Goal: Information Seeking & Learning: Check status

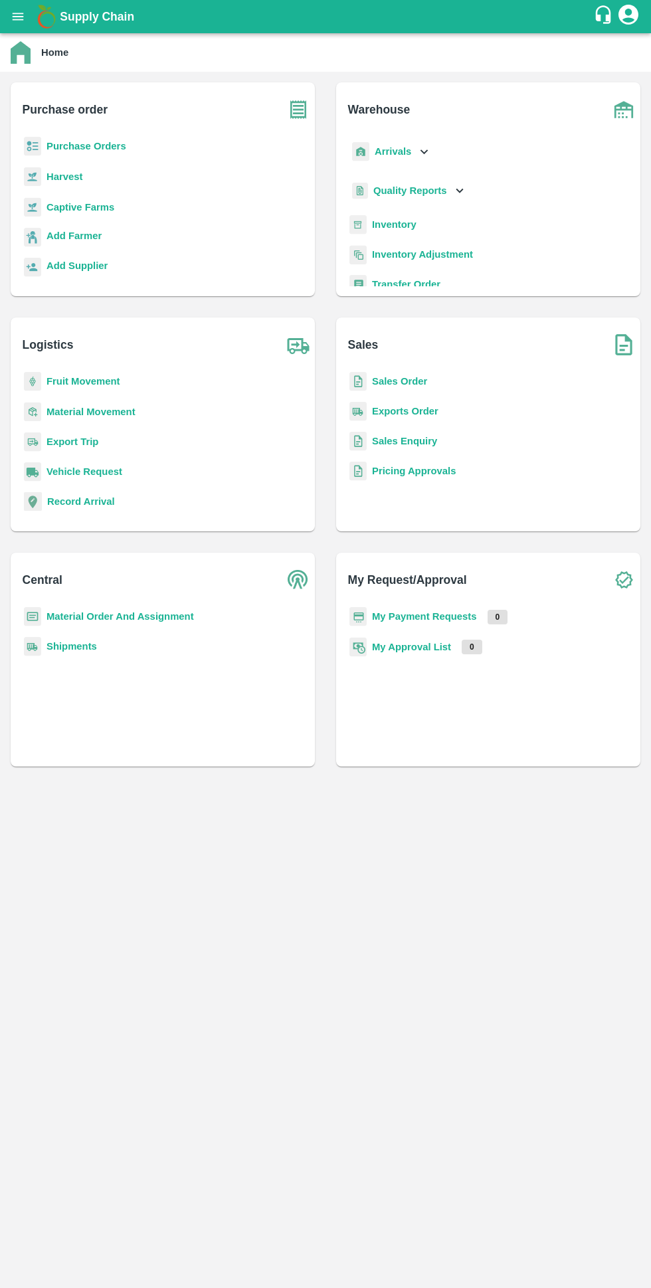
click at [83, 203] on b "Captive Farms" at bounding box center [81, 207] width 68 height 11
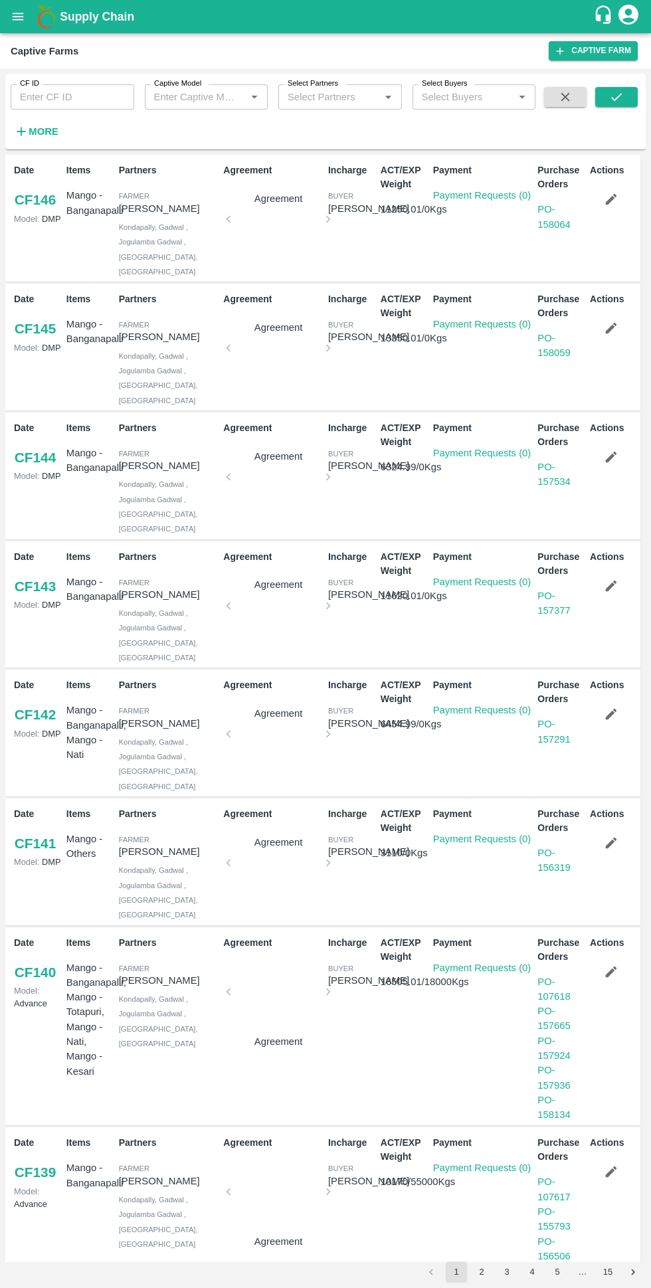
scroll to position [448, 0]
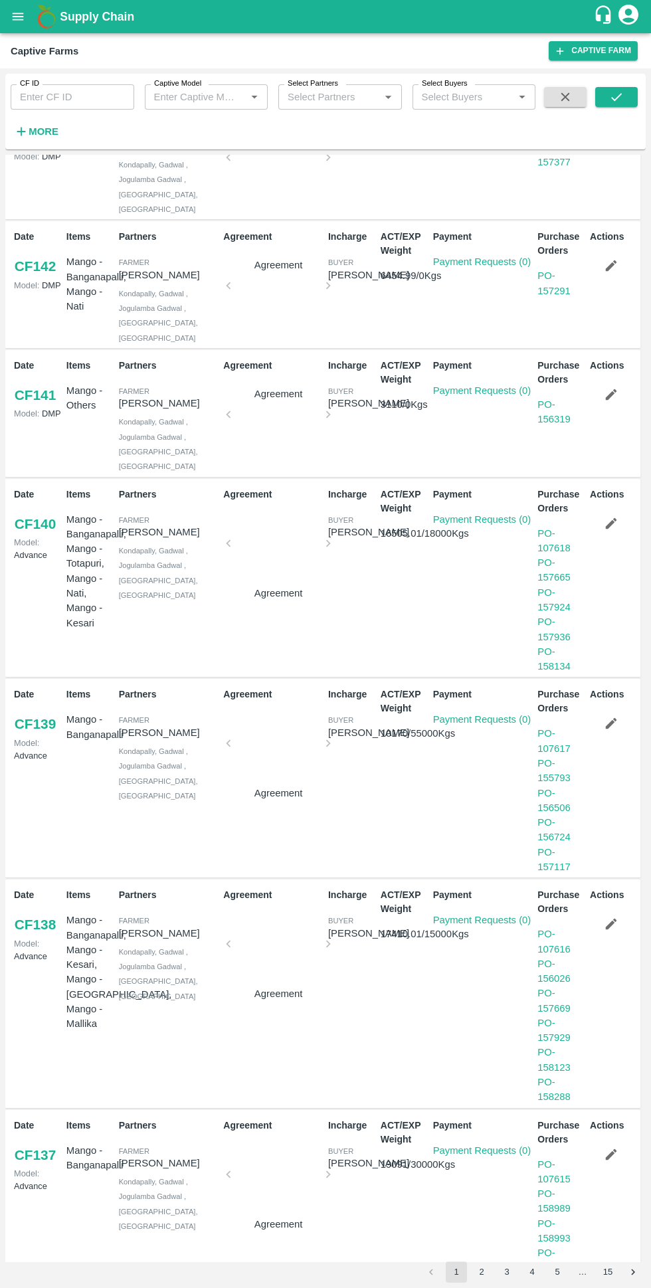
click at [483, 1265] on button "2" at bounding box center [481, 1271] width 21 height 21
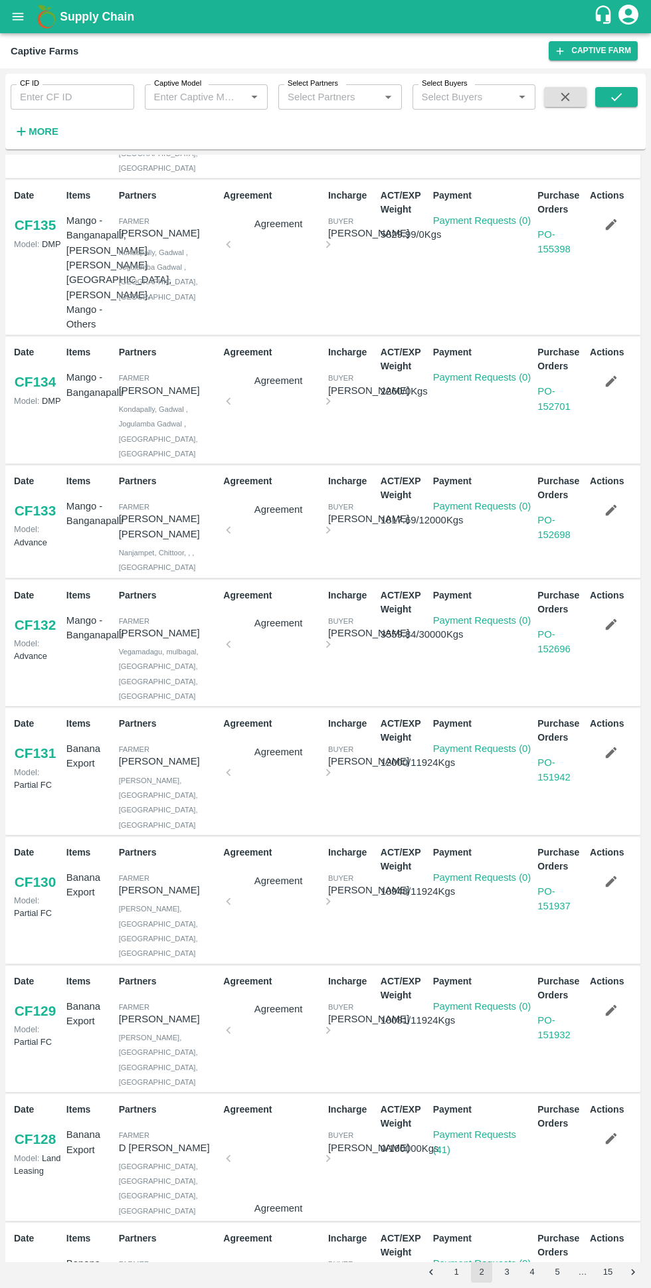
scroll to position [112, 0]
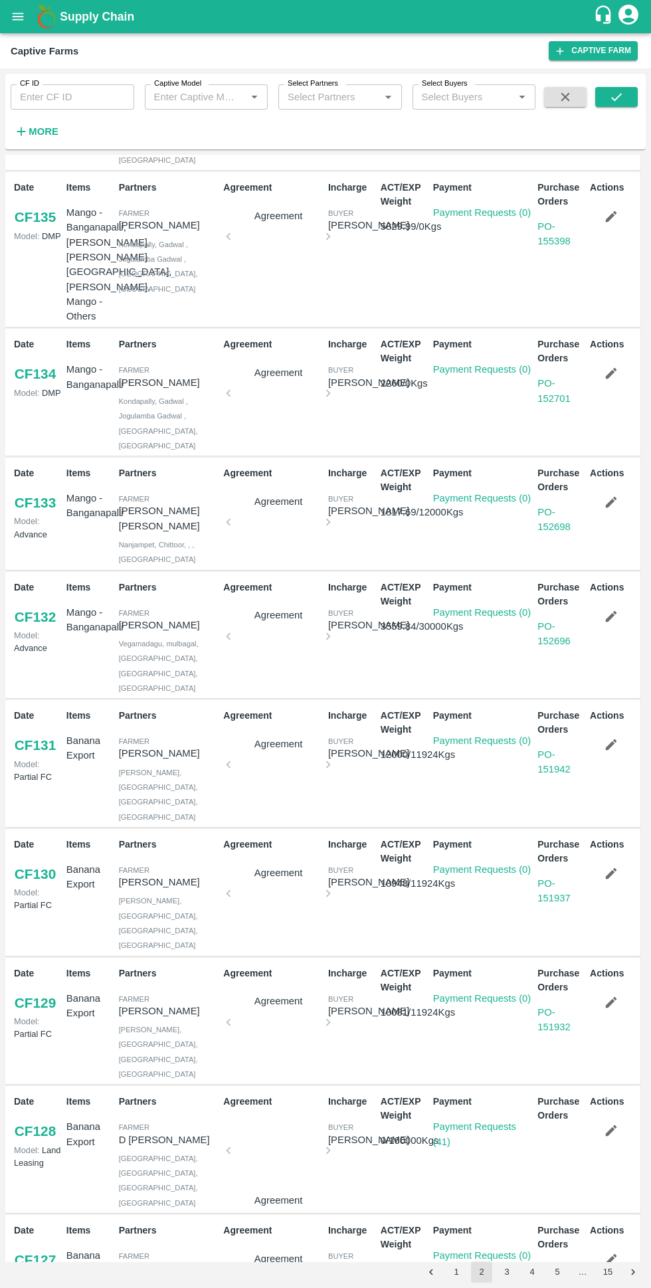
click at [531, 1266] on button "4" at bounding box center [531, 1271] width 21 height 21
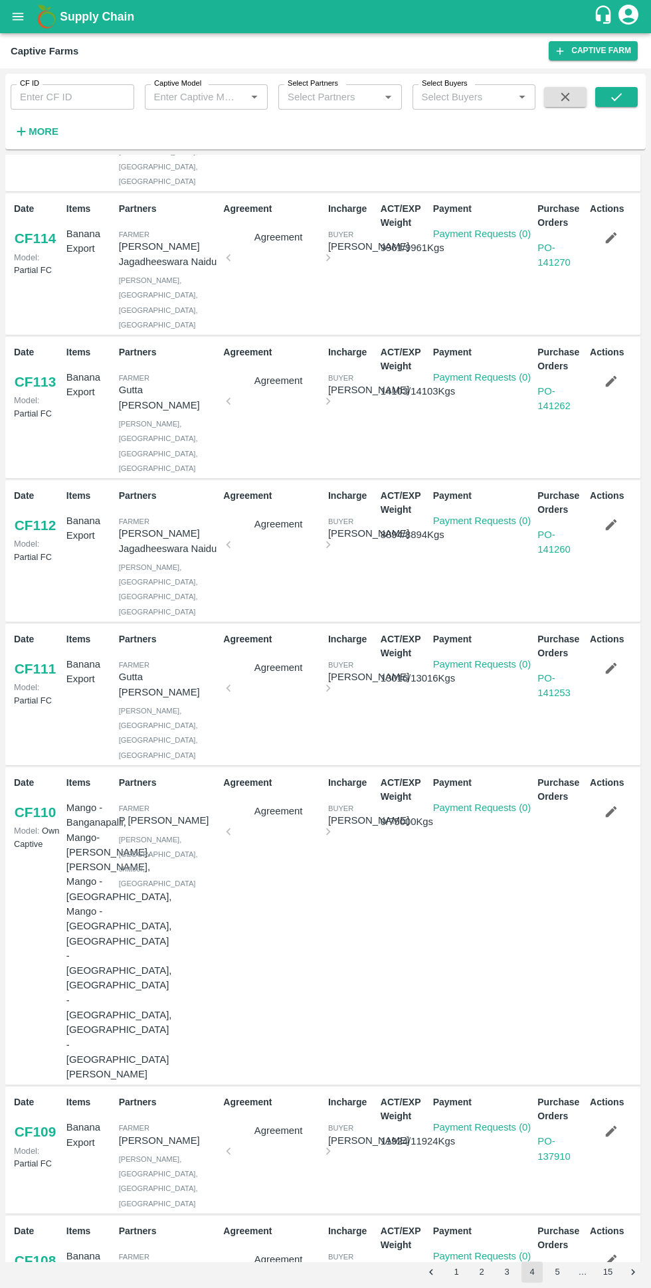
scroll to position [0, 0]
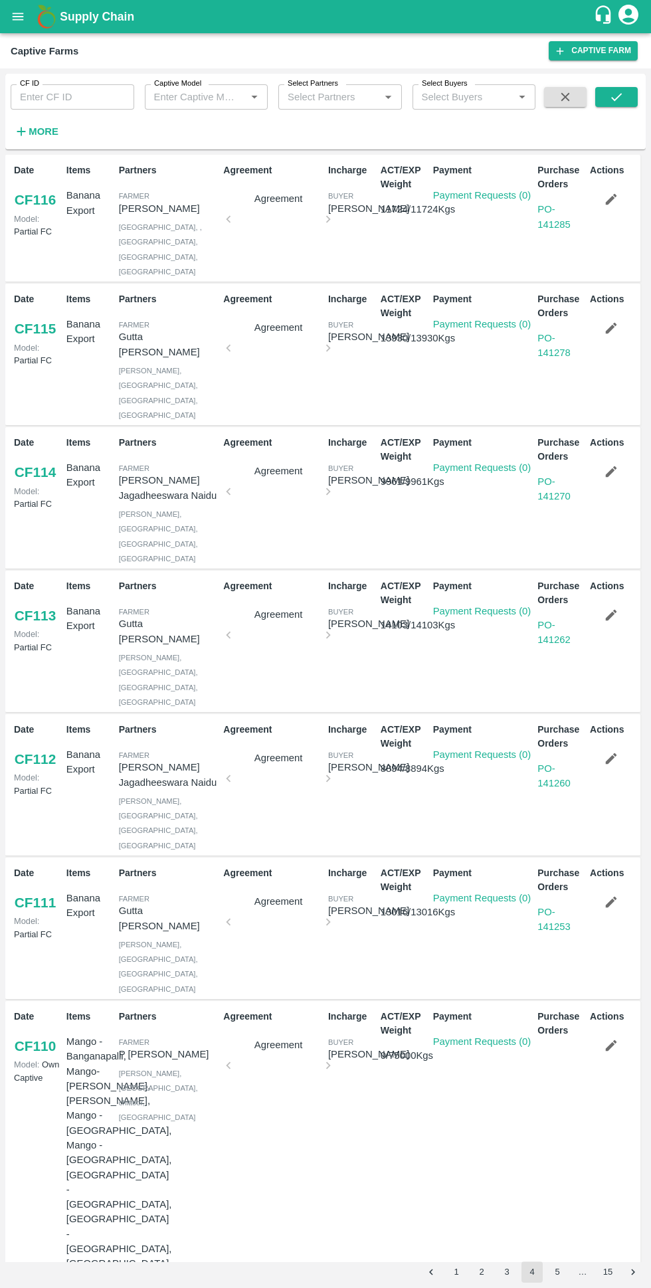
click at [507, 1266] on button "3" at bounding box center [506, 1271] width 21 height 21
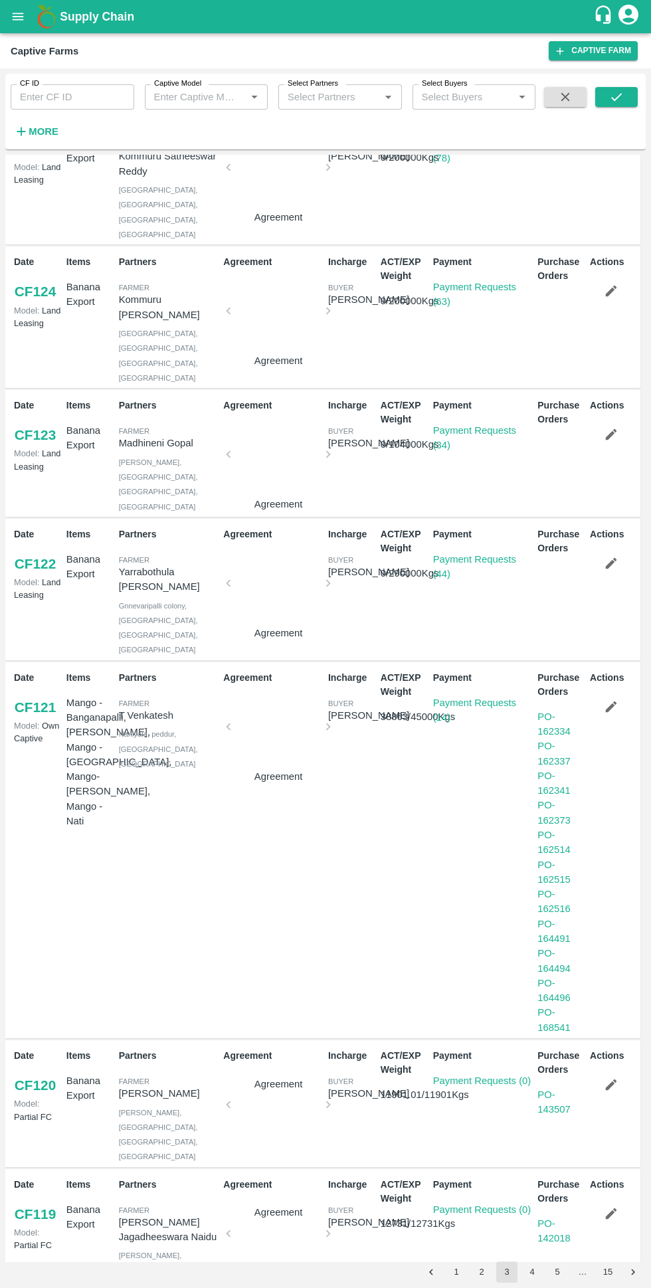
scroll to position [433, 0]
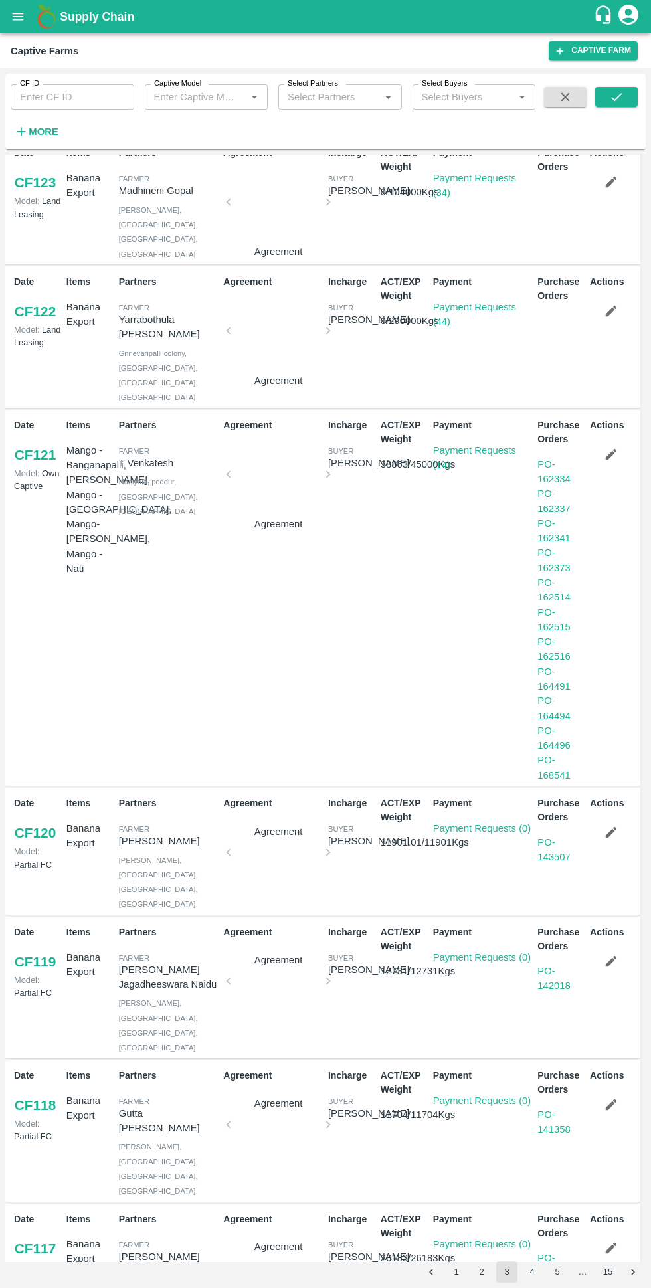
click at [539, 1275] on button "4" at bounding box center [531, 1271] width 21 height 21
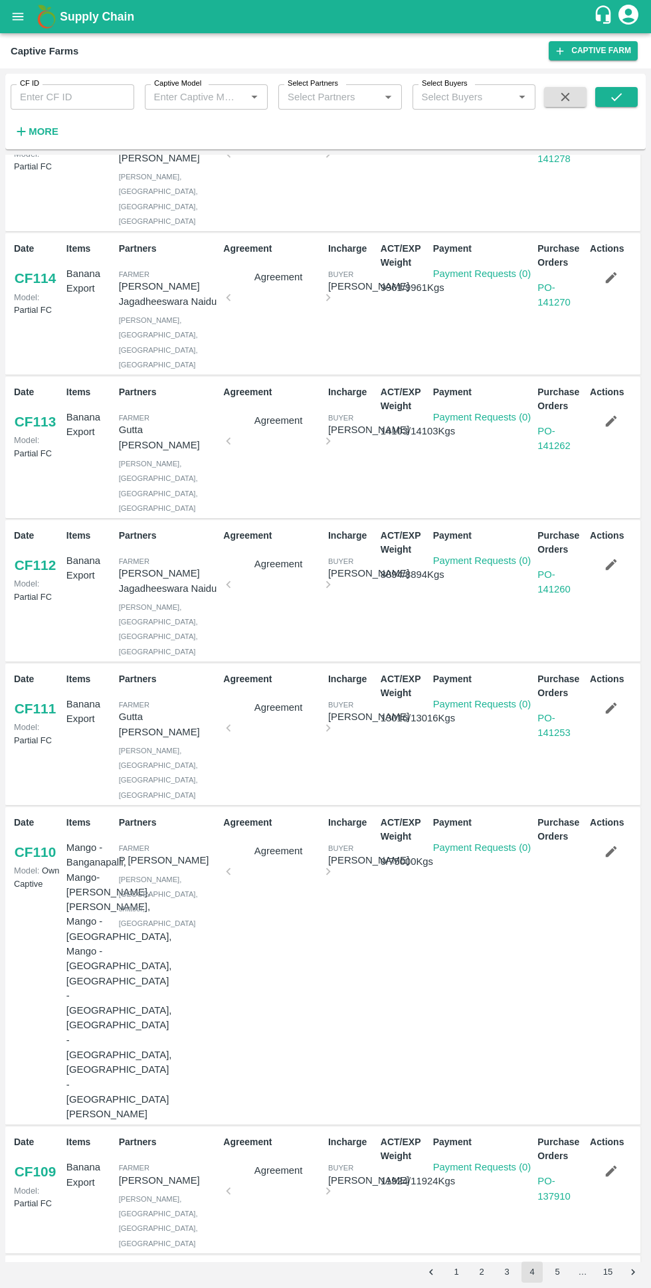
scroll to position [234, 0]
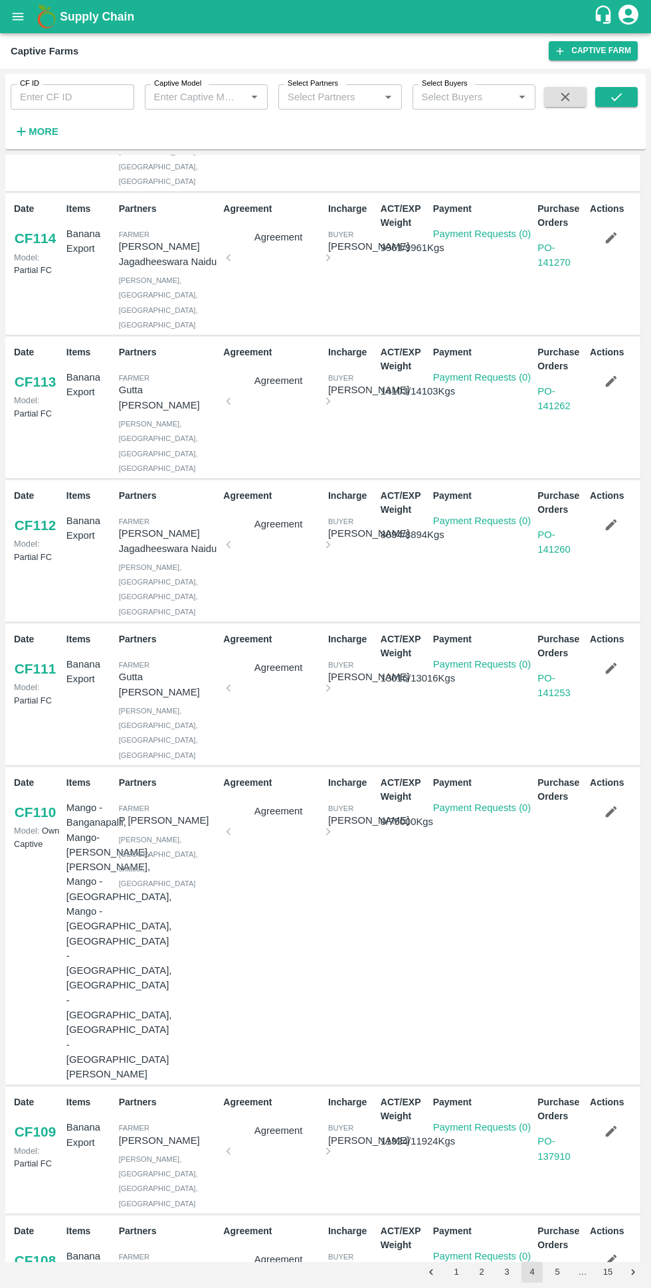
click at [565, 1266] on button "5" at bounding box center [557, 1271] width 21 height 21
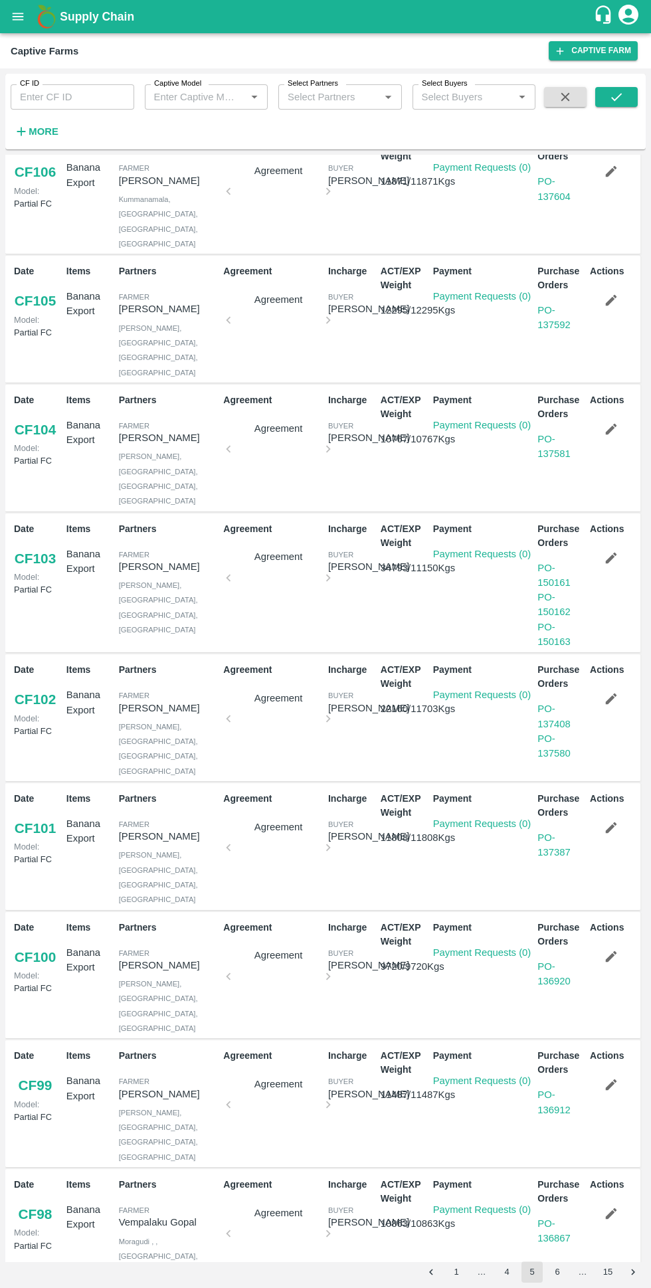
scroll to position [114, 0]
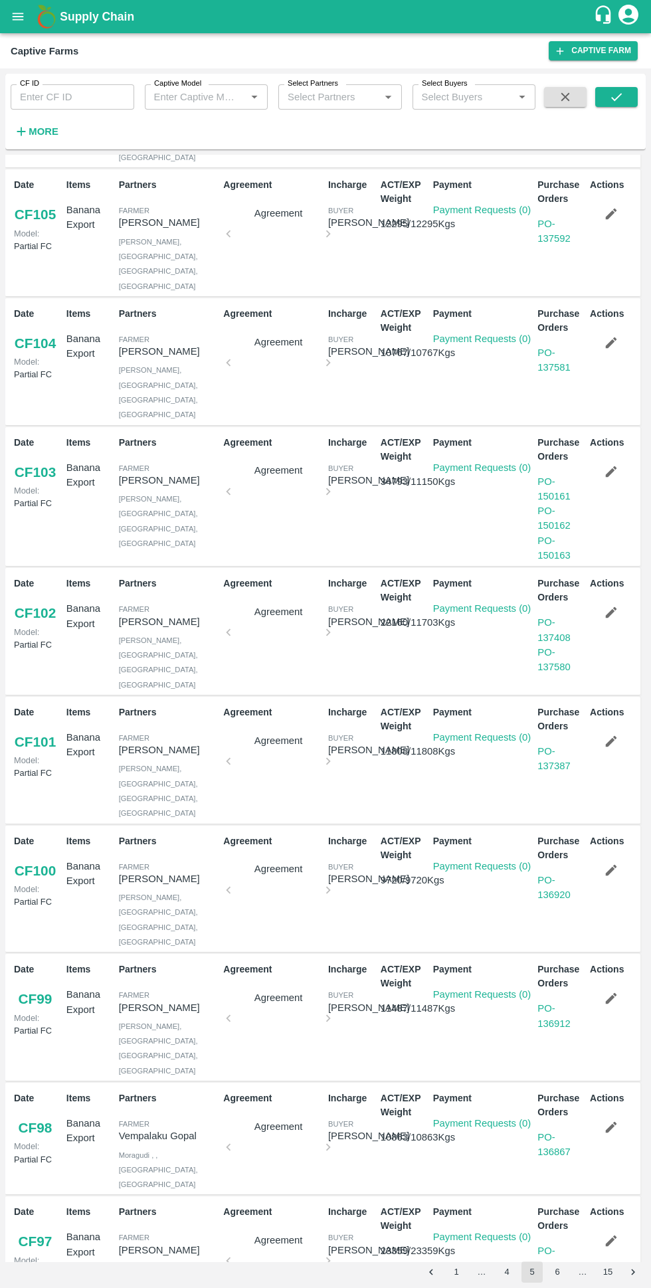
click at [565, 1275] on link "PO - 135701" at bounding box center [553, 1287] width 33 height 25
click at [564, 1269] on button "6" at bounding box center [557, 1271] width 21 height 21
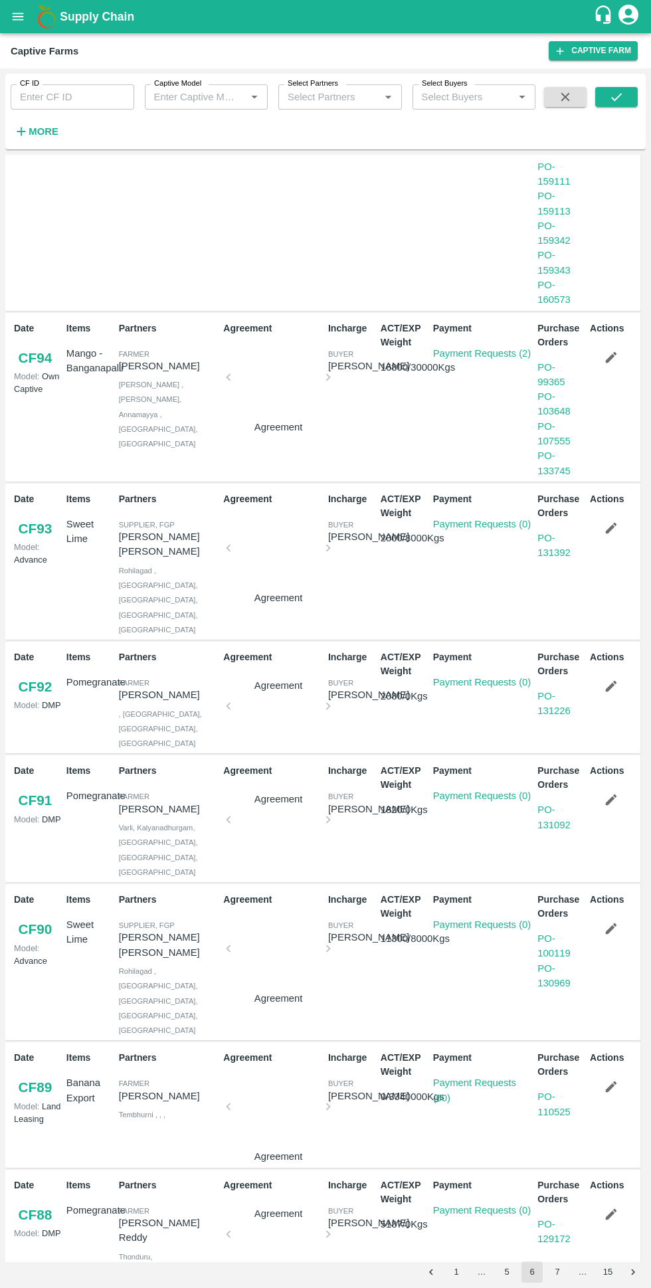
scroll to position [624, 0]
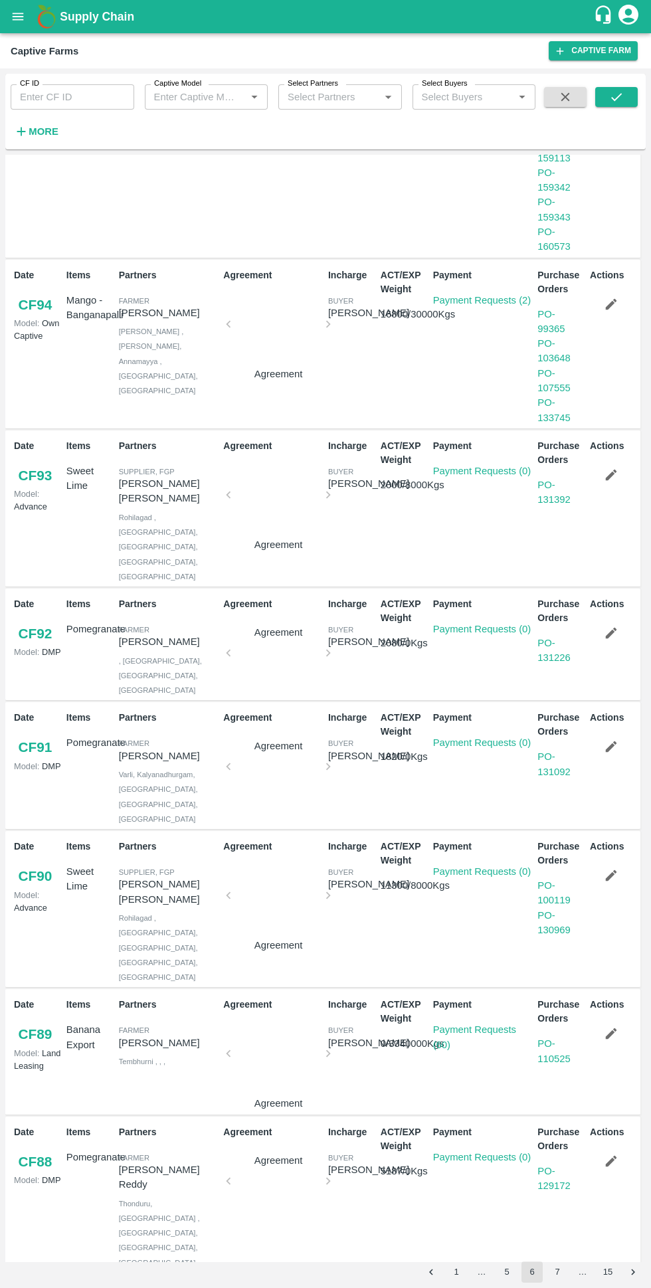
click at [565, 1268] on button "7" at bounding box center [557, 1271] width 21 height 21
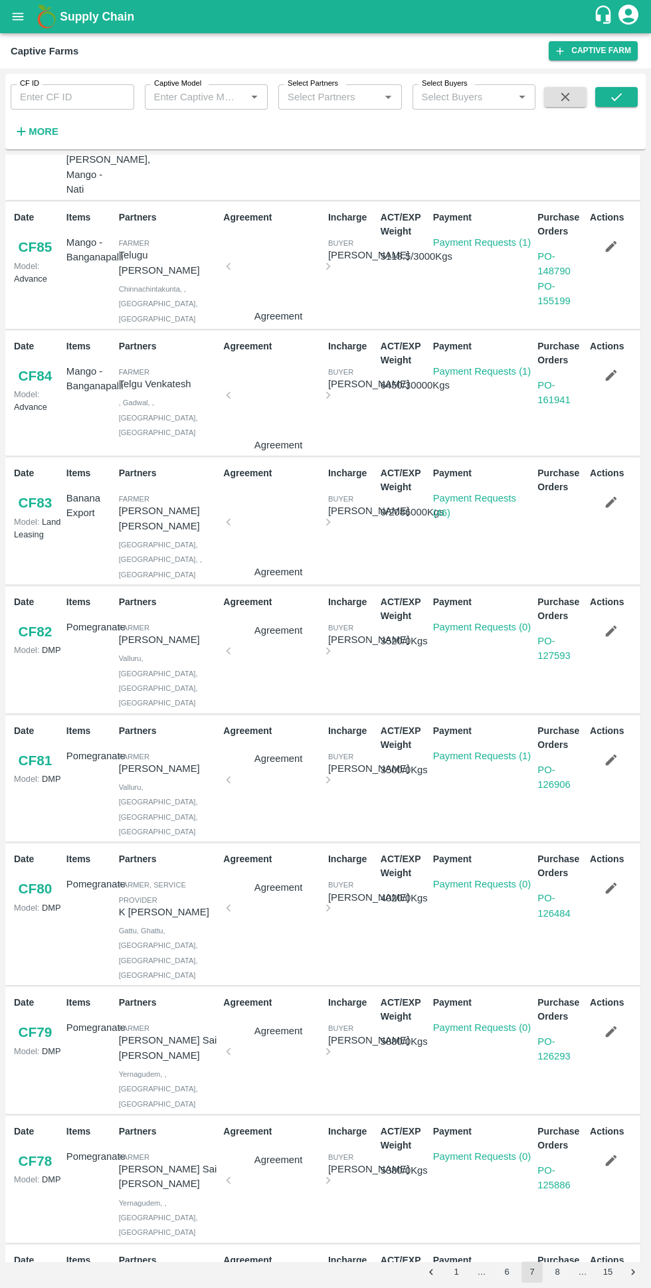
scroll to position [185, 0]
click at [563, 1268] on button "8" at bounding box center [557, 1271] width 21 height 21
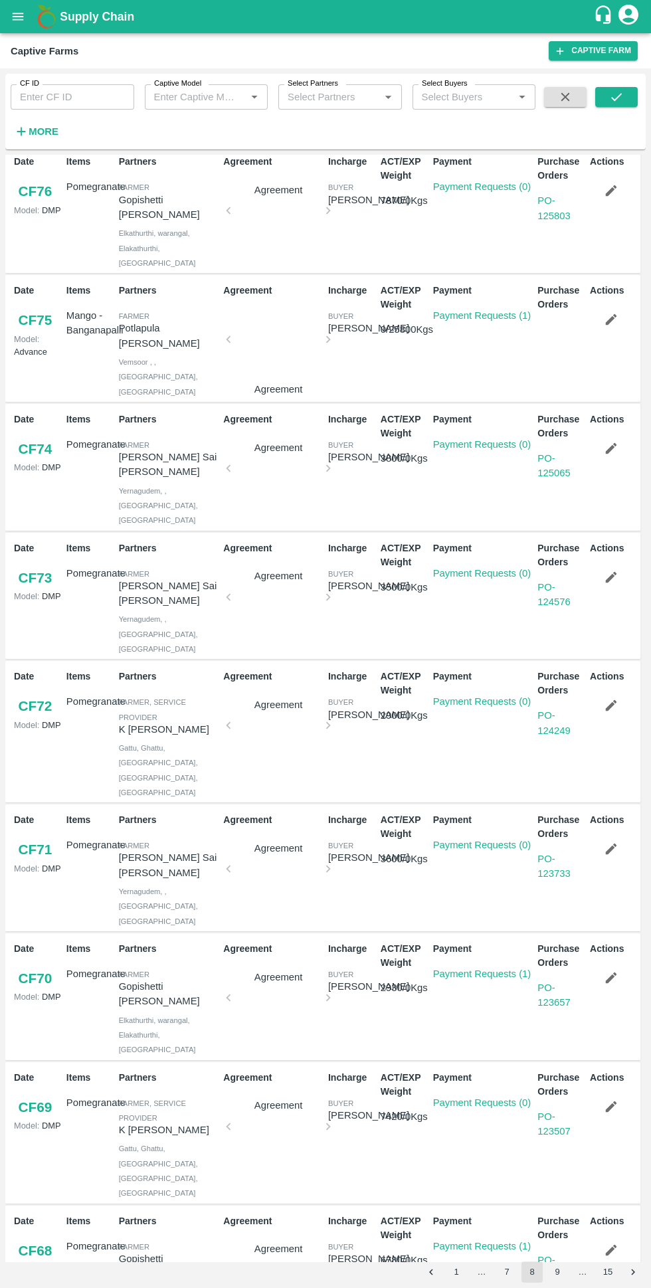
scroll to position [27, 0]
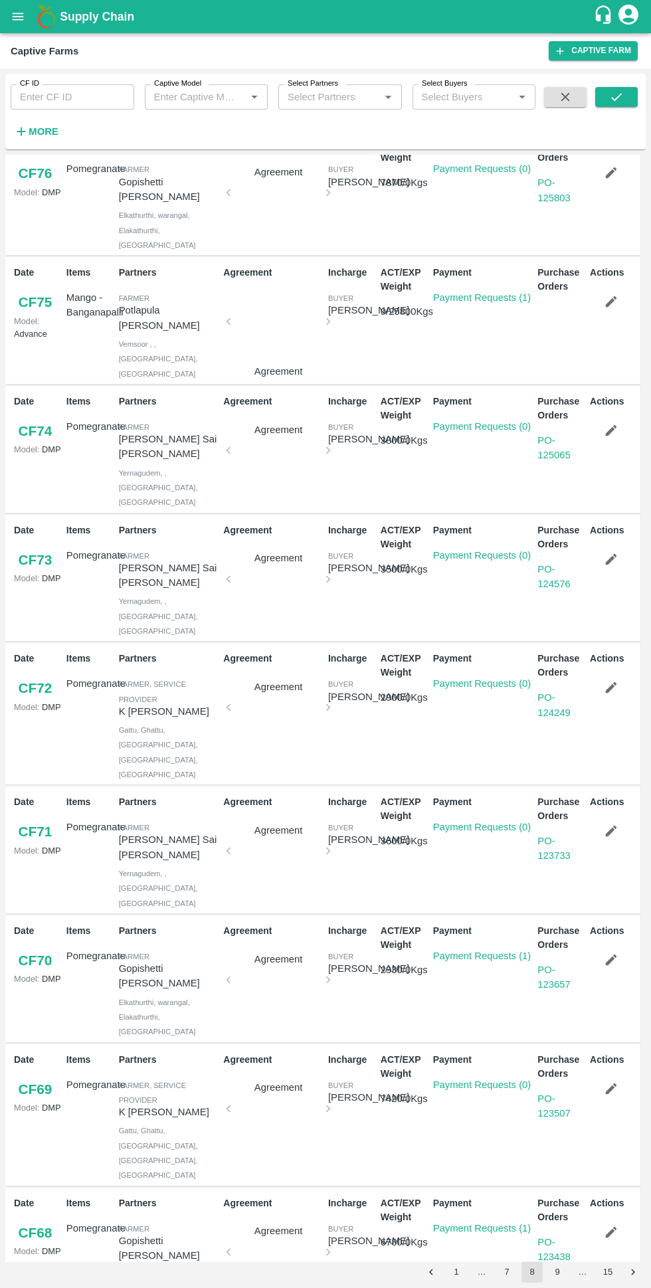
click at [563, 1268] on button "9" at bounding box center [557, 1271] width 21 height 21
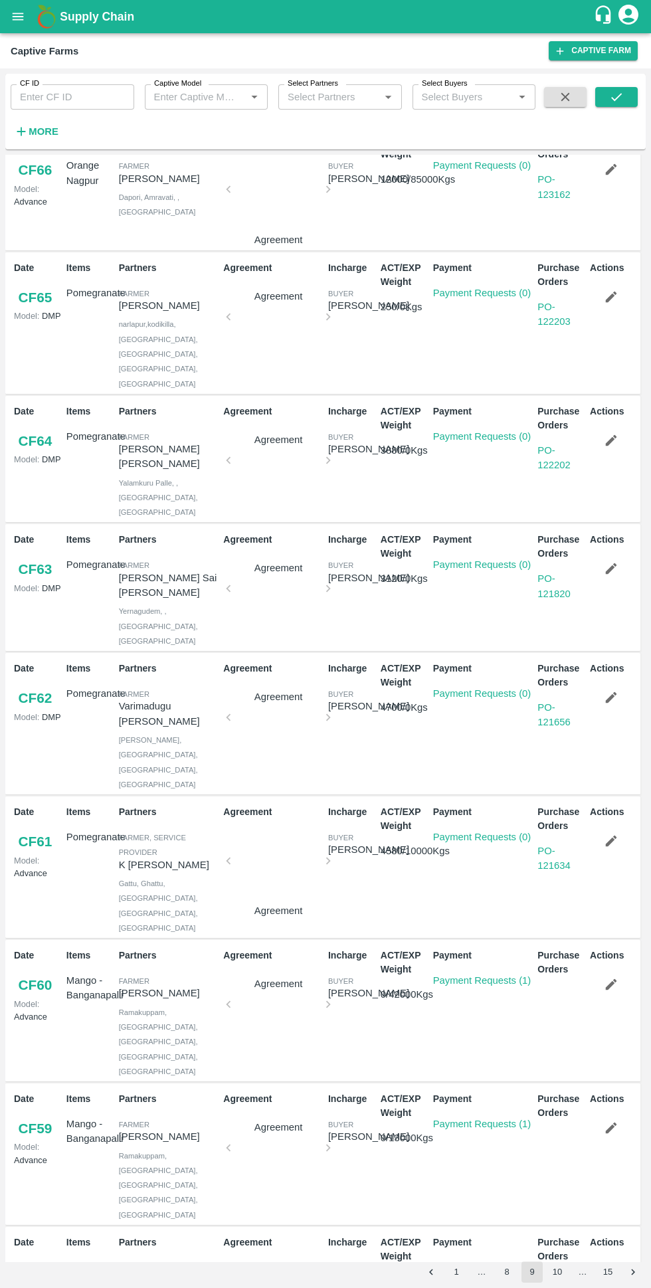
scroll to position [54, 0]
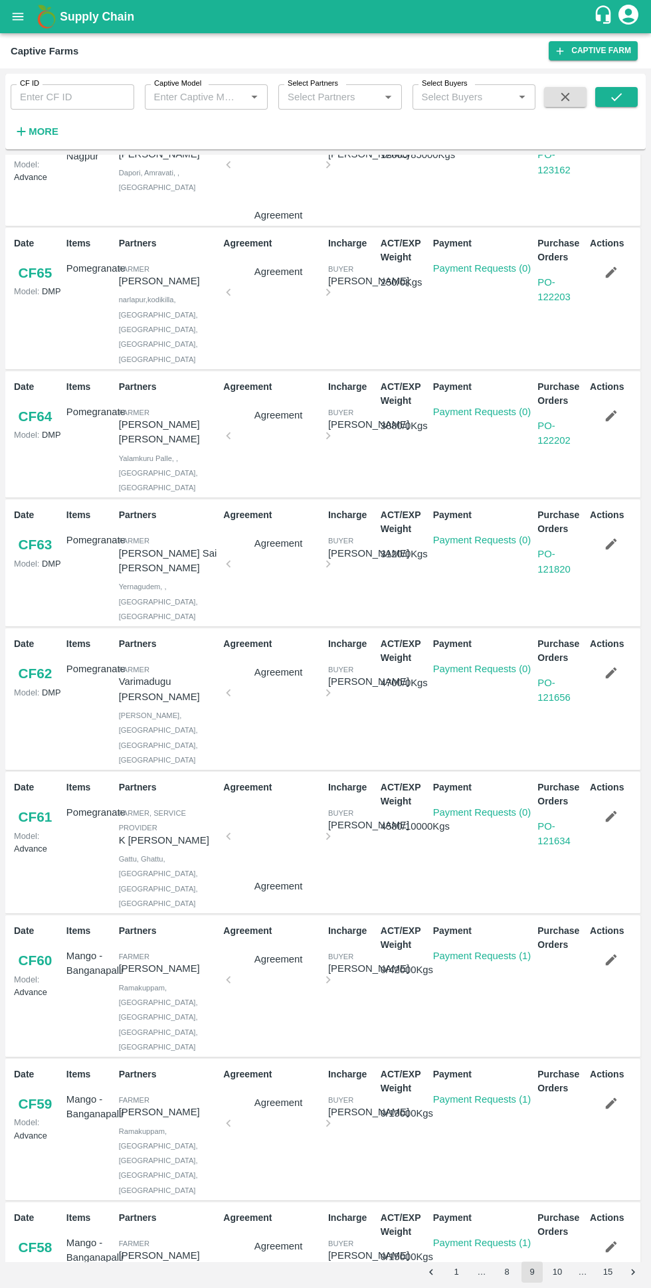
click at [456, 1266] on button "1" at bounding box center [456, 1271] width 21 height 21
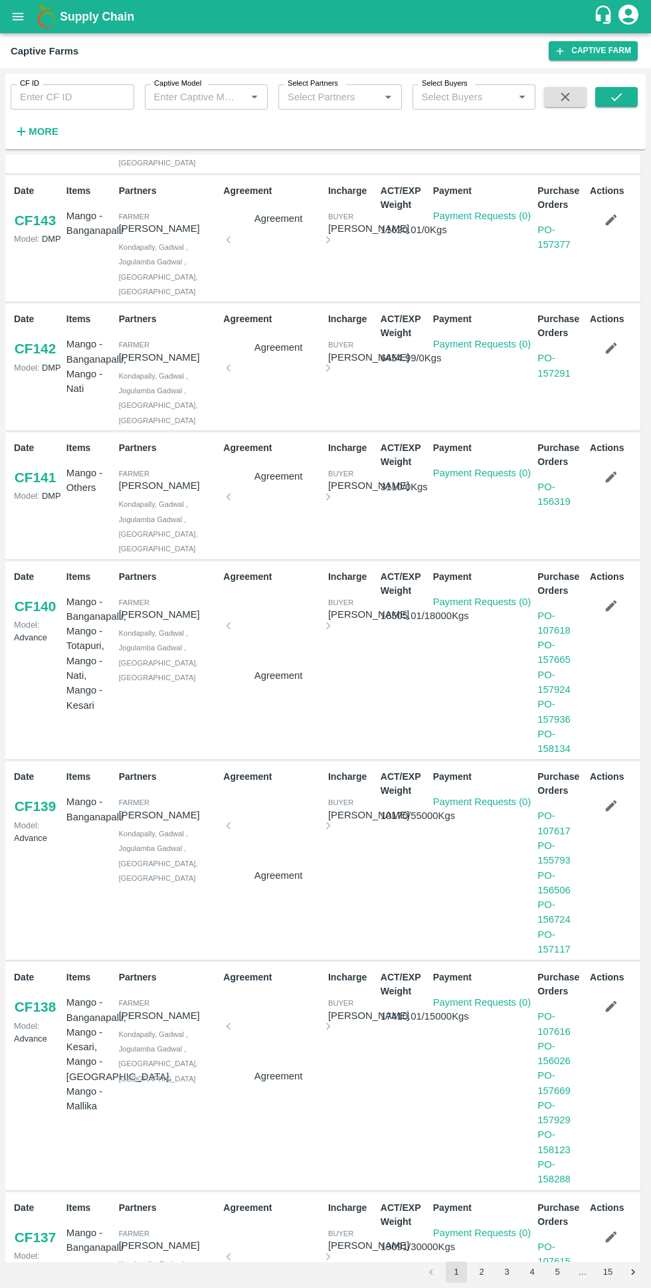
scroll to position [448, 0]
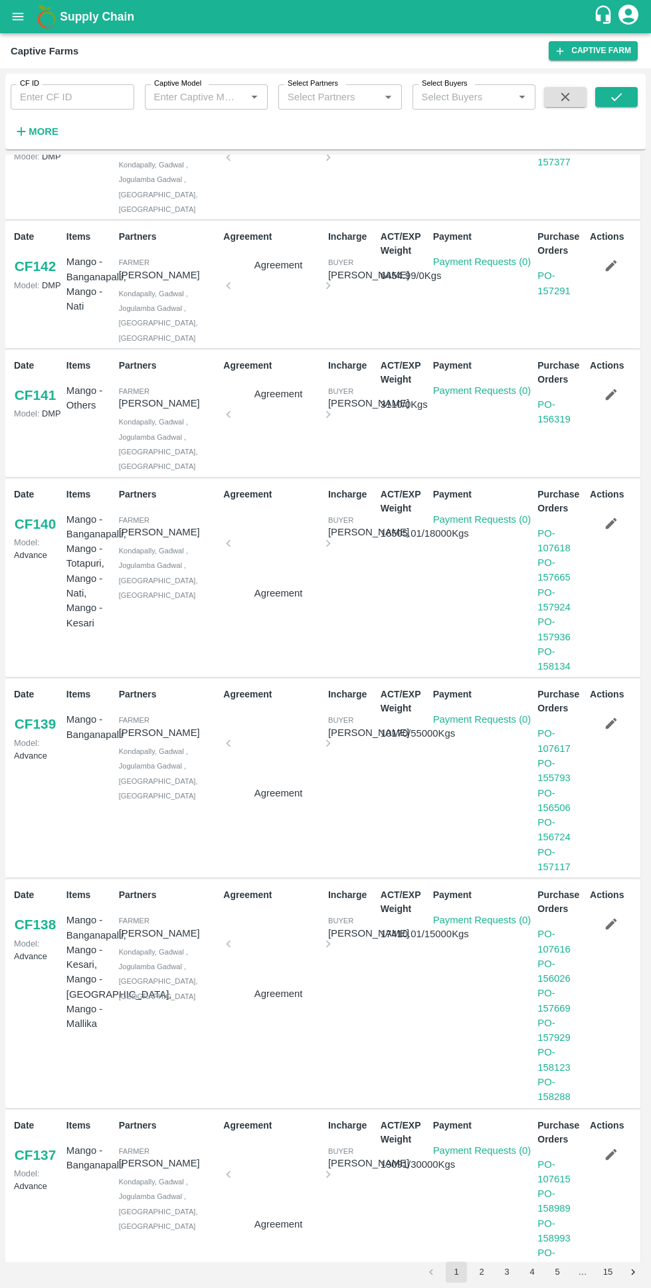
click at [504, 1266] on button "3" at bounding box center [506, 1271] width 21 height 21
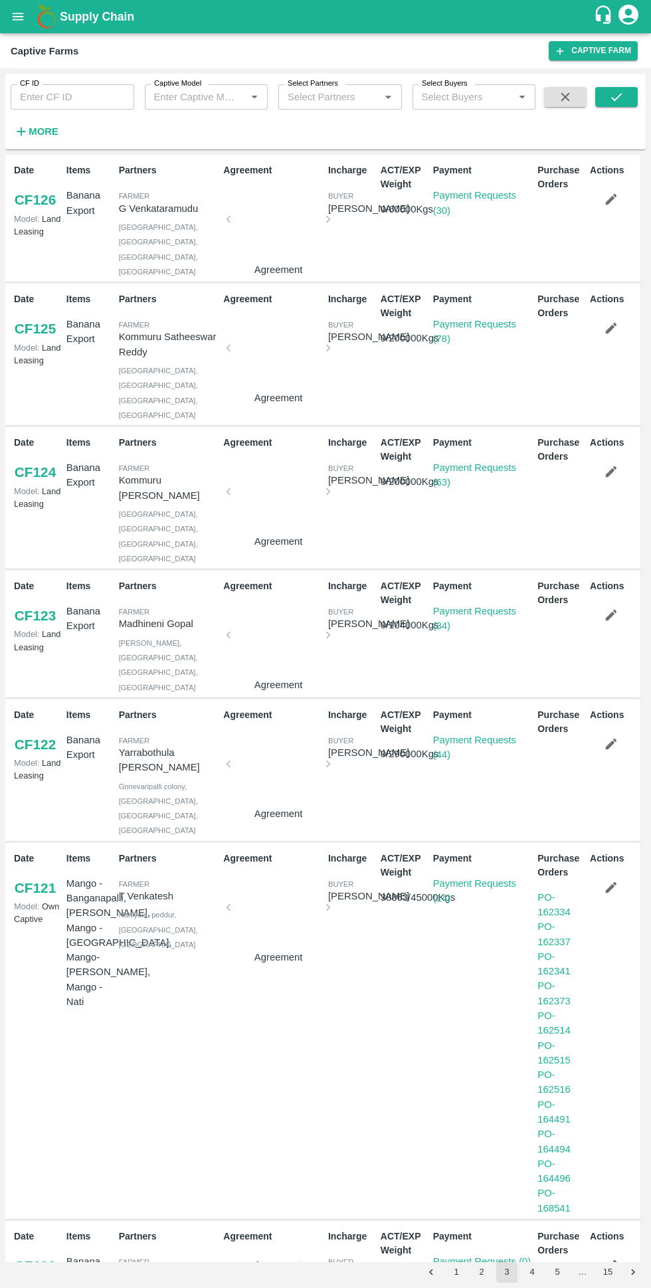
click at [456, 1271] on button "1" at bounding box center [456, 1271] width 21 height 21
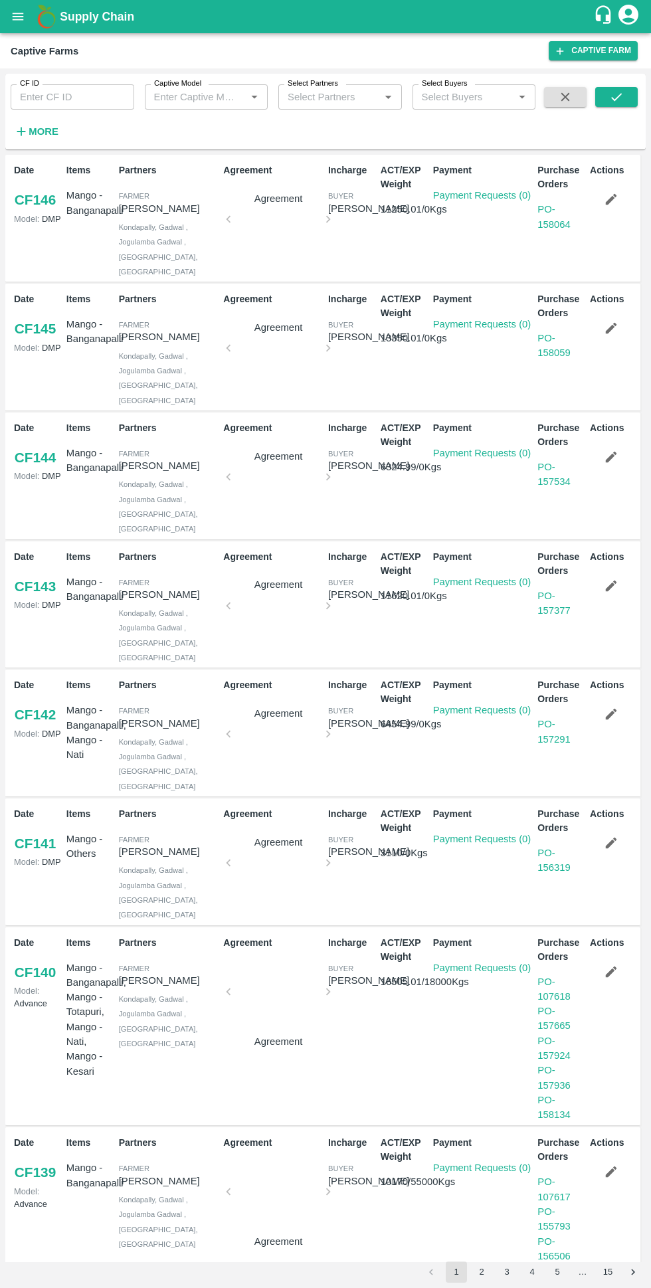
click at [482, 1271] on button "2" at bounding box center [481, 1271] width 21 height 21
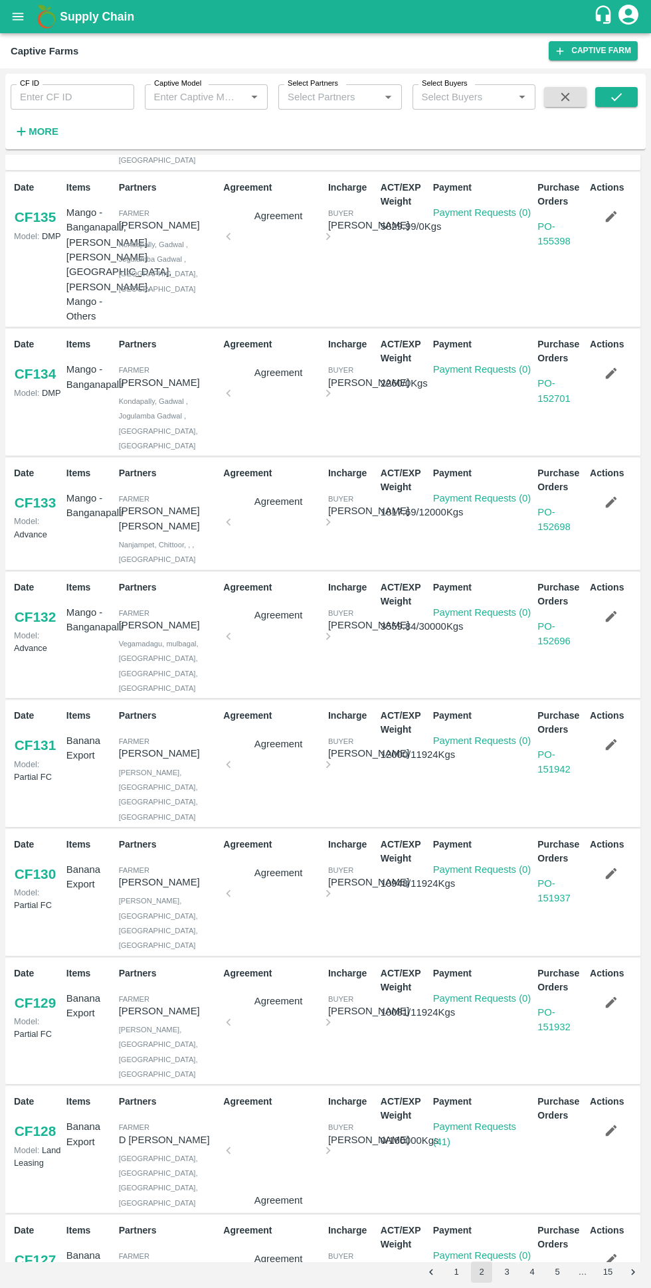
scroll to position [0, 0]
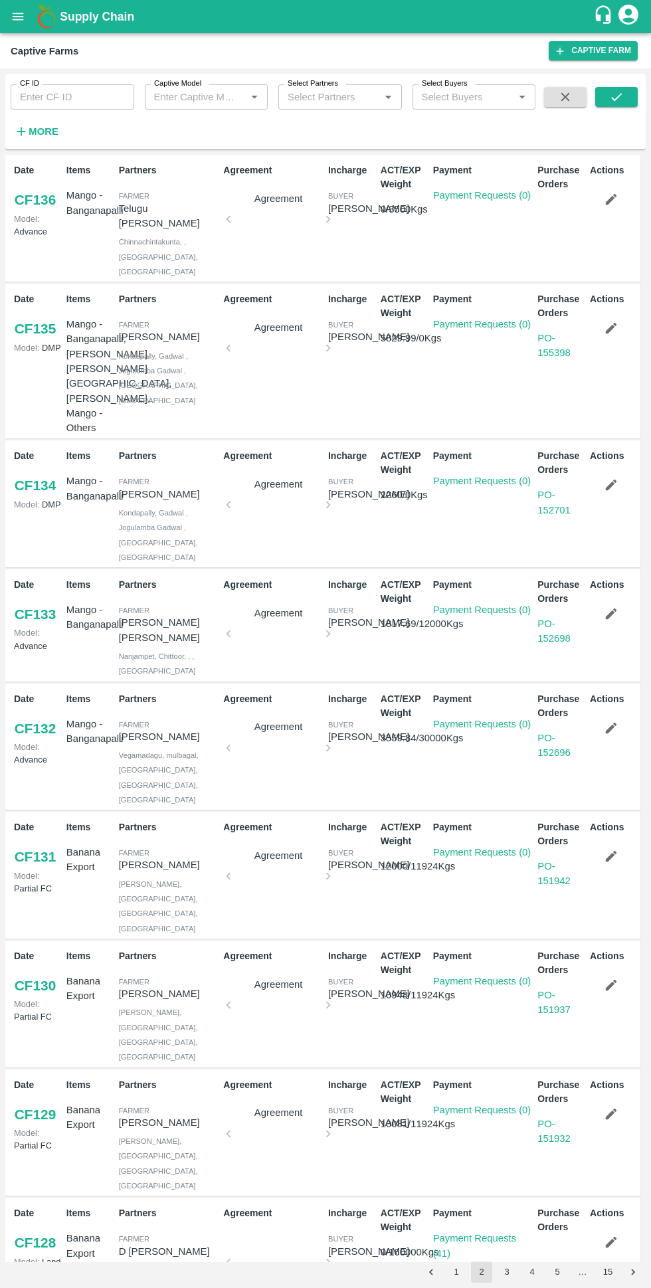
click at [222, 97] on input "Captive Model" at bounding box center [196, 96] width 94 height 17
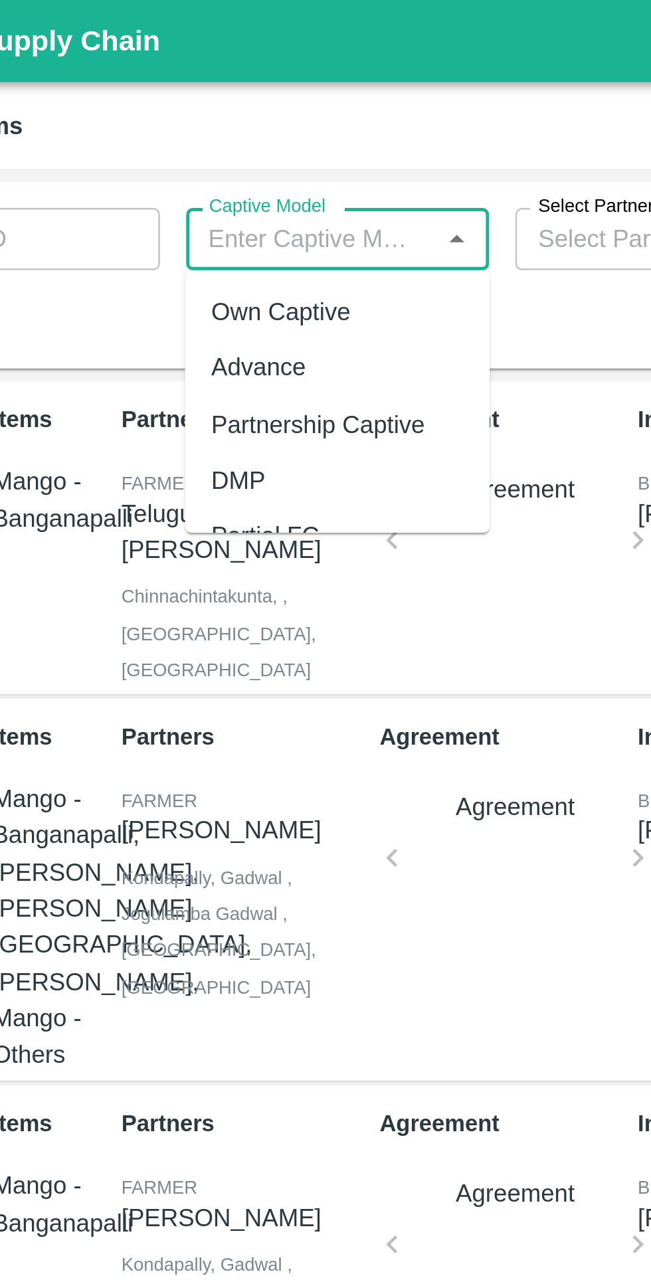
click at [167, 146] on div "Advance" at bounding box center [174, 149] width 39 height 15
type input "Advance"
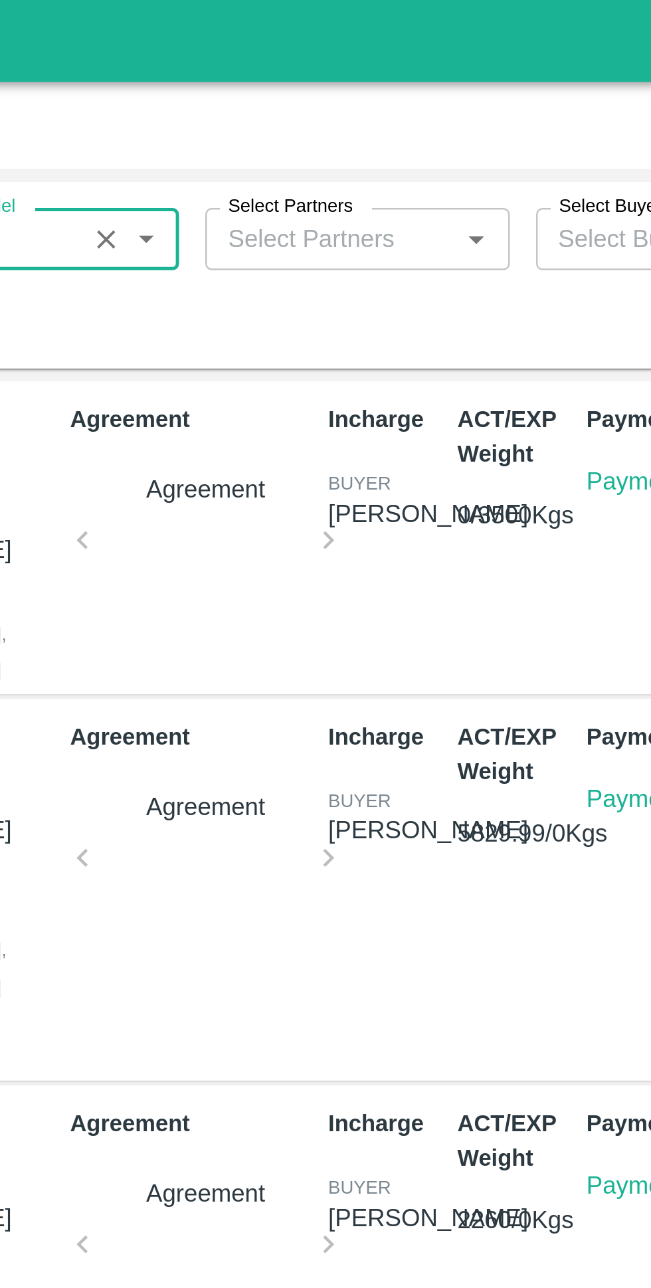
click at [314, 98] on input "Select Partners" at bounding box center [320, 96] width 76 height 17
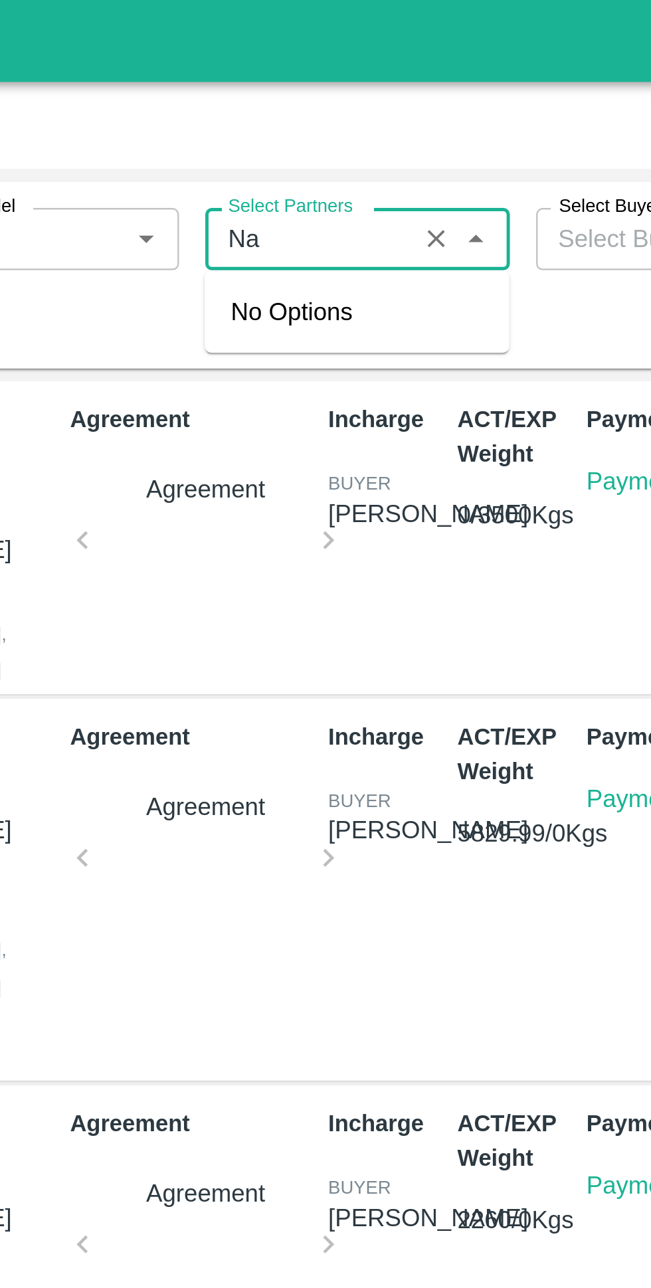
type input "N"
type input "e"
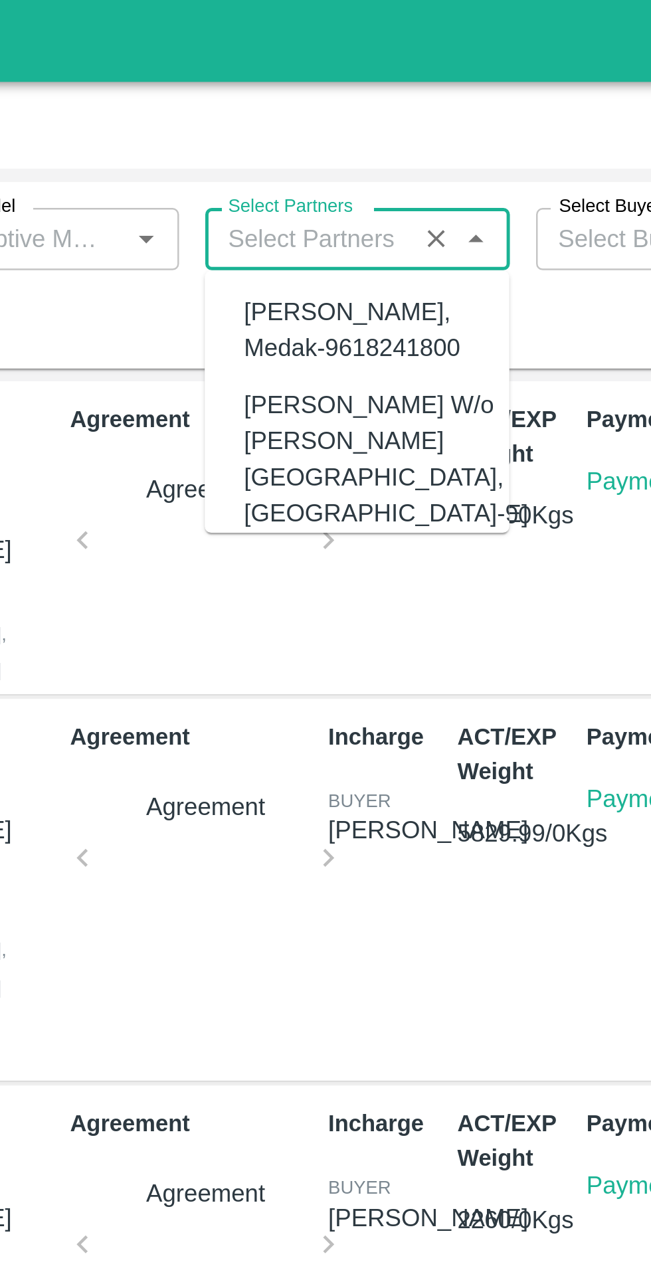
type input "v"
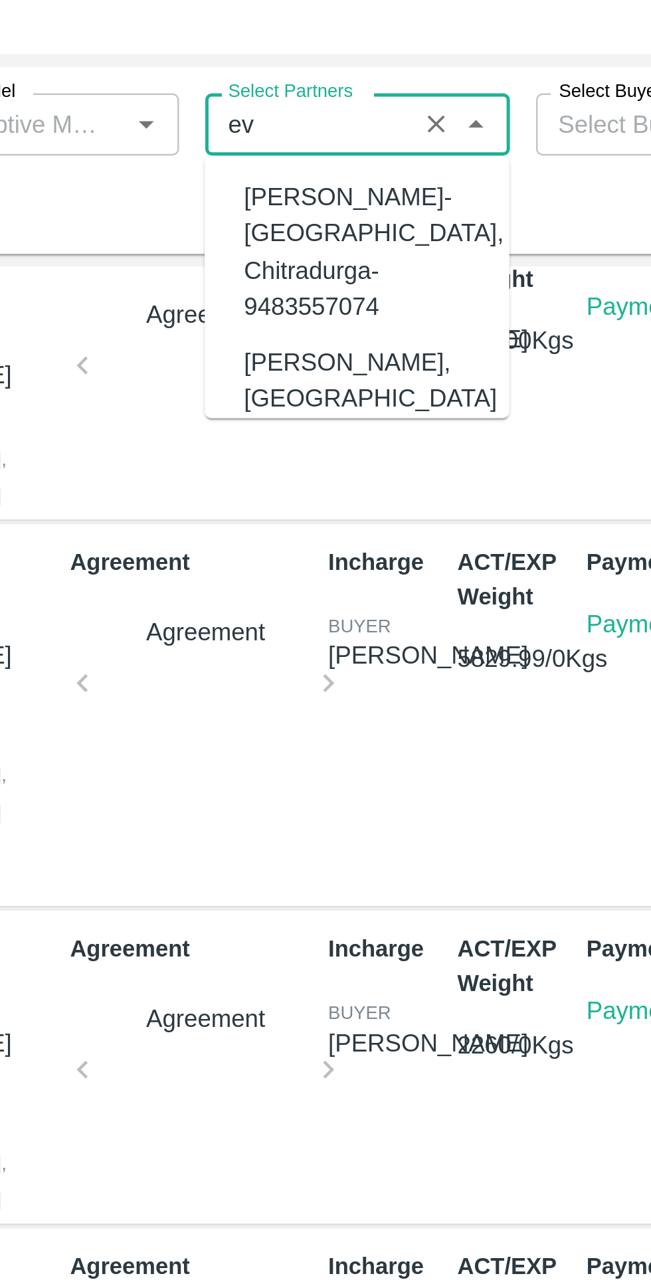
scroll to position [25, 0]
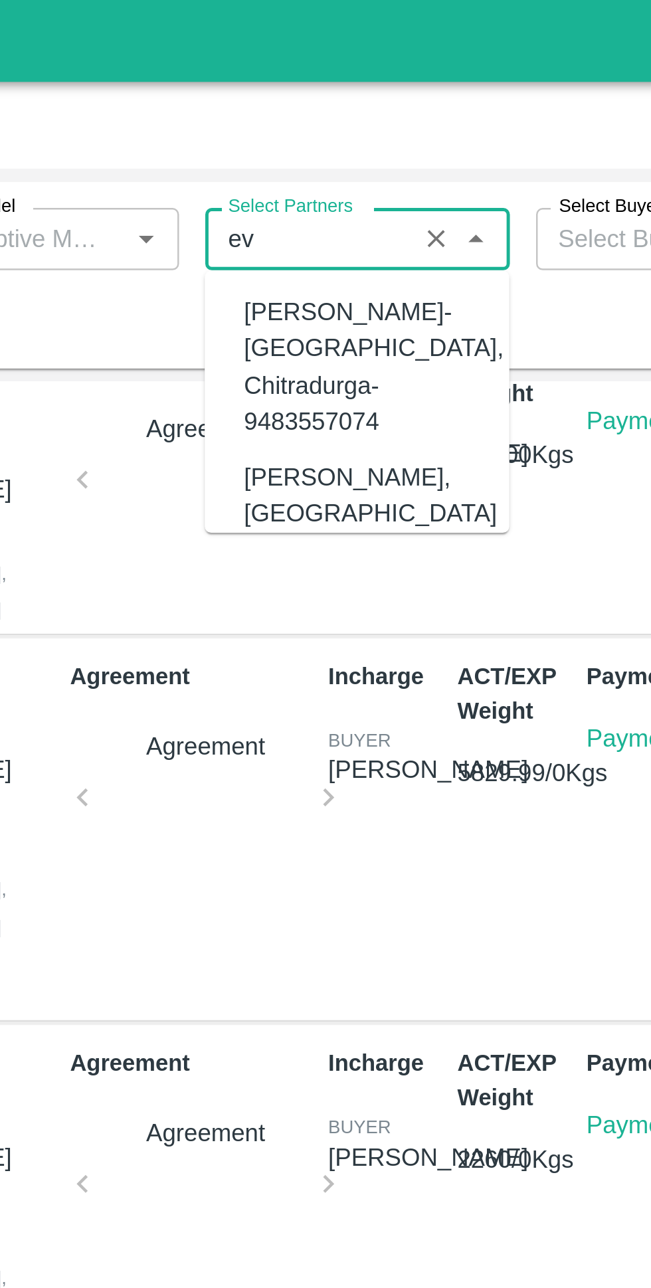
click at [377, 127] on div "Nagaraju-MAHADEVAPURA, Chitradurga-9483557074" at bounding box center [347, 148] width 106 height 59
type input "Nagaraju-MAHADEVAPURA, Chitradurga-9483557074"
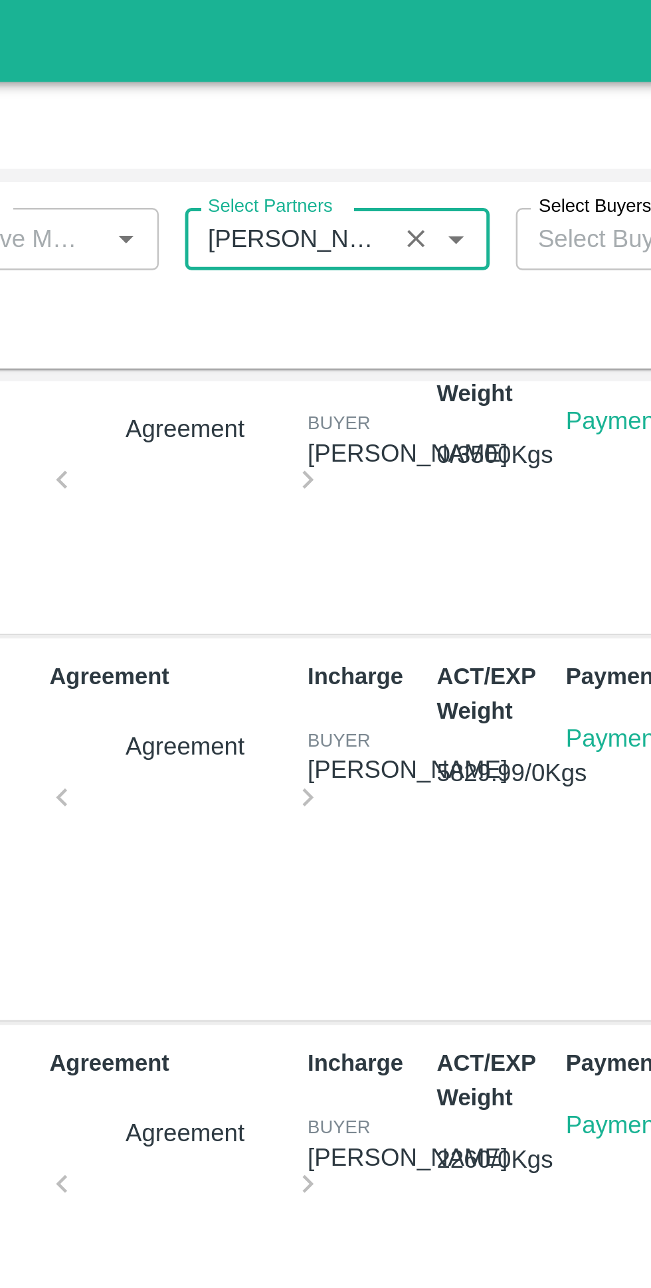
click at [371, 96] on icon "Clear" at bounding box center [372, 97] width 7 height 7
click at [333, 100] on input "Select Partners" at bounding box center [329, 96] width 94 height 17
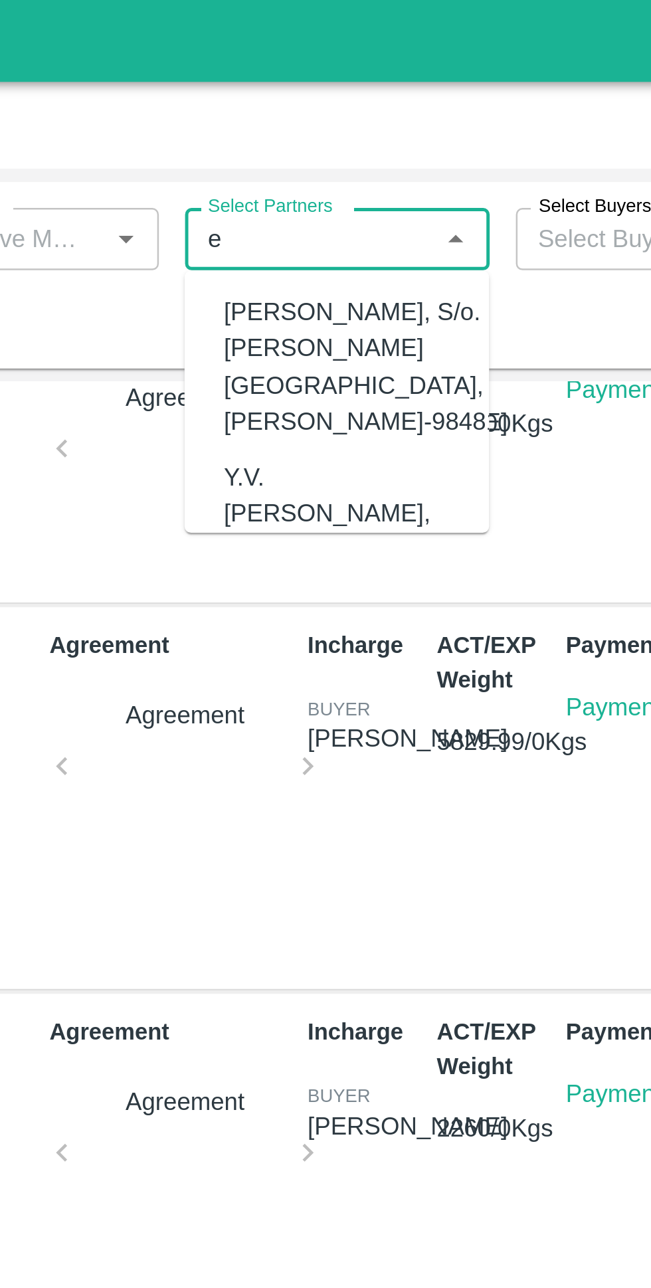
scroll to position [0, 0]
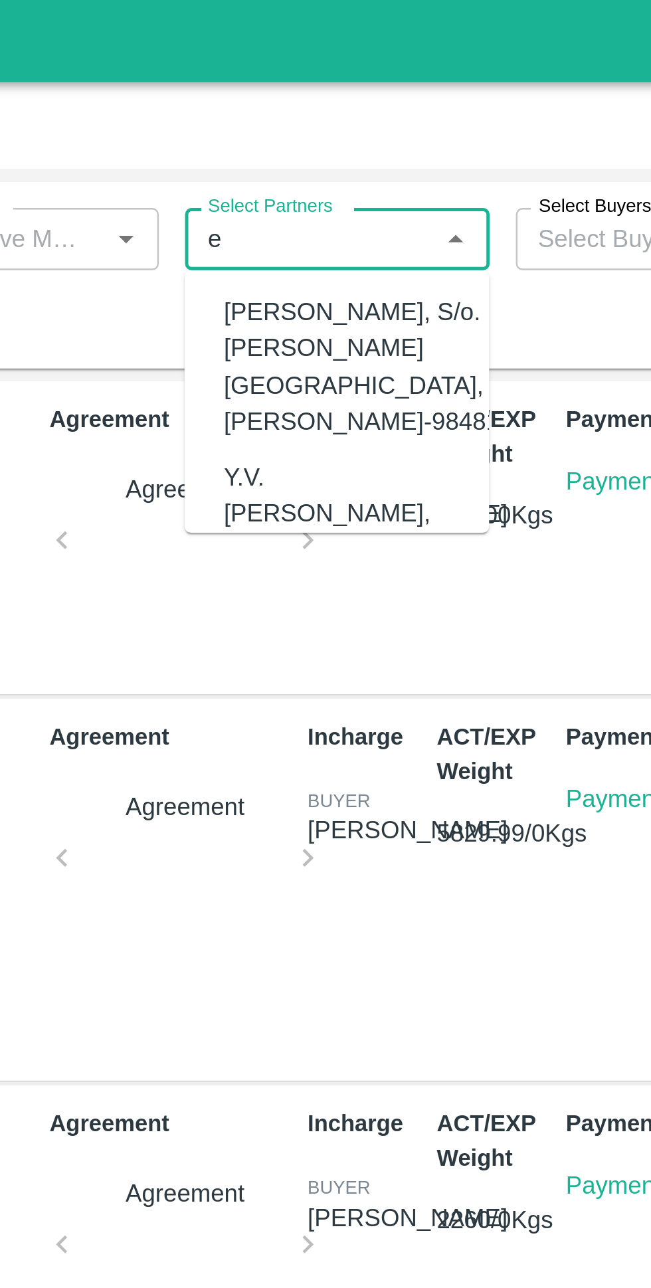
type input "e"
click at [407, 190] on p "ACT/EXP Weight" at bounding box center [404, 177] width 47 height 28
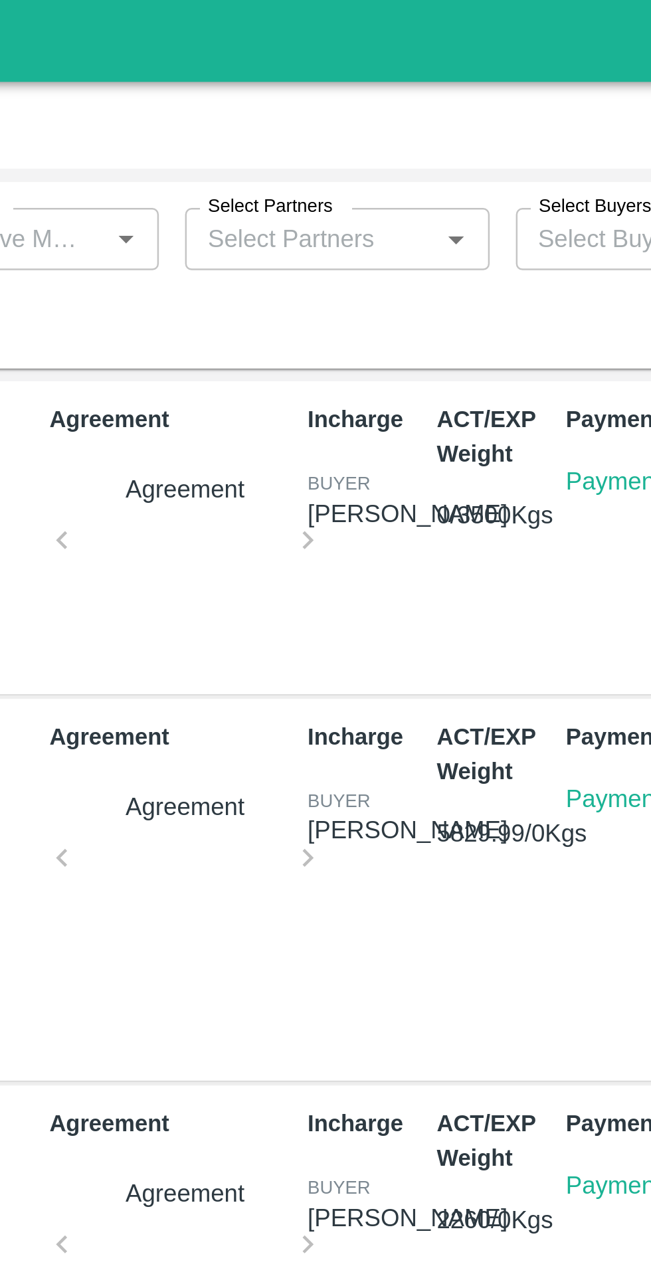
click at [372, 94] on input "Select Partners" at bounding box center [329, 96] width 94 height 17
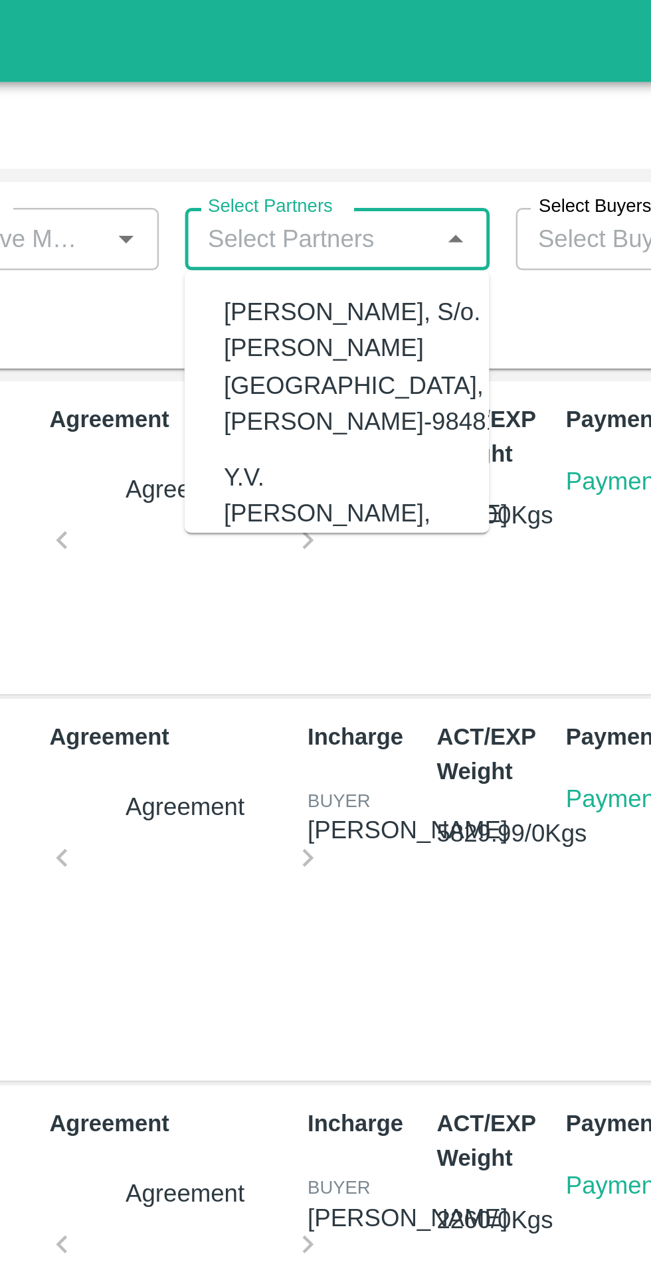
click at [388, 96] on icon "Close" at bounding box center [388, 97] width 6 height 3
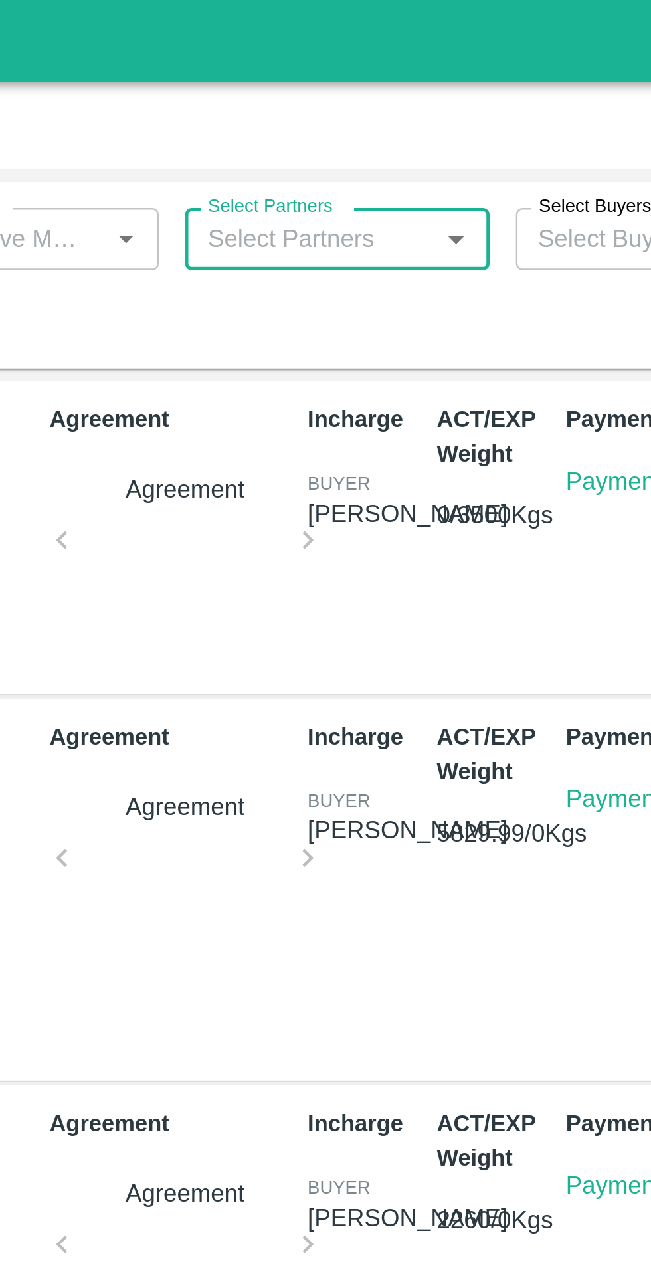
click at [394, 96] on icon "Open" at bounding box center [388, 97] width 15 height 15
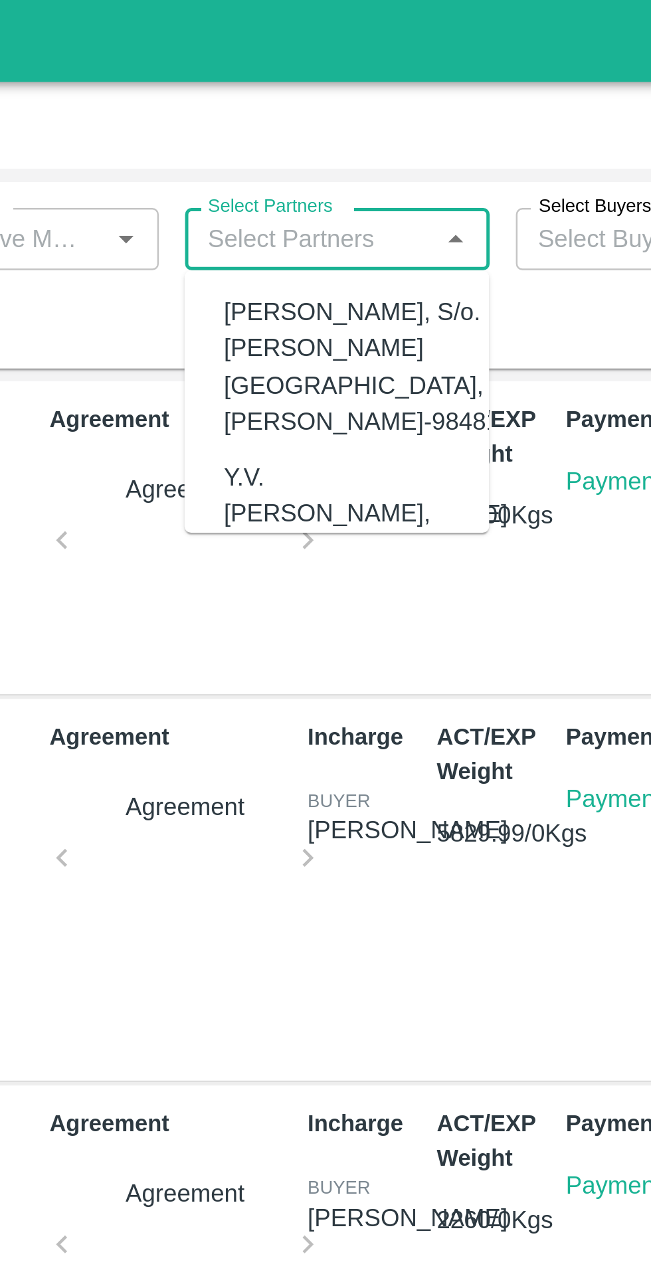
type input "e"
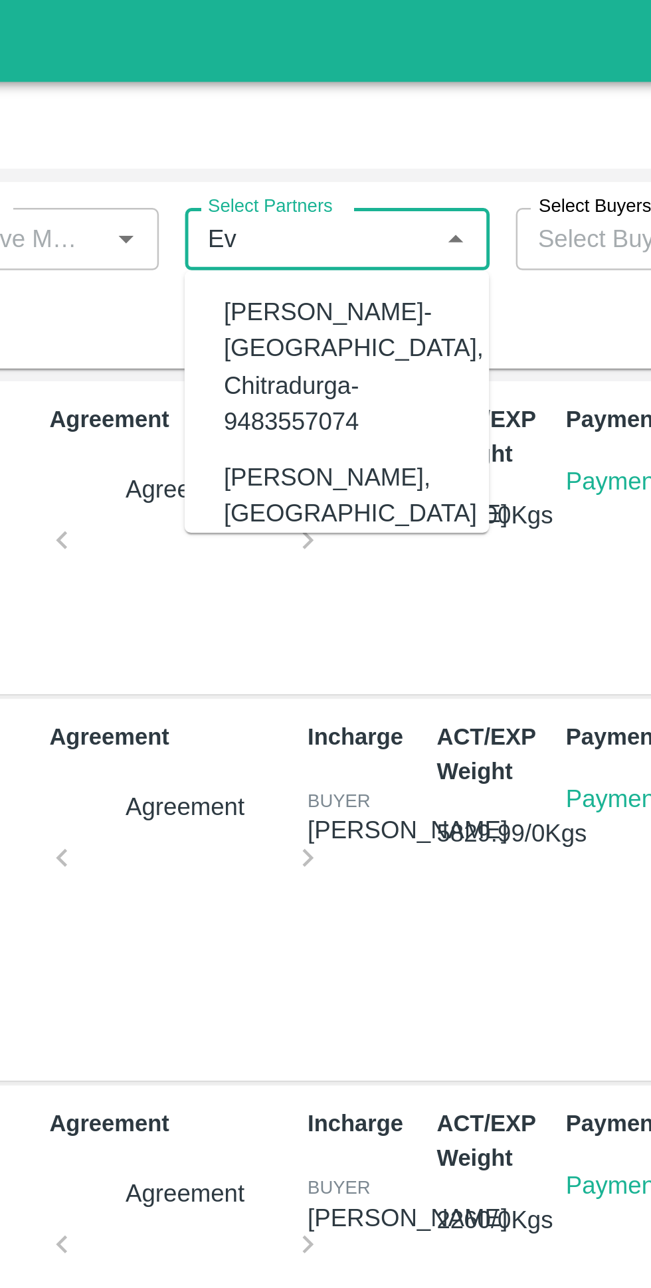
type input "E"
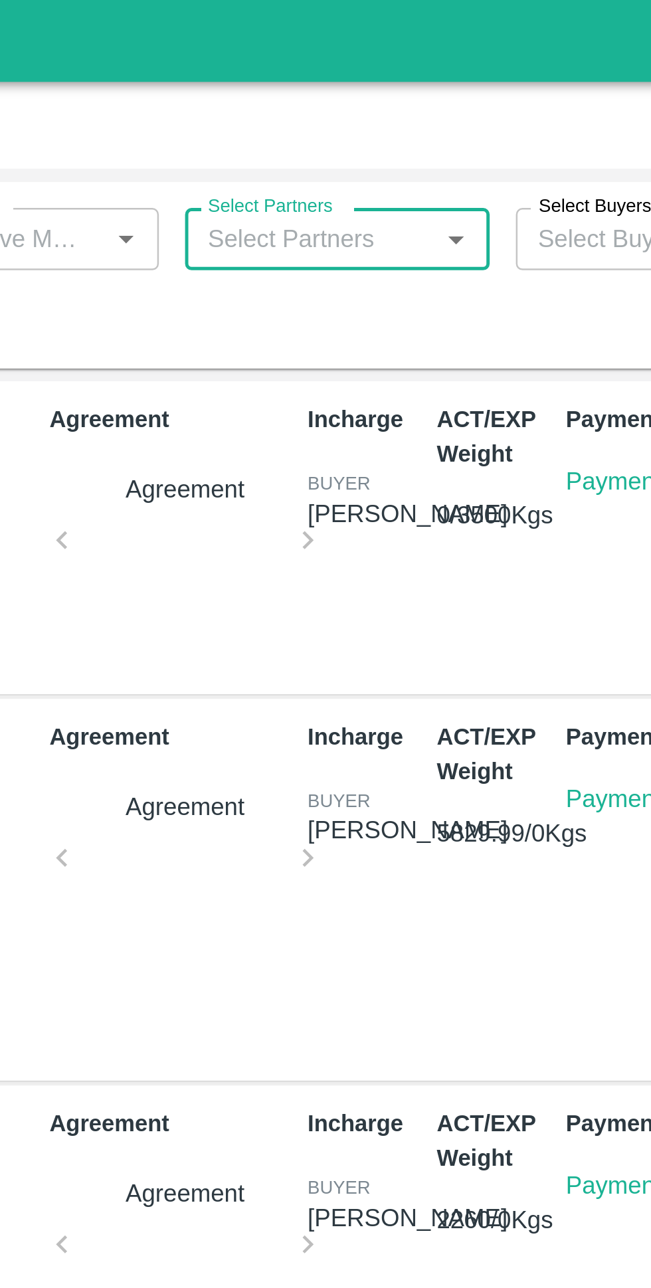
click at [328, 102] on input "Select Partners" at bounding box center [329, 96] width 94 height 17
type input "Eavan"
type input "a"
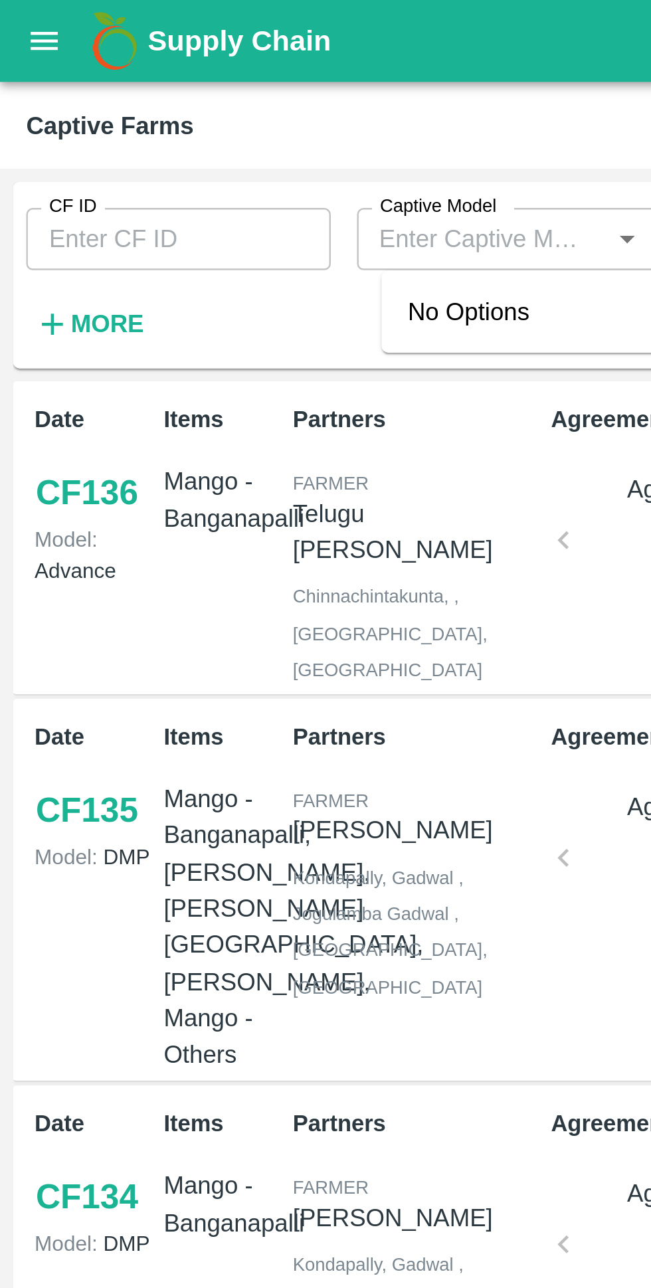
type input "Eavana"
click at [173, 94] on input "Captive Model" at bounding box center [196, 96] width 94 height 17
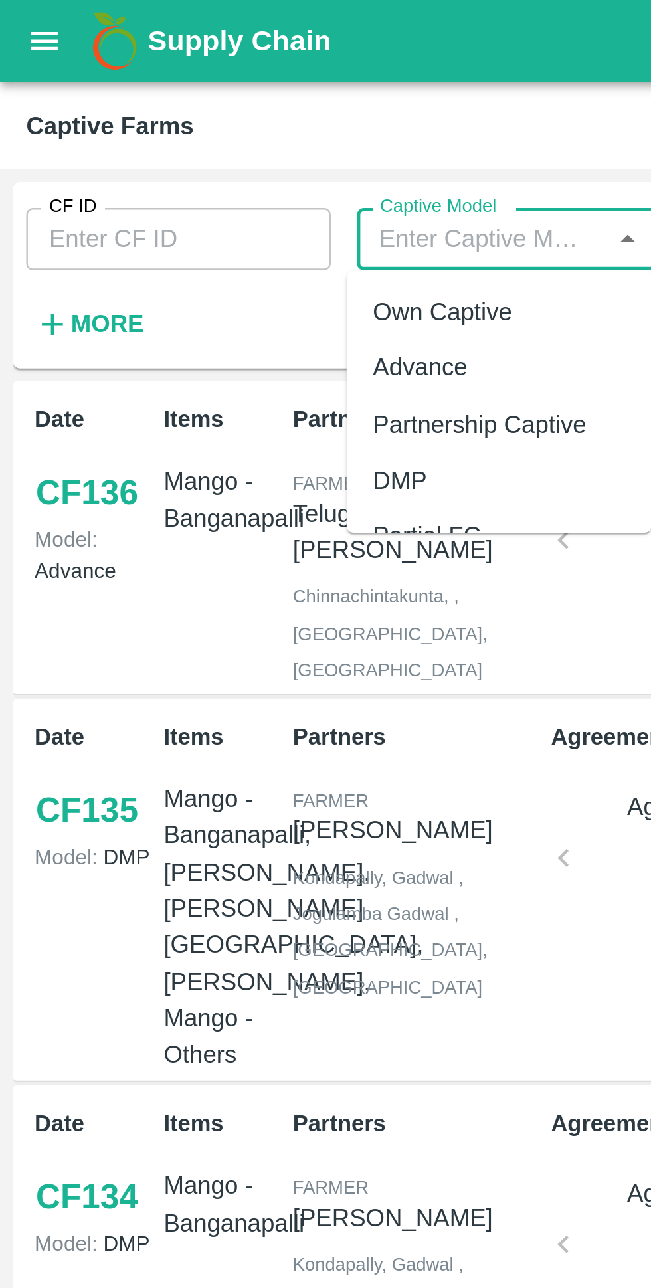
click at [161, 151] on div "Advance" at bounding box center [170, 149] width 39 height 15
type input "Advance"
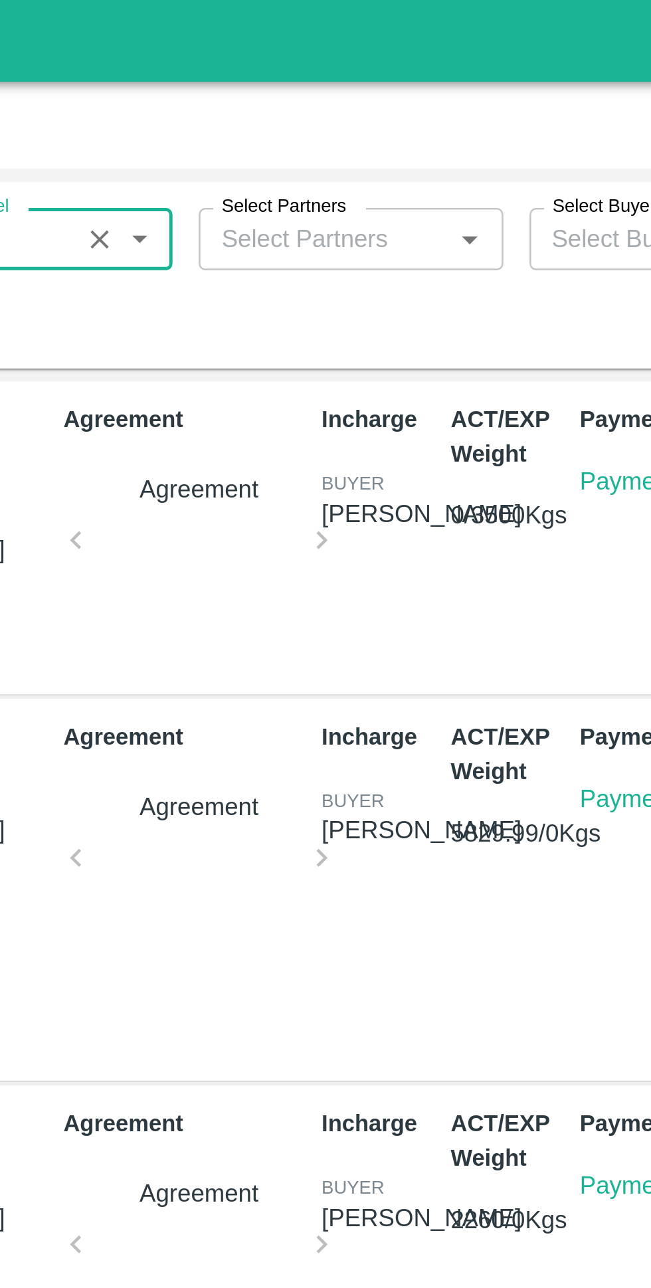
click at [327, 100] on input "Select Partners" at bounding box center [329, 96] width 94 height 17
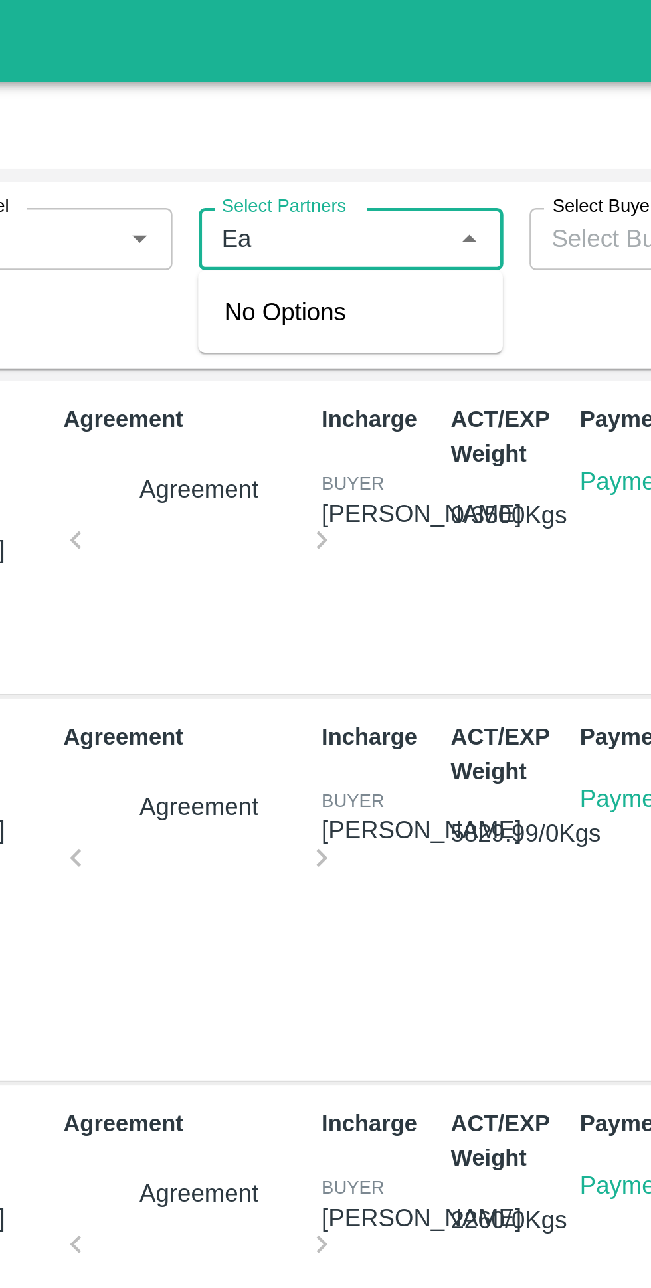
type input "E"
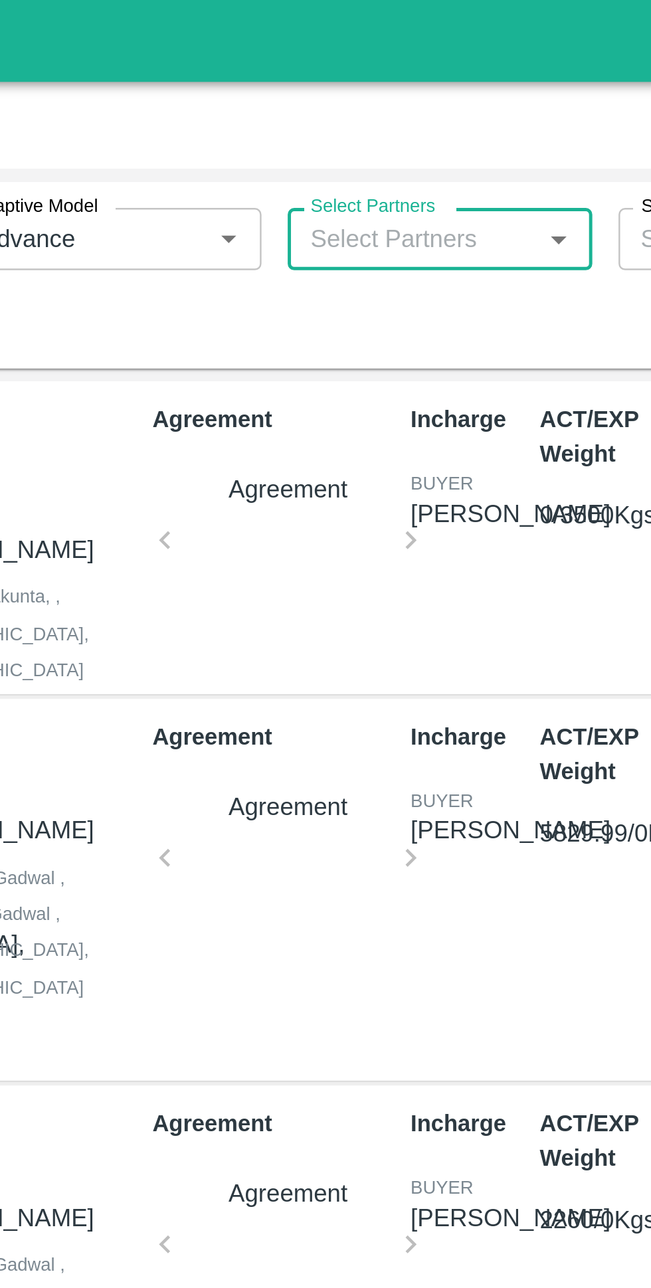
click at [322, 94] on input "Select Partners" at bounding box center [329, 96] width 94 height 17
type input "9346616"
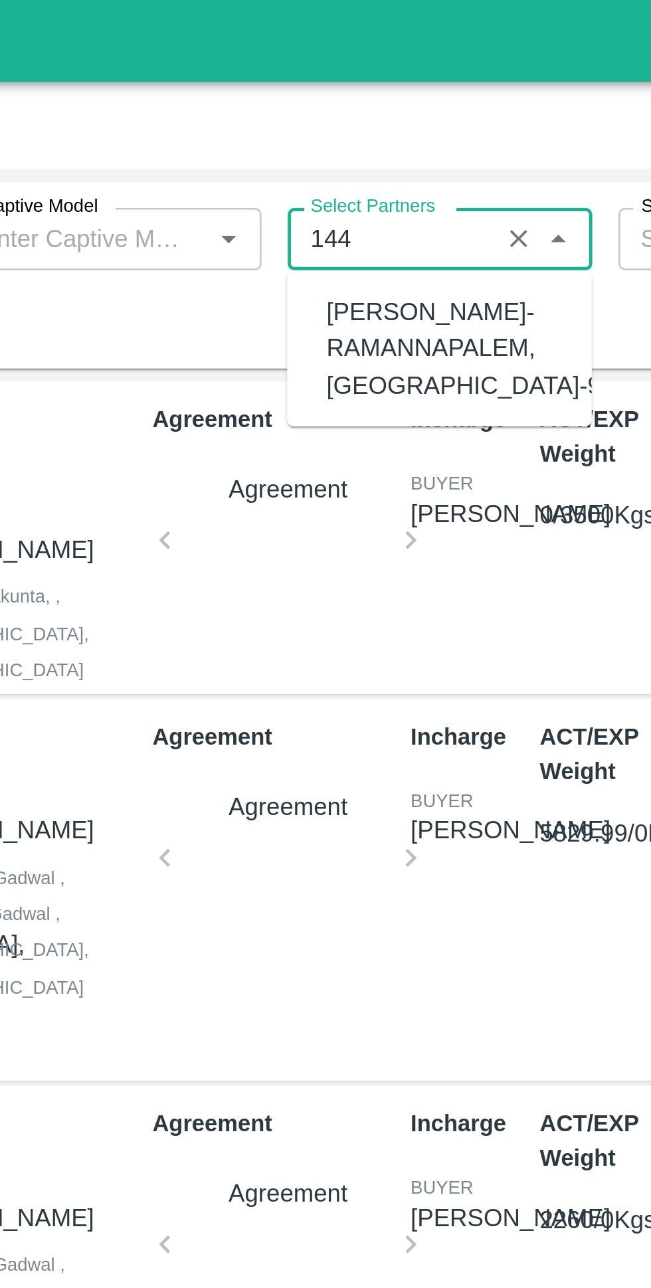
click at [329, 145] on div "EVANA NAGARAJU-RAMANNAPALEM, West Godavari-9346616144" at bounding box center [374, 141] width 161 height 45
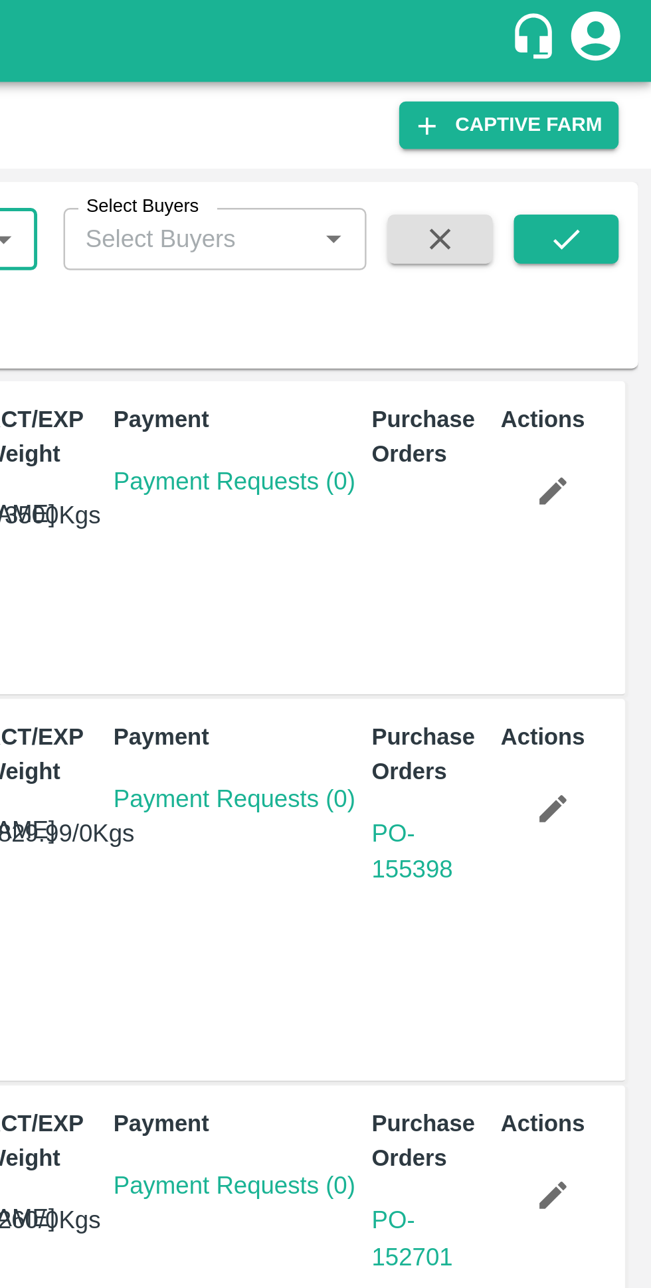
type input "EVANA NAGARAJU-RAMANNAPALEM, West Godavari-9346616144"
click at [626, 94] on button "submit" at bounding box center [616, 97] width 43 height 20
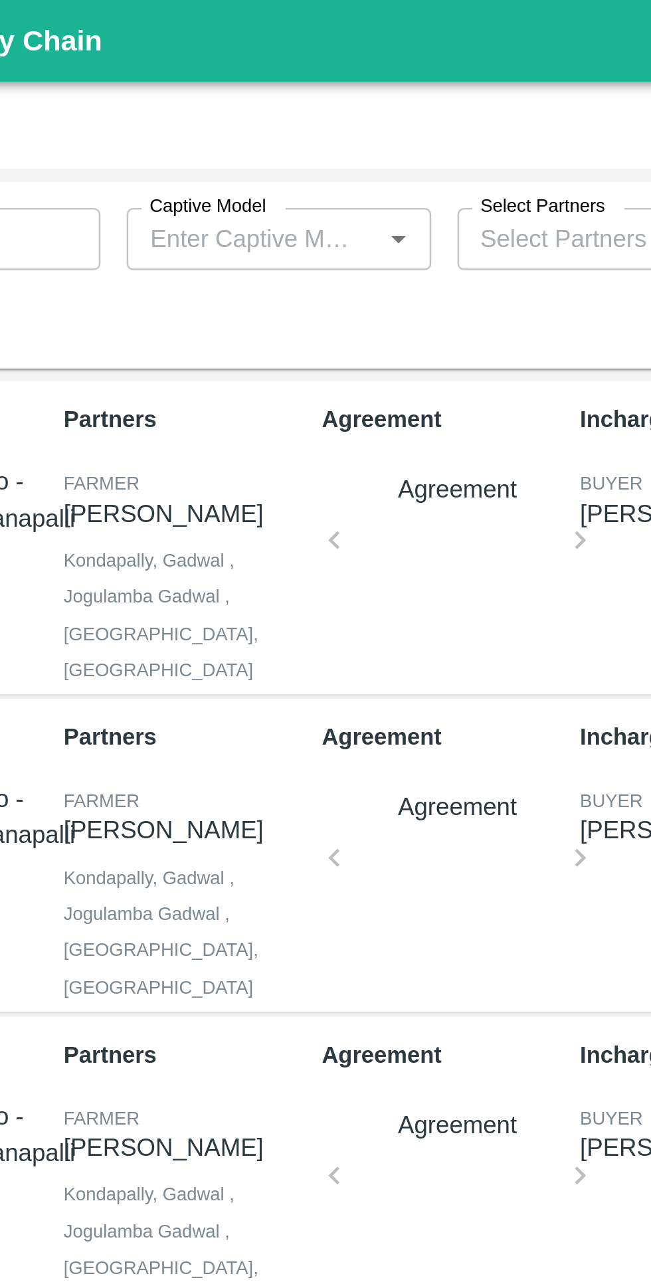
click at [181, 91] on input "Captive Model" at bounding box center [194, 96] width 93 height 17
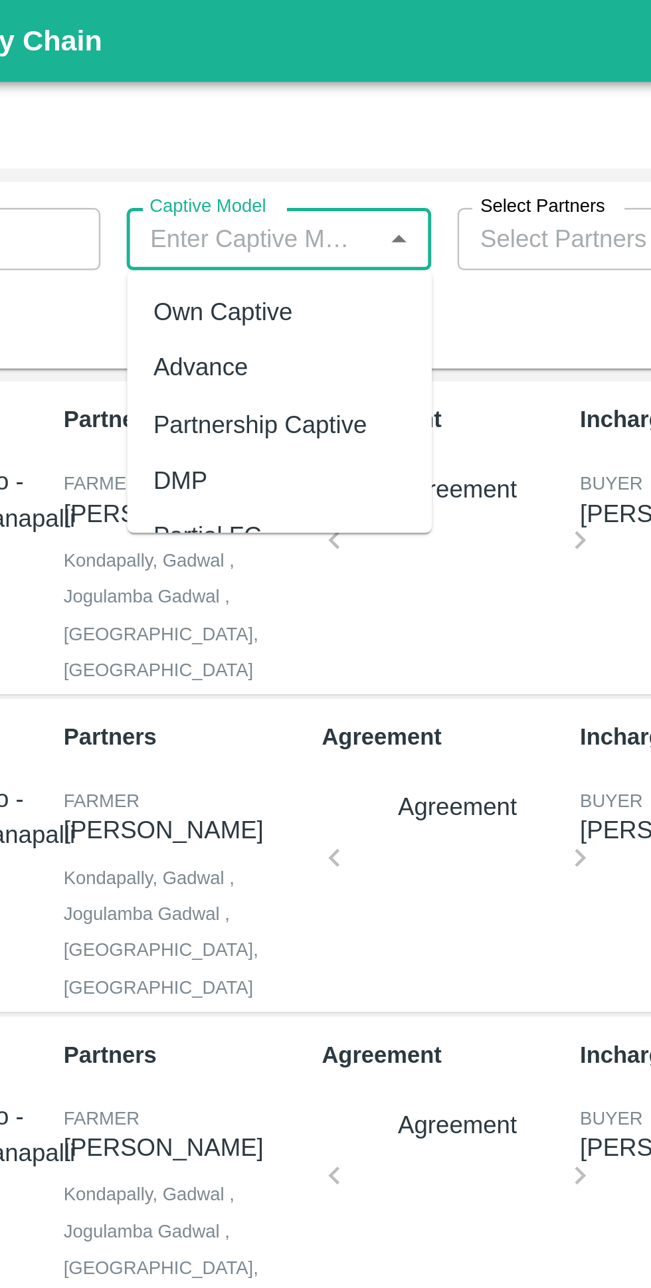
click at [173, 149] on div "Advance" at bounding box center [174, 149] width 39 height 15
type input "Advance"
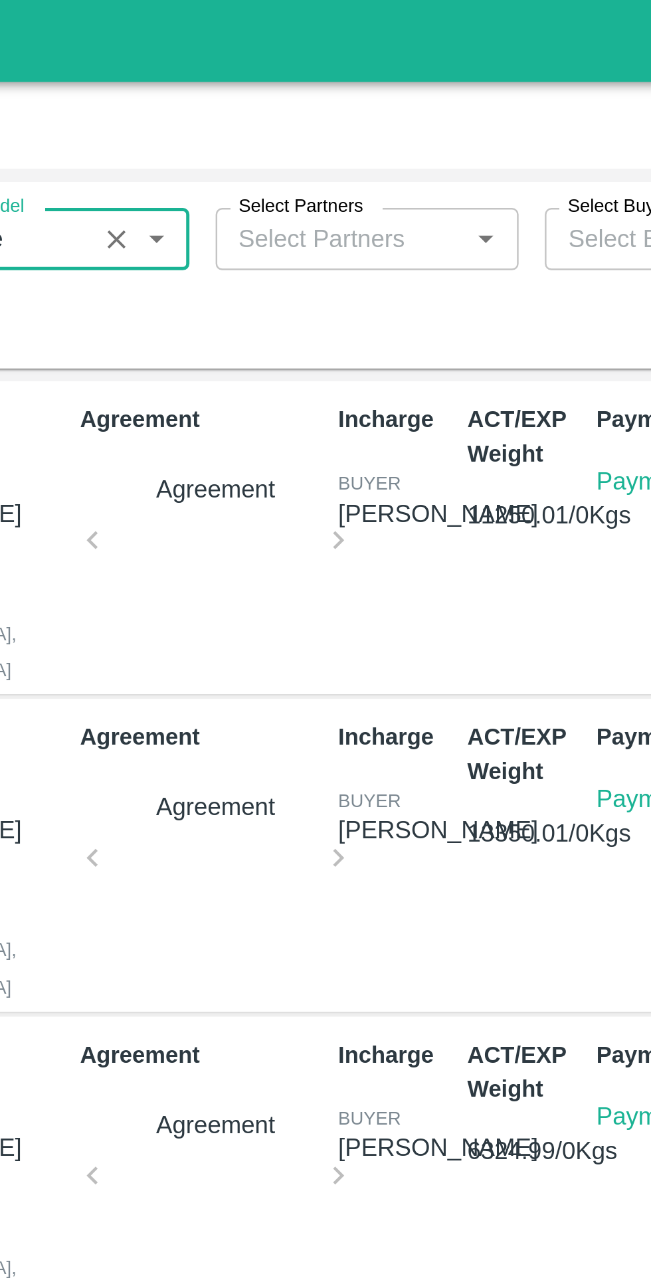
click at [326, 97] on input "Select Partners" at bounding box center [320, 96] width 76 height 17
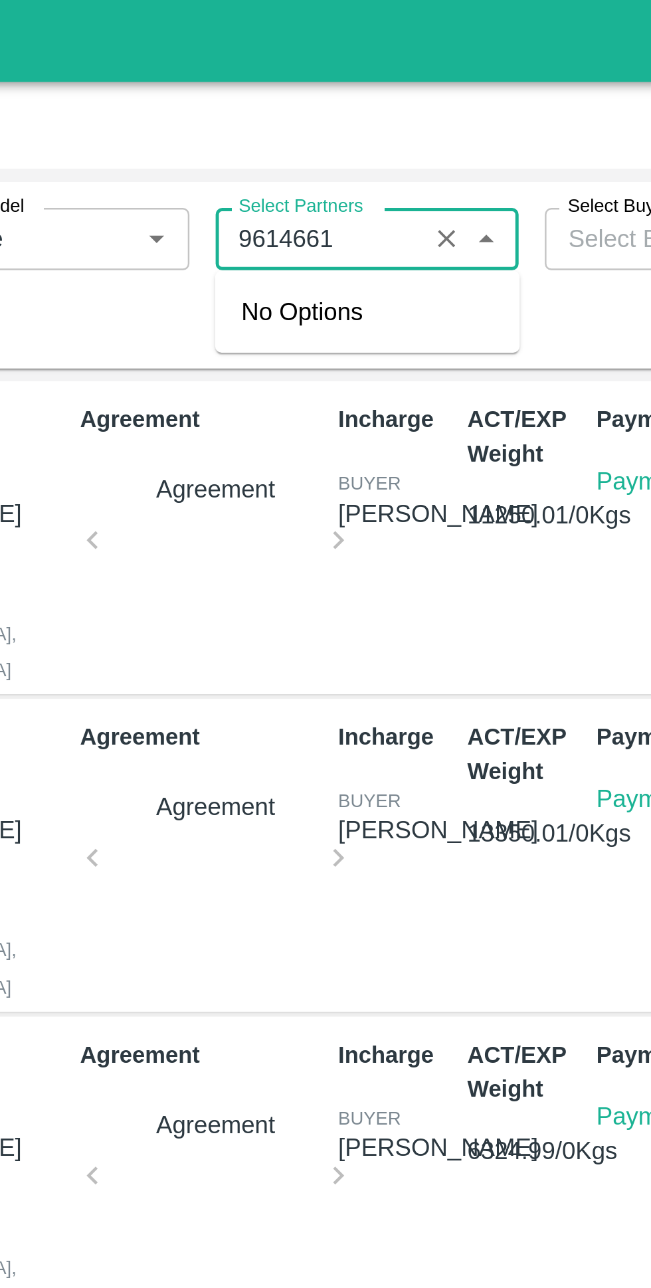
type input "96146616"
type input "1"
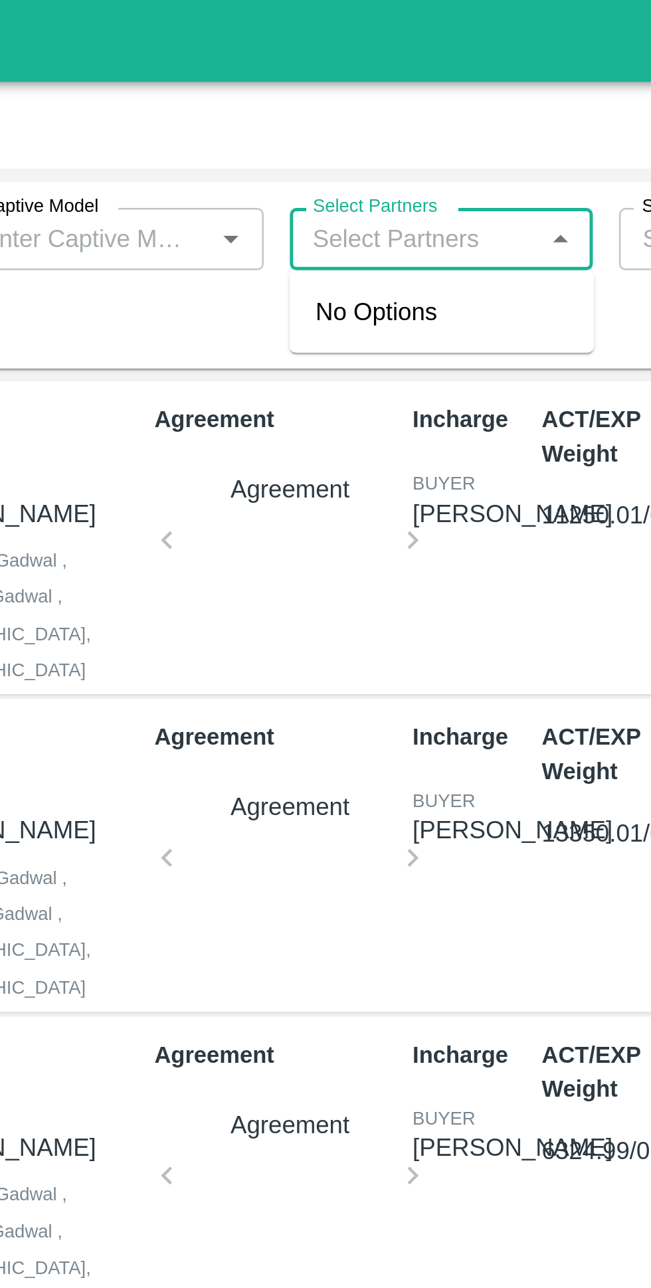
click at [224, 101] on input "Captive Model" at bounding box center [194, 96] width 93 height 17
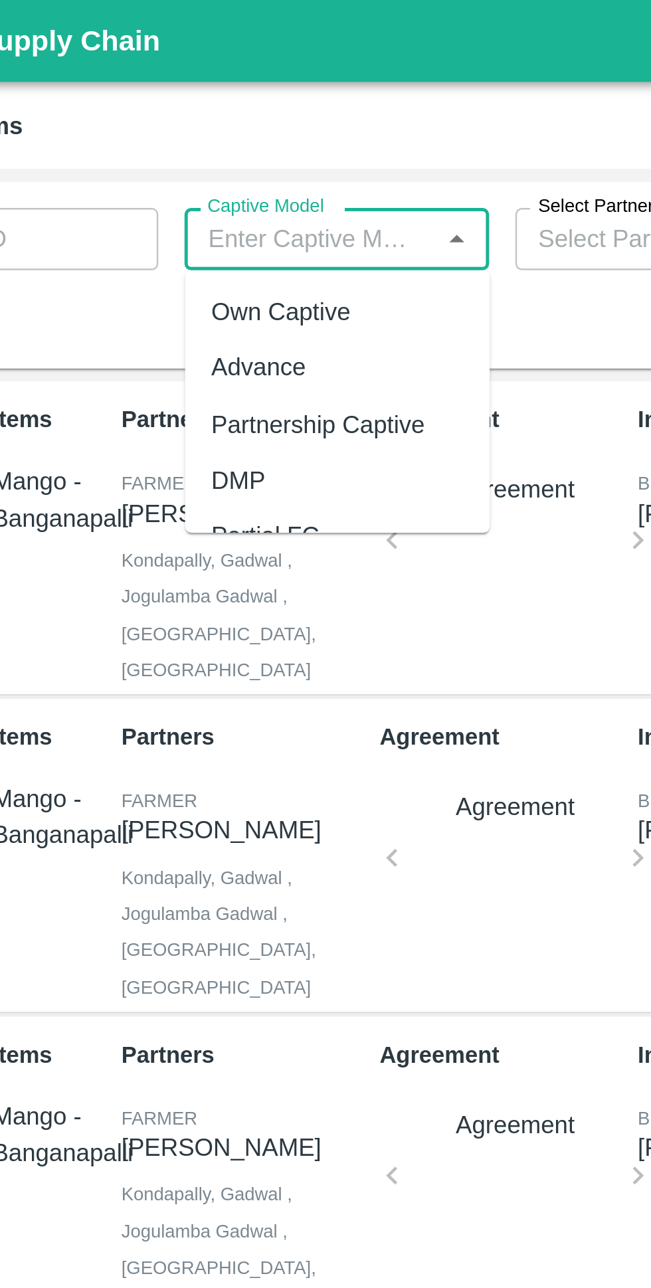
click at [164, 150] on div "Advance" at bounding box center [174, 149] width 39 height 15
type input "Advance"
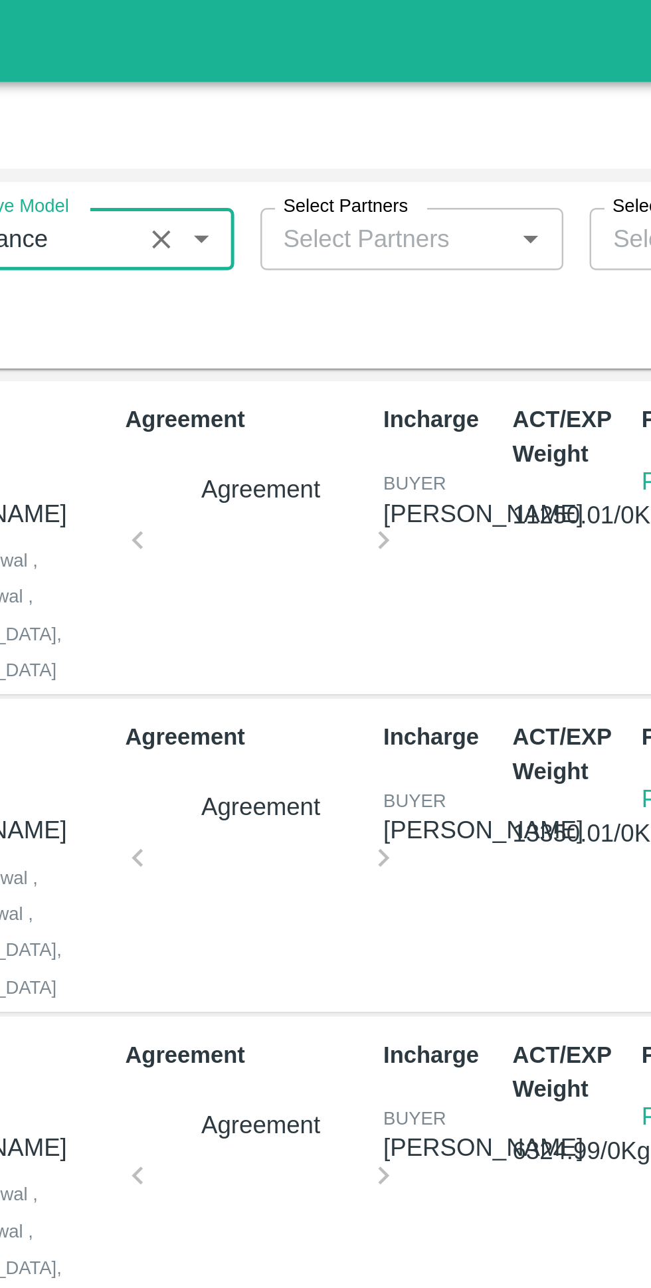
click at [327, 97] on input "Select Partners" at bounding box center [328, 96] width 93 height 17
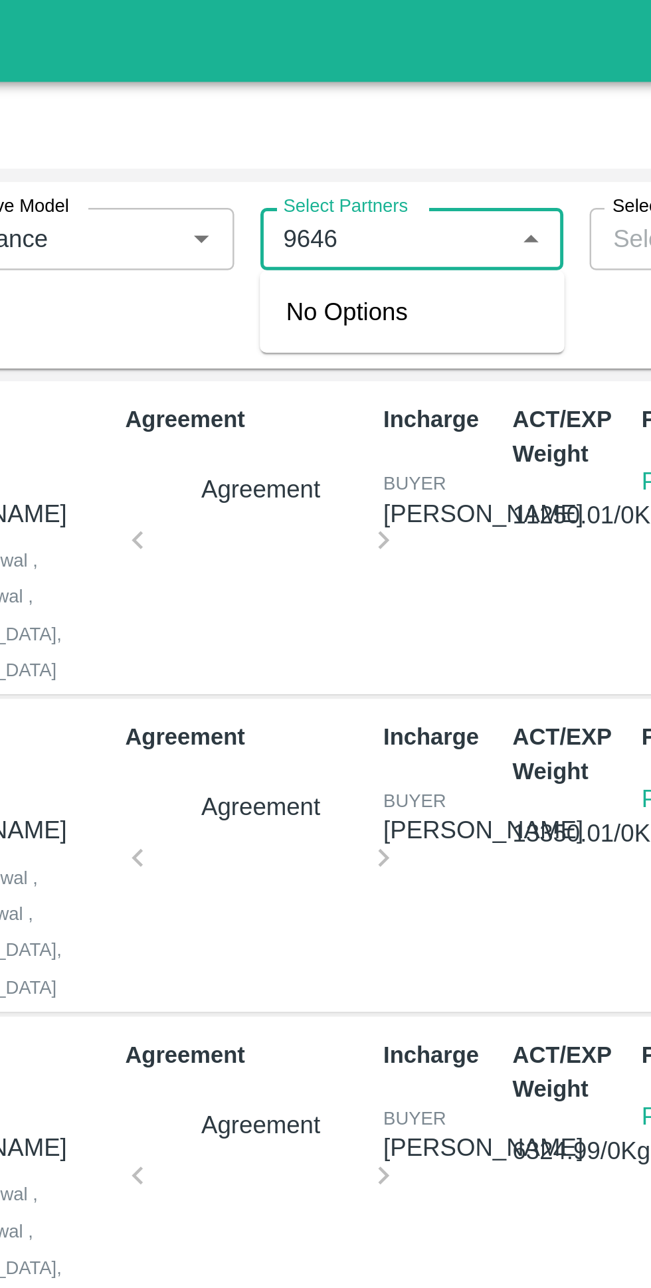
type input "96467"
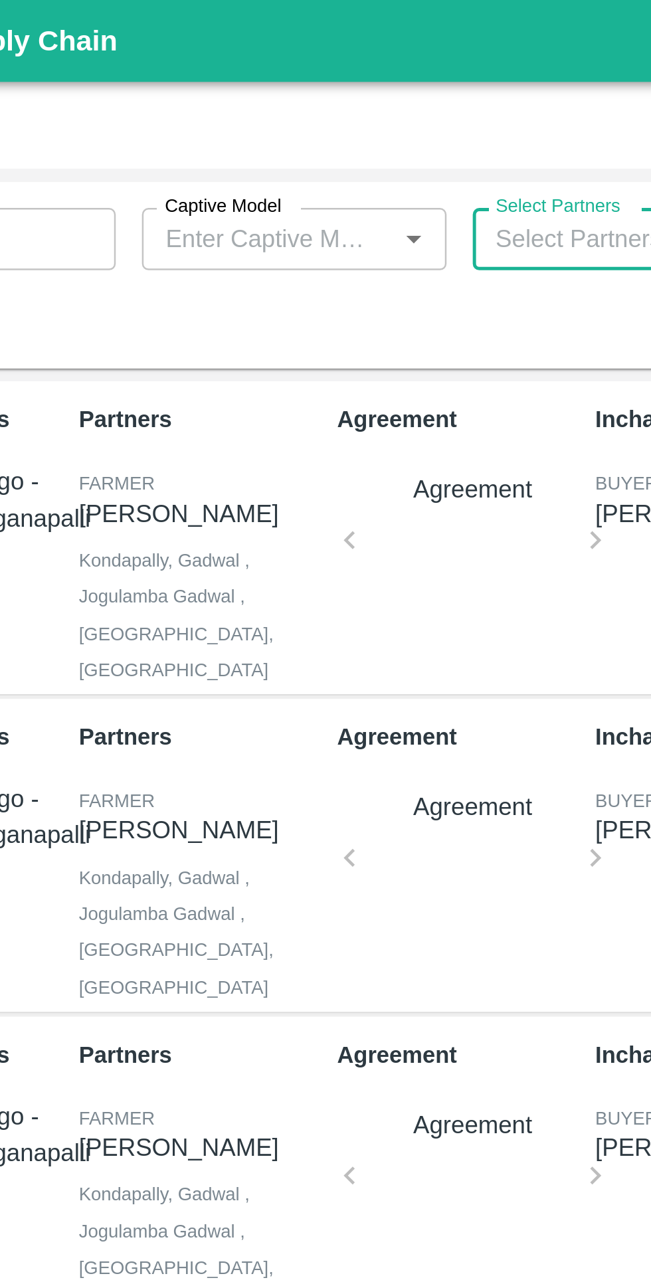
click at [194, 96] on input "Captive Model" at bounding box center [194, 96] width 93 height 17
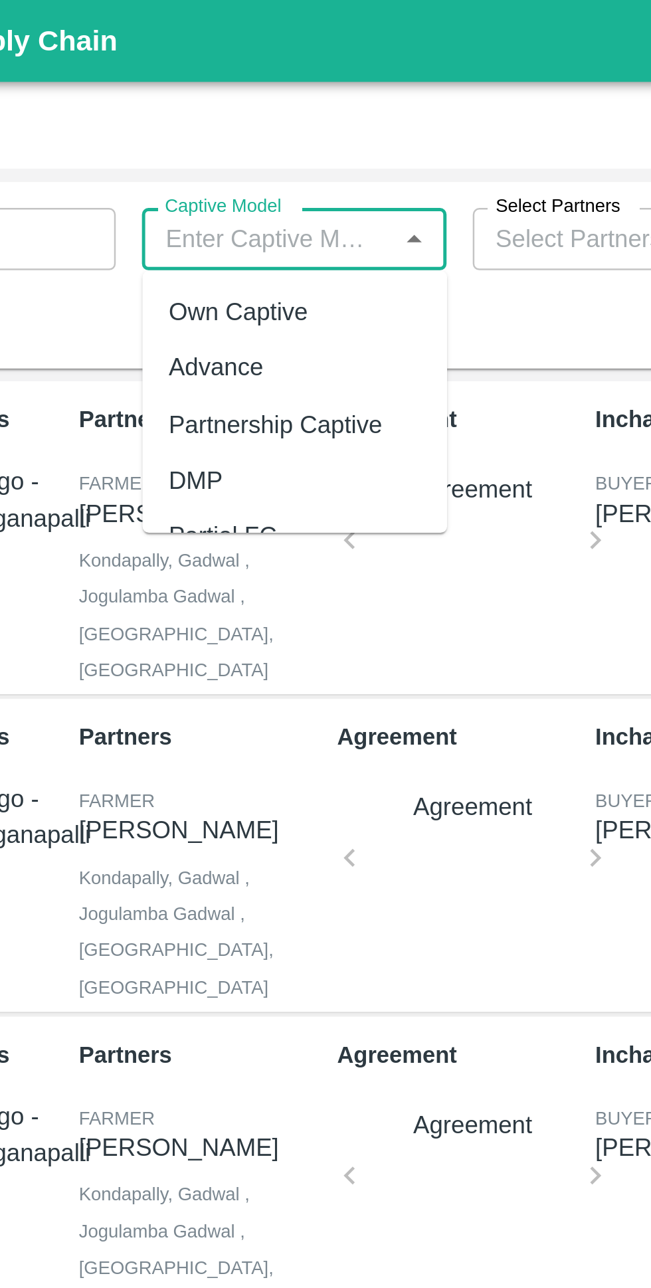
click at [164, 151] on div "Advance" at bounding box center [174, 149] width 39 height 15
type input "Advance"
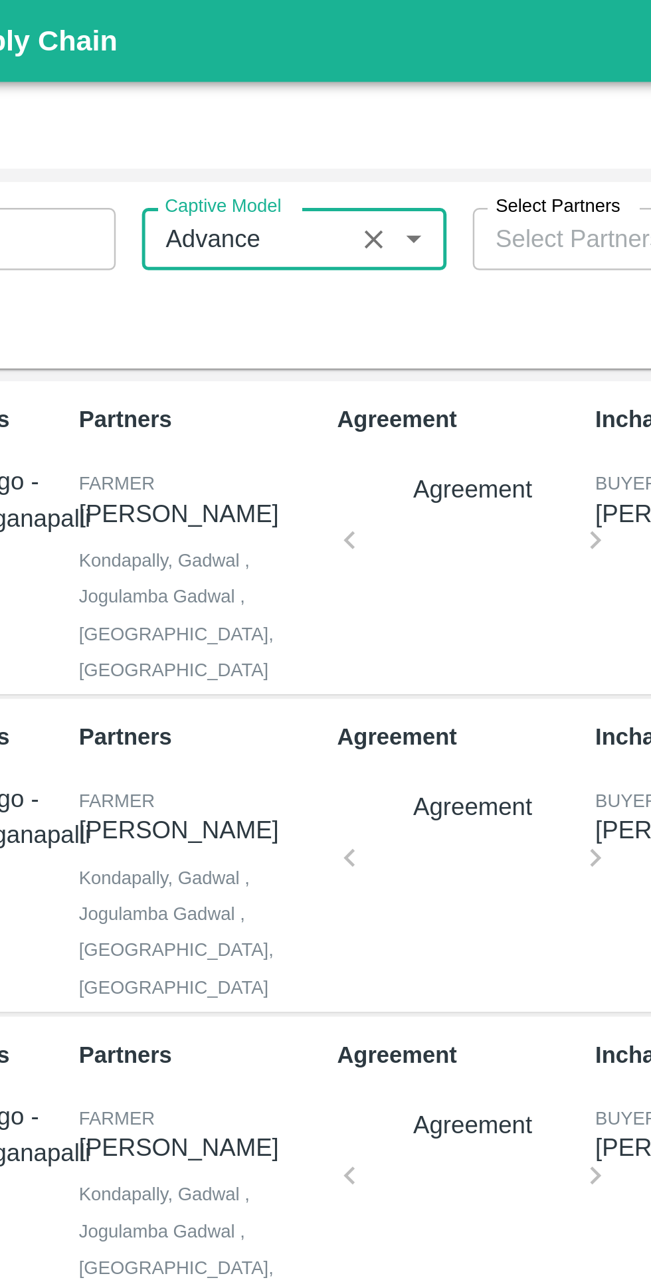
click at [303, 99] on input "Select Partners" at bounding box center [320, 96] width 76 height 17
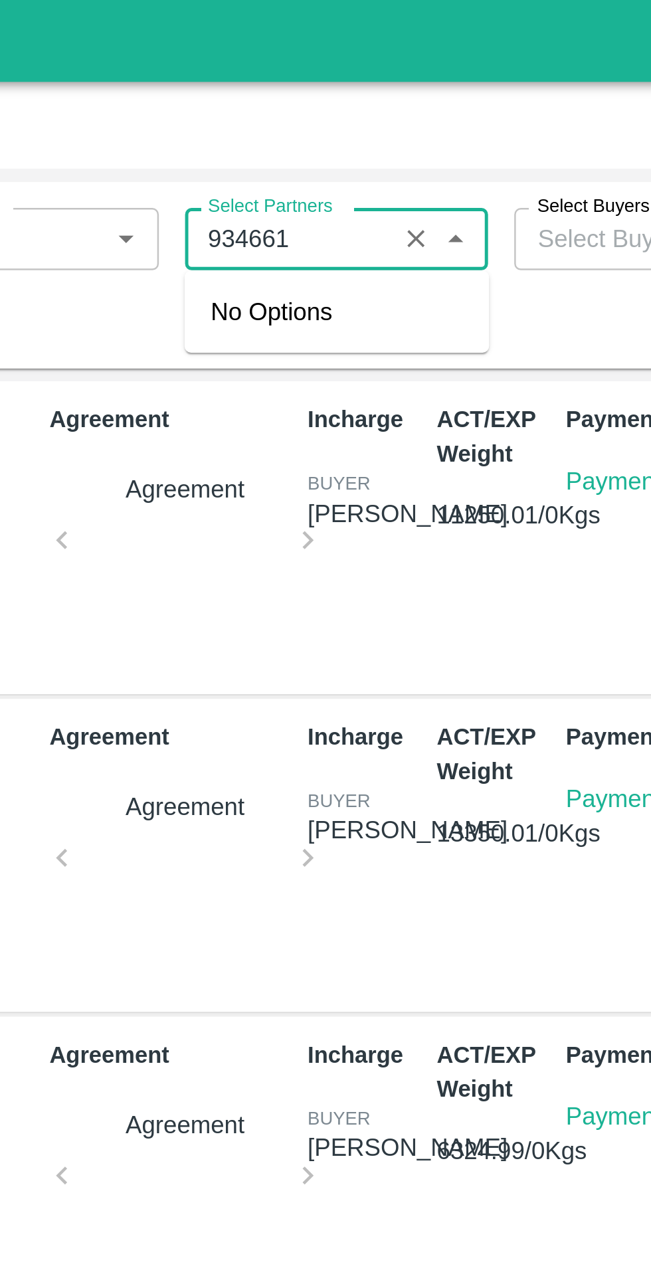
type input "9346616"
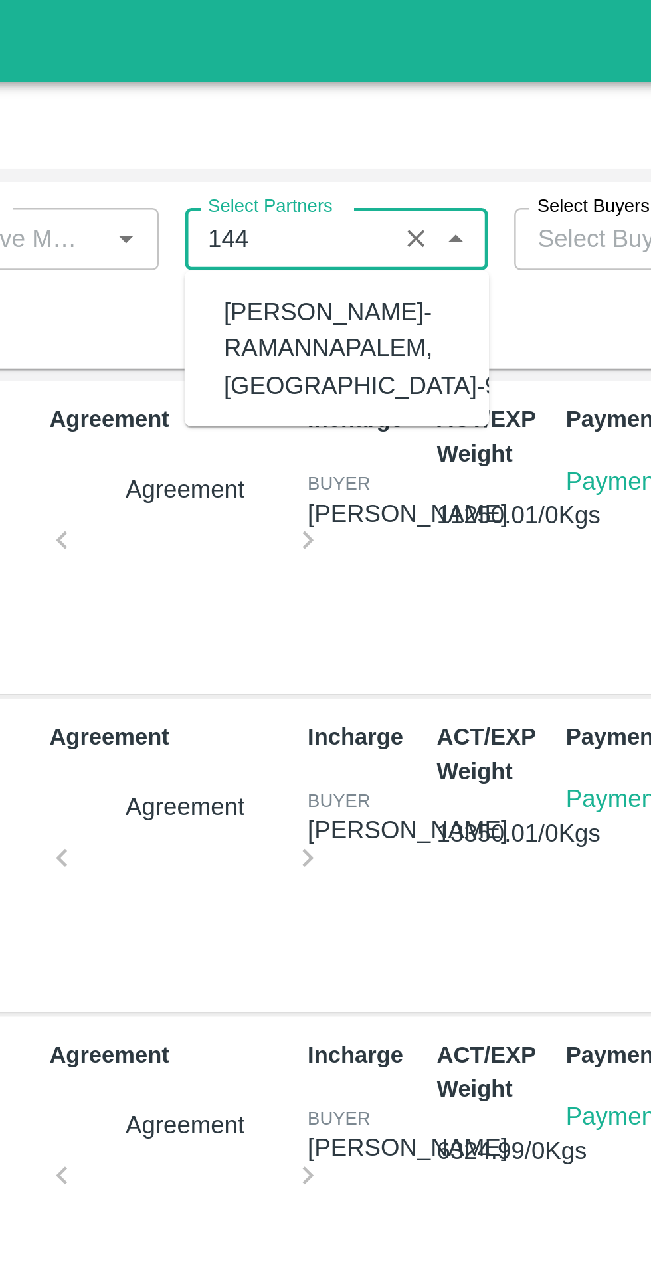
click at [326, 140] on div "EVANA NAGARAJU-RAMANNAPALEM, West Godavari-9346616144" at bounding box center [374, 141] width 161 height 45
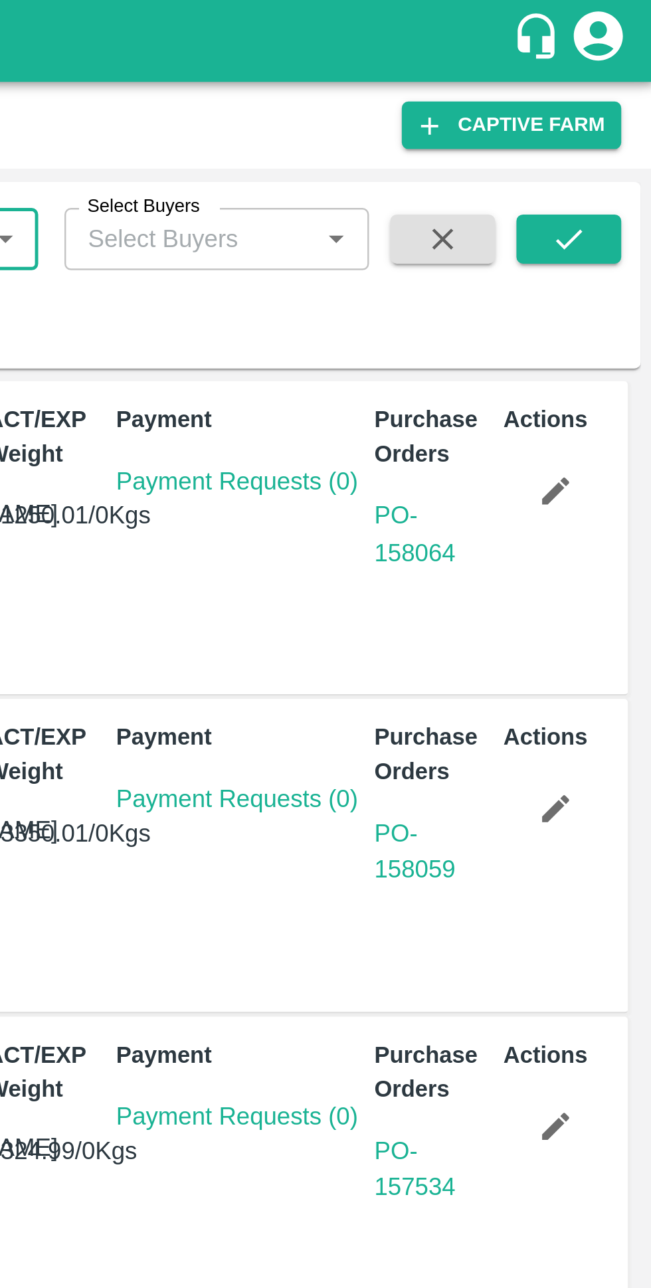
type input "EVANA NAGARAJU-RAMANNAPALEM, West Godavari-9346616144"
click at [630, 95] on button "submit" at bounding box center [616, 97] width 43 height 20
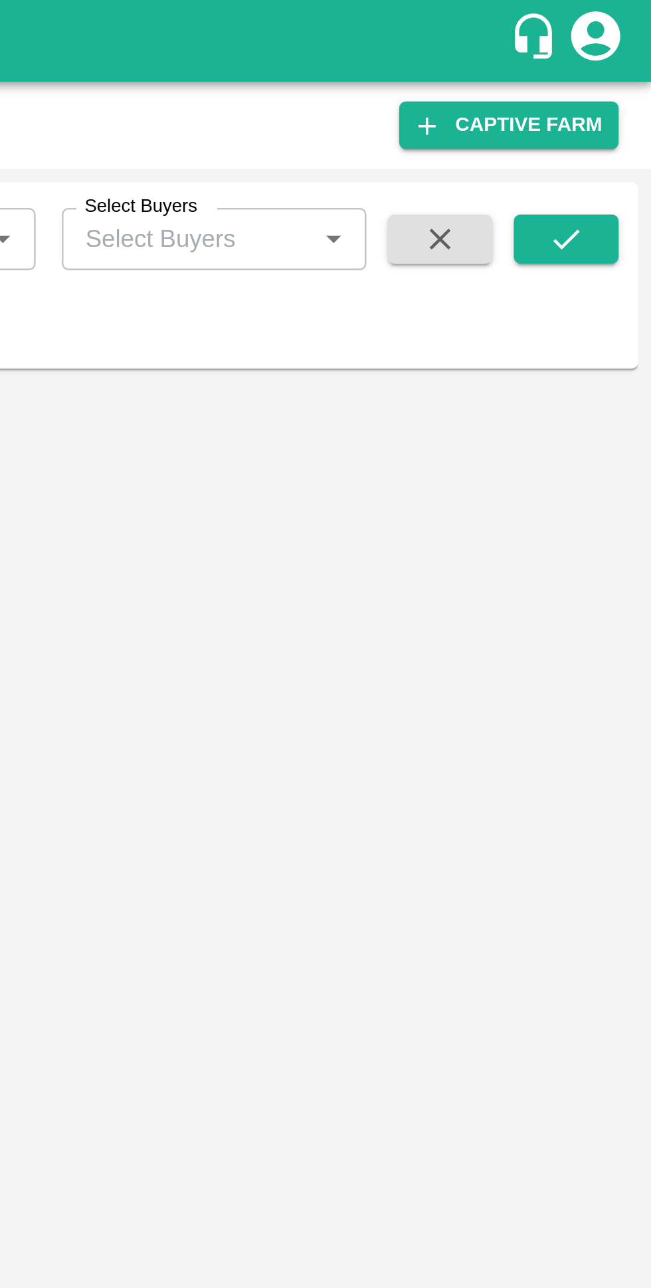
click at [620, 98] on icon "submit" at bounding box center [616, 97] width 15 height 15
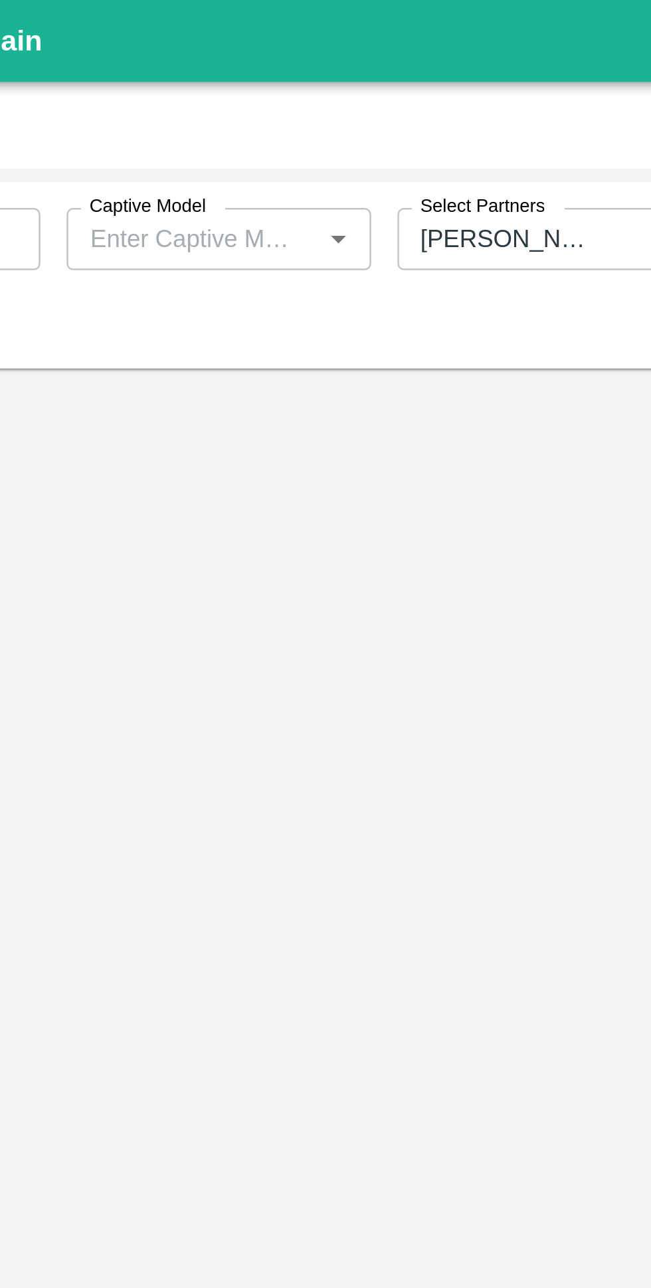
click at [254, 97] on icon "Open" at bounding box center [254, 97] width 6 height 3
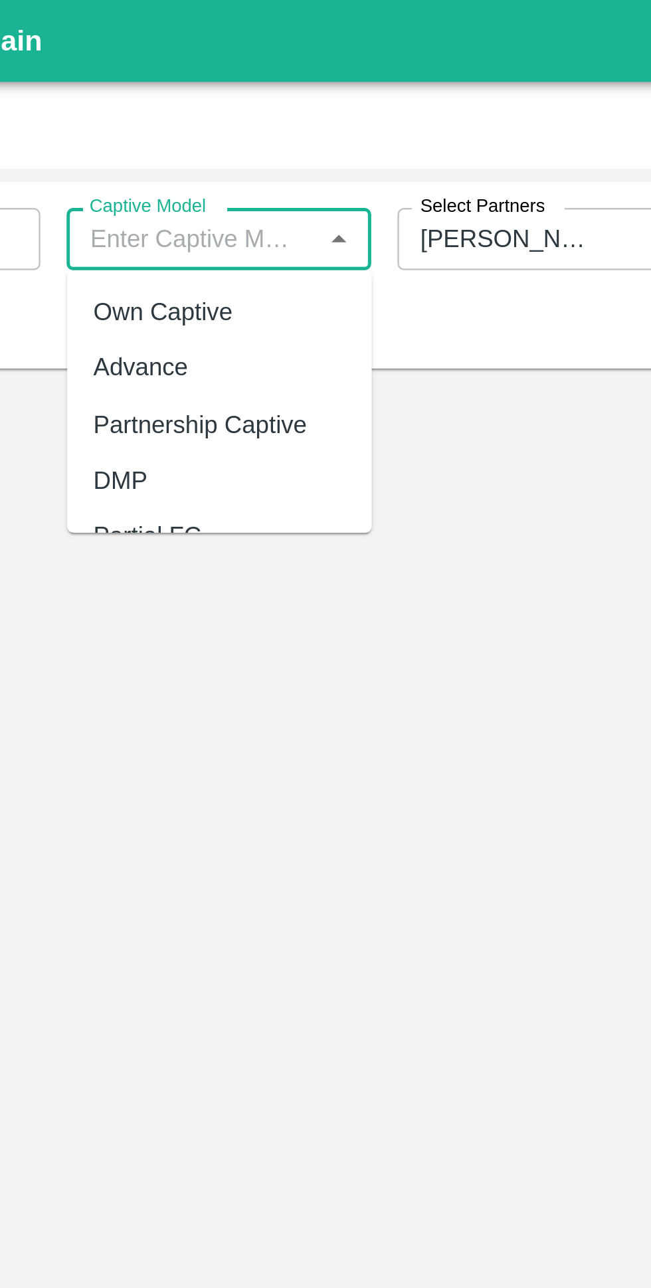
click at [171, 151] on div "Advance" at bounding box center [174, 149] width 39 height 15
type input "Advance"
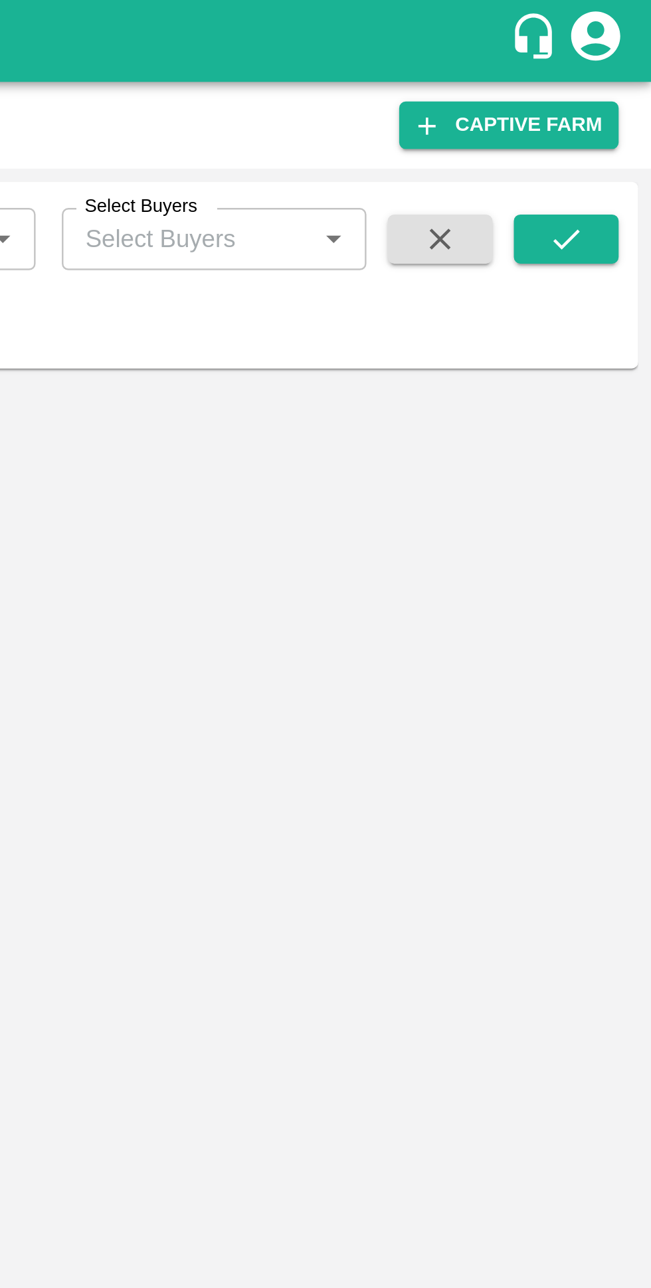
click at [614, 102] on icon "submit" at bounding box center [616, 97] width 15 height 15
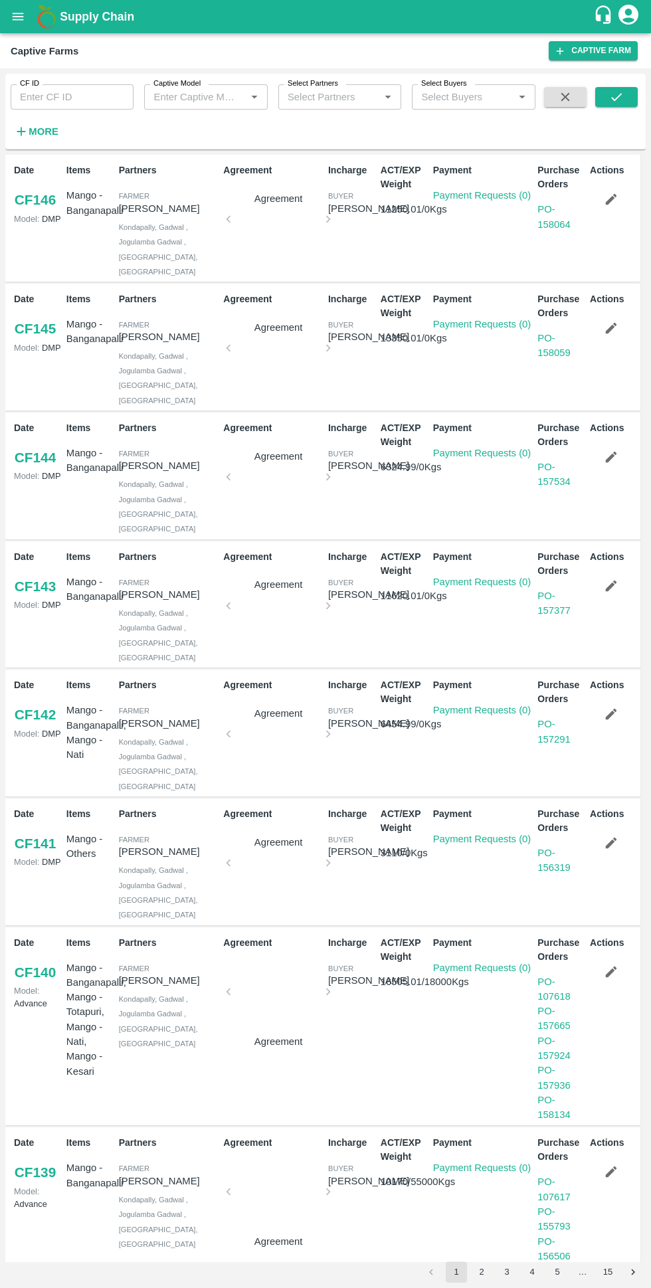
click at [494, 1279] on li "3" at bounding box center [506, 1271] width 25 height 21
click at [500, 1271] on button "3" at bounding box center [506, 1271] width 21 height 21
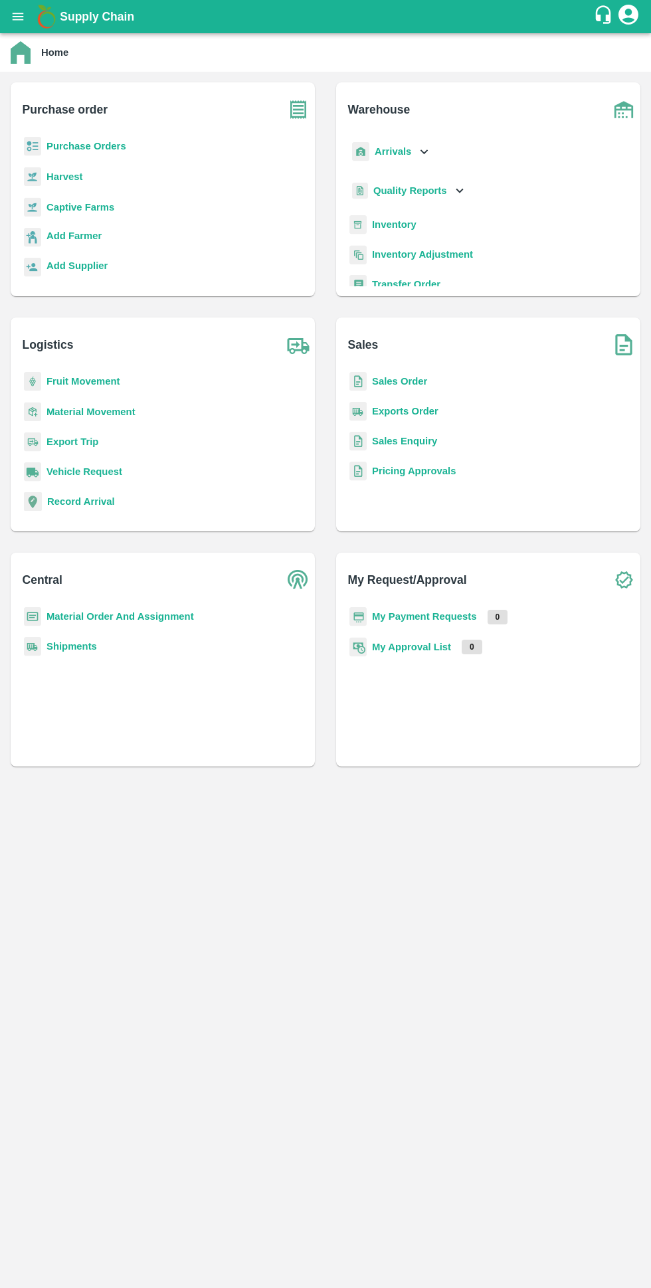
click at [76, 207] on b "Captive Farms" at bounding box center [81, 207] width 68 height 11
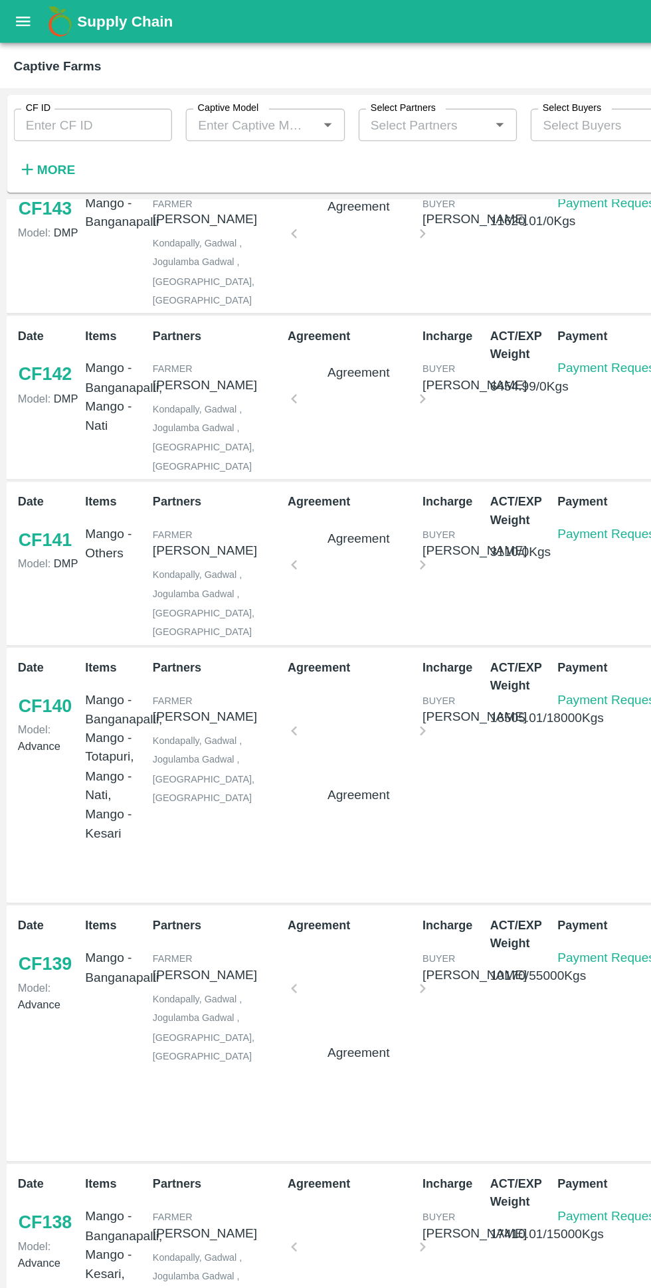
scroll to position [448, 0]
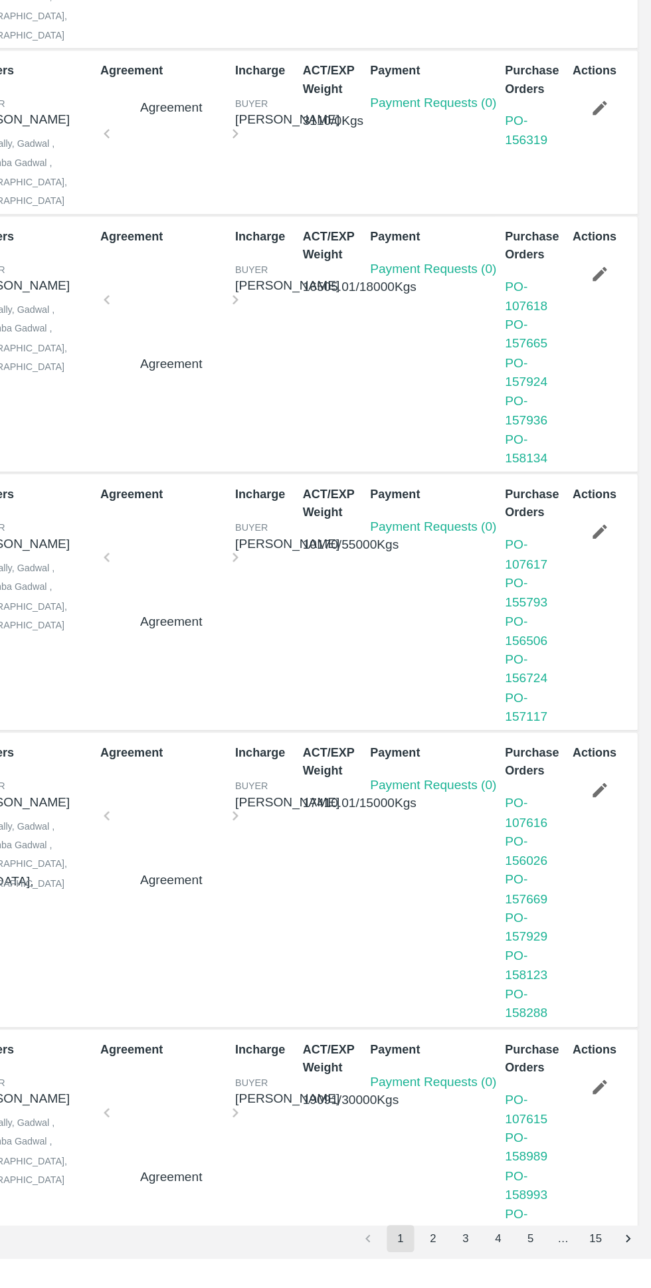
click at [507, 1271] on button "3" at bounding box center [506, 1271] width 21 height 21
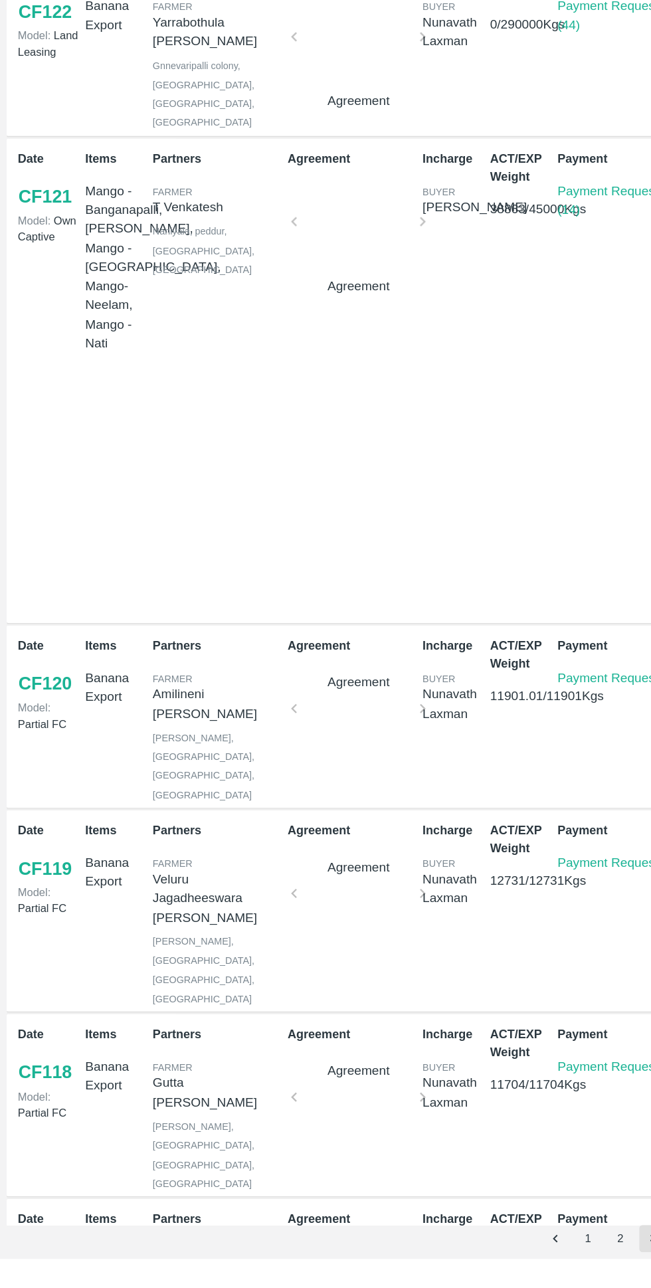
scroll to position [433, 0]
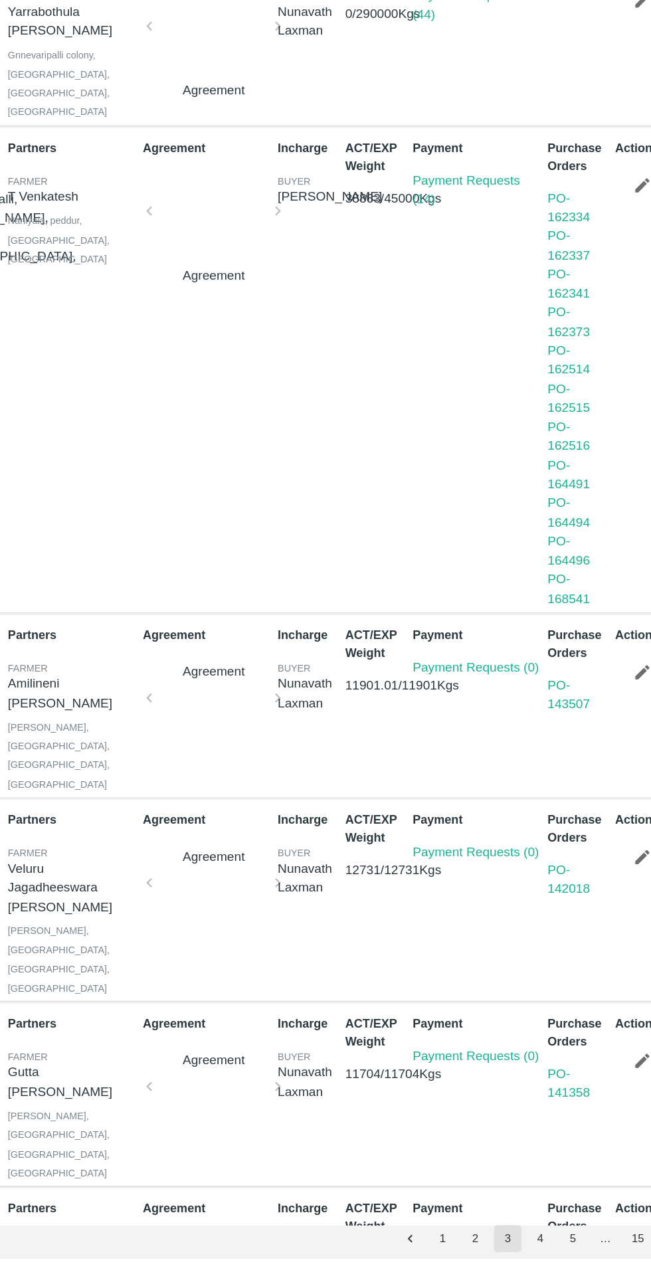
click at [482, 1271] on button "2" at bounding box center [481, 1271] width 21 height 21
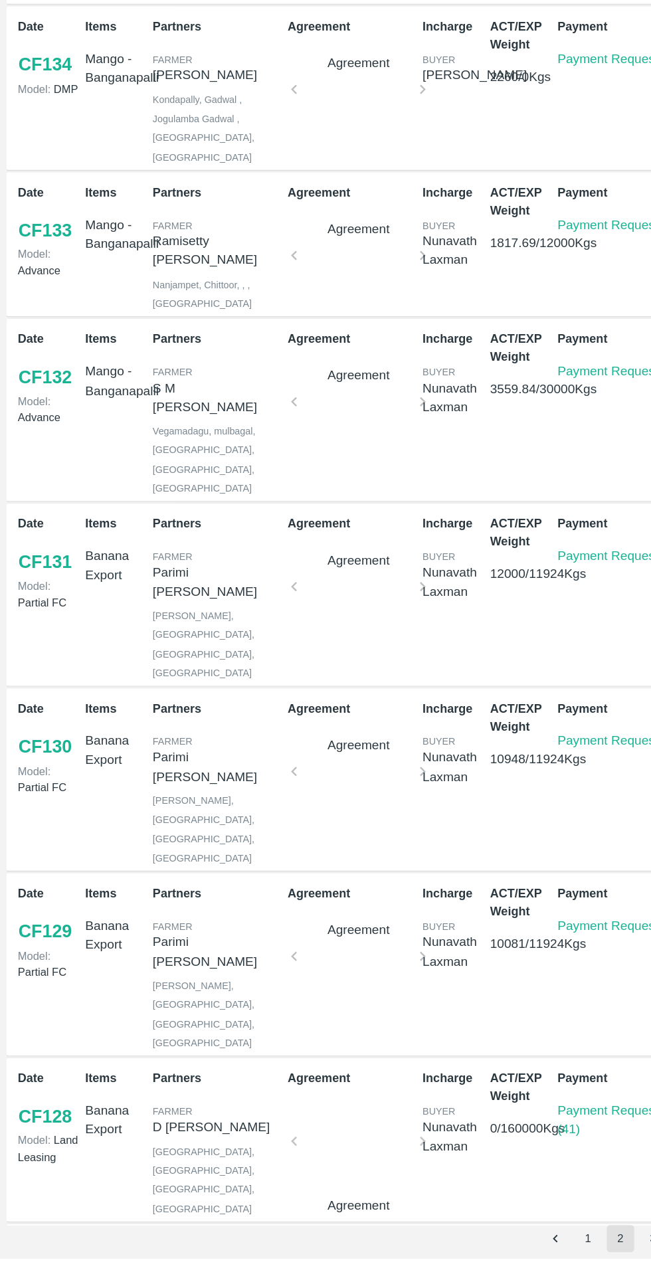
scroll to position [110, 0]
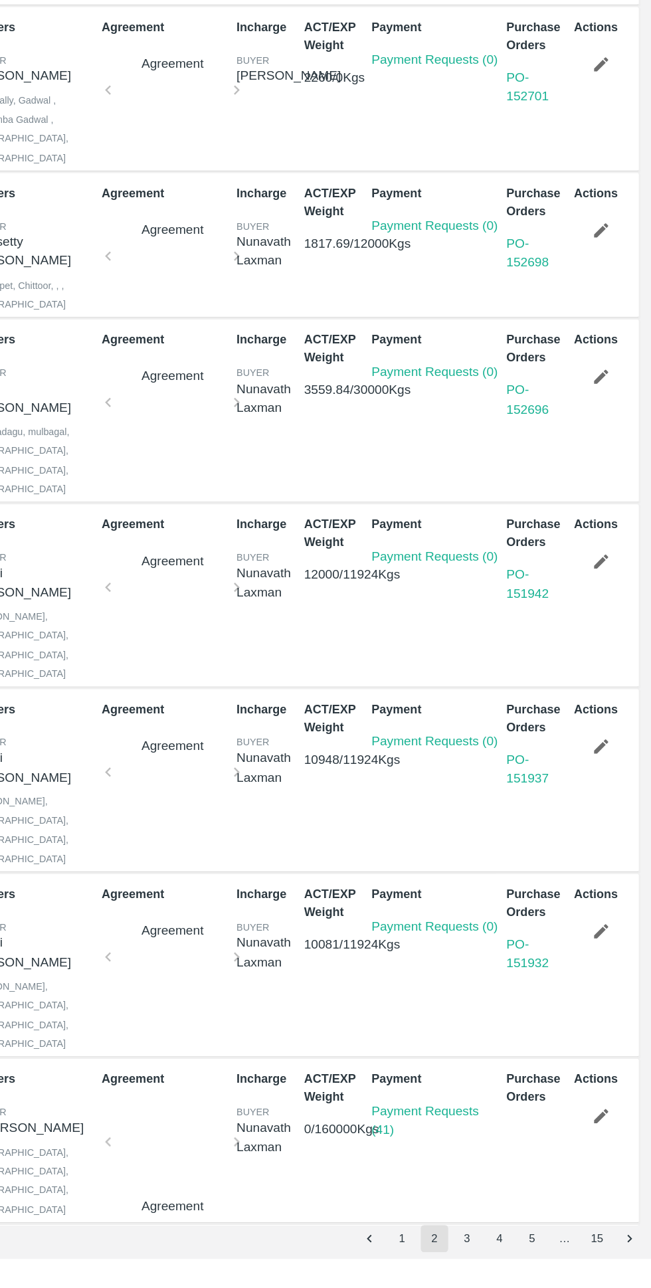
click at [507, 1271] on button "3" at bounding box center [506, 1271] width 21 height 21
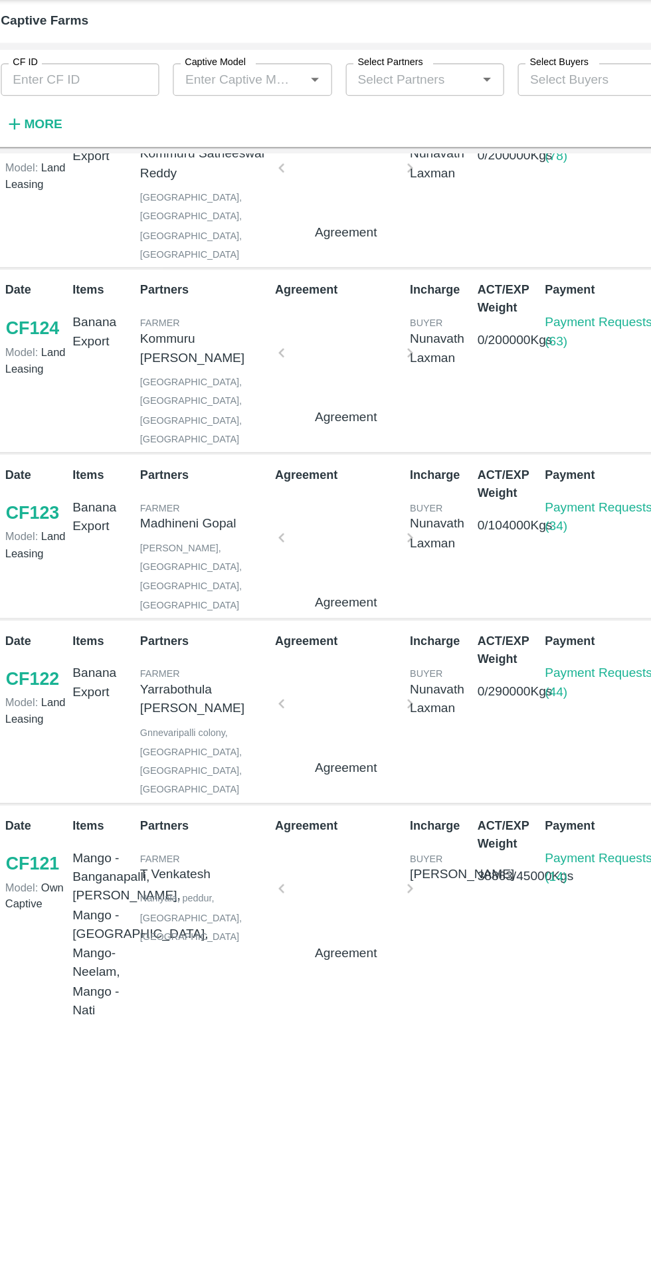
scroll to position [433, 0]
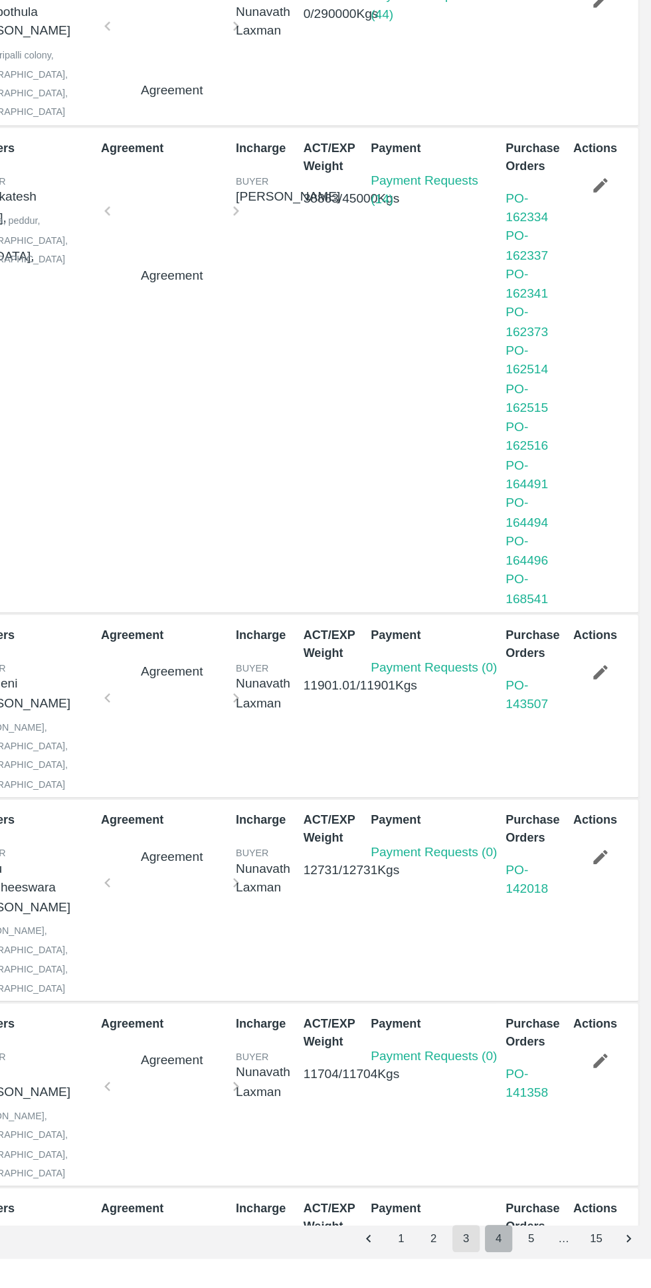
click at [532, 1271] on button "4" at bounding box center [531, 1271] width 21 height 21
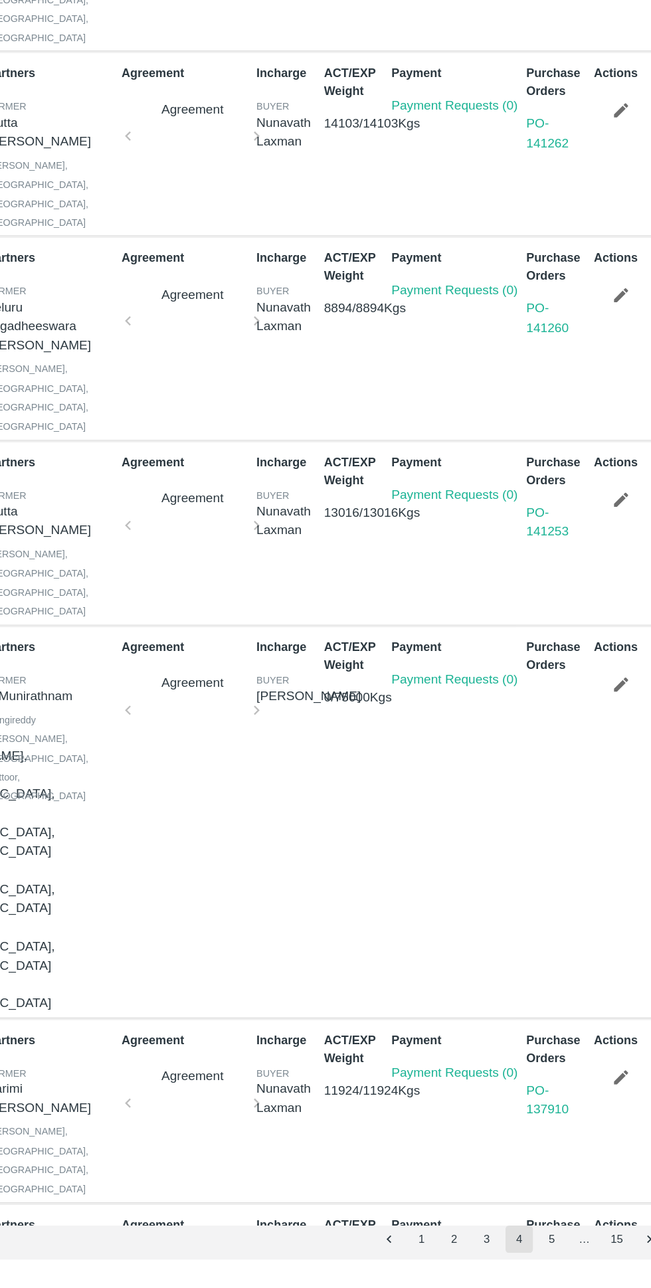
scroll to position [0, 0]
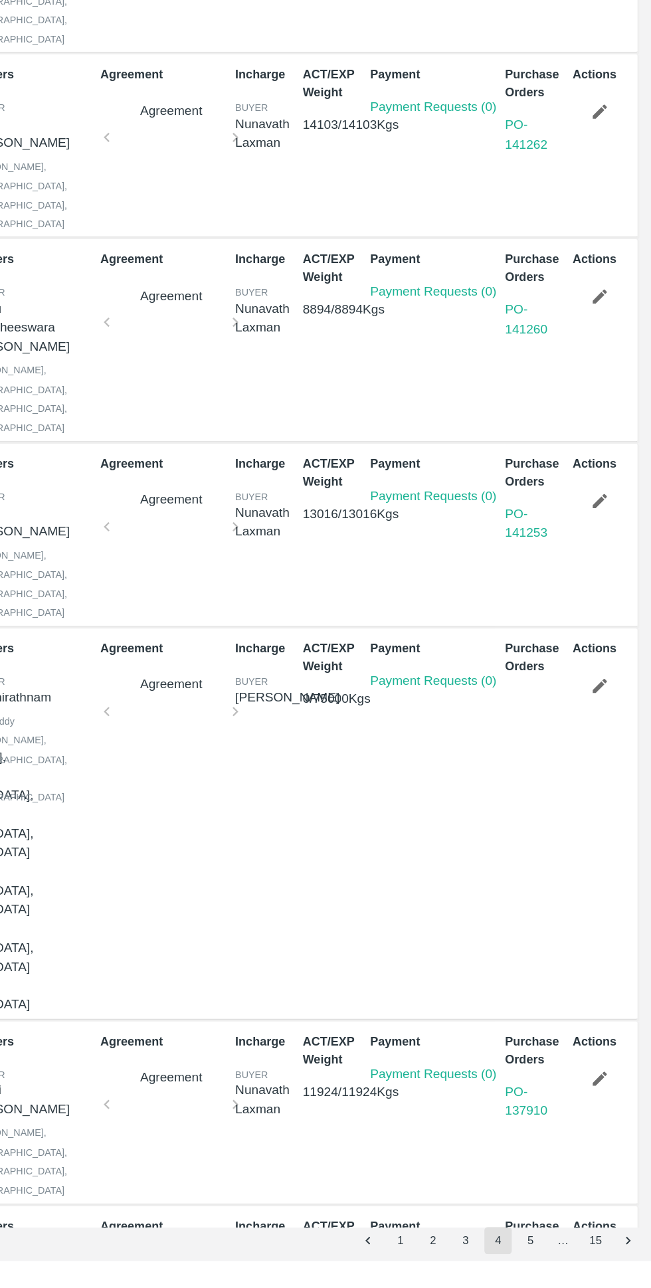
click at [563, 1272] on button "5" at bounding box center [557, 1271] width 21 height 21
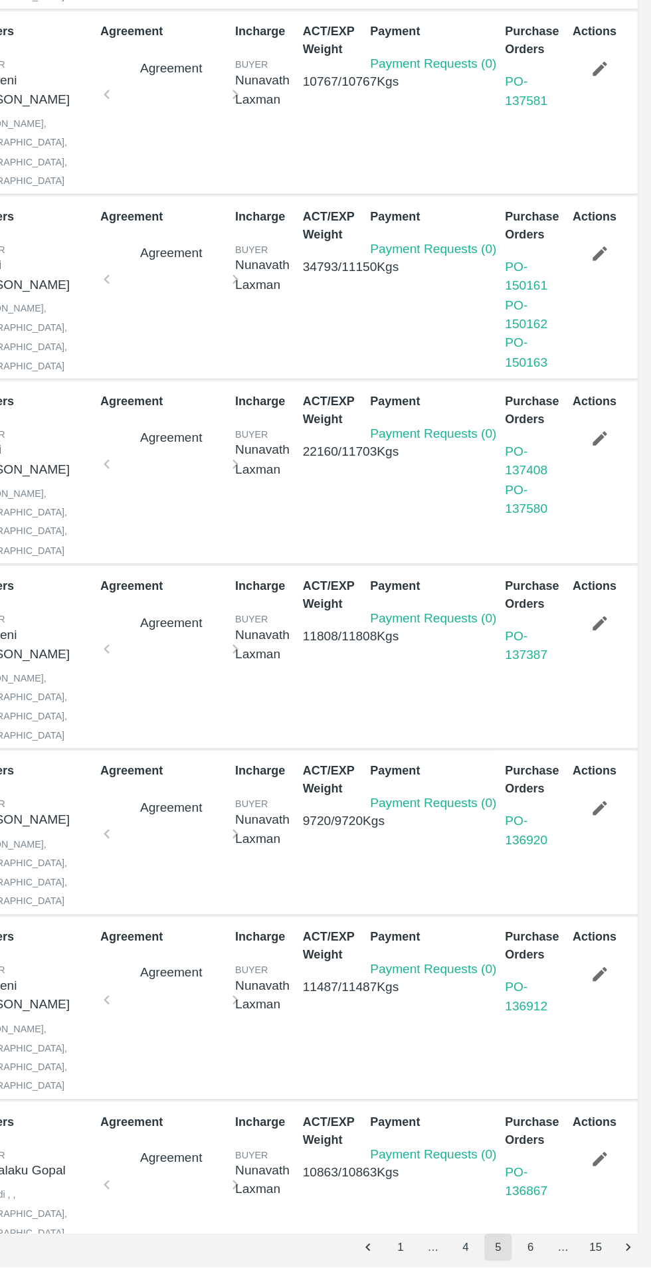
click at [557, 1271] on button "6" at bounding box center [557, 1271] width 21 height 21
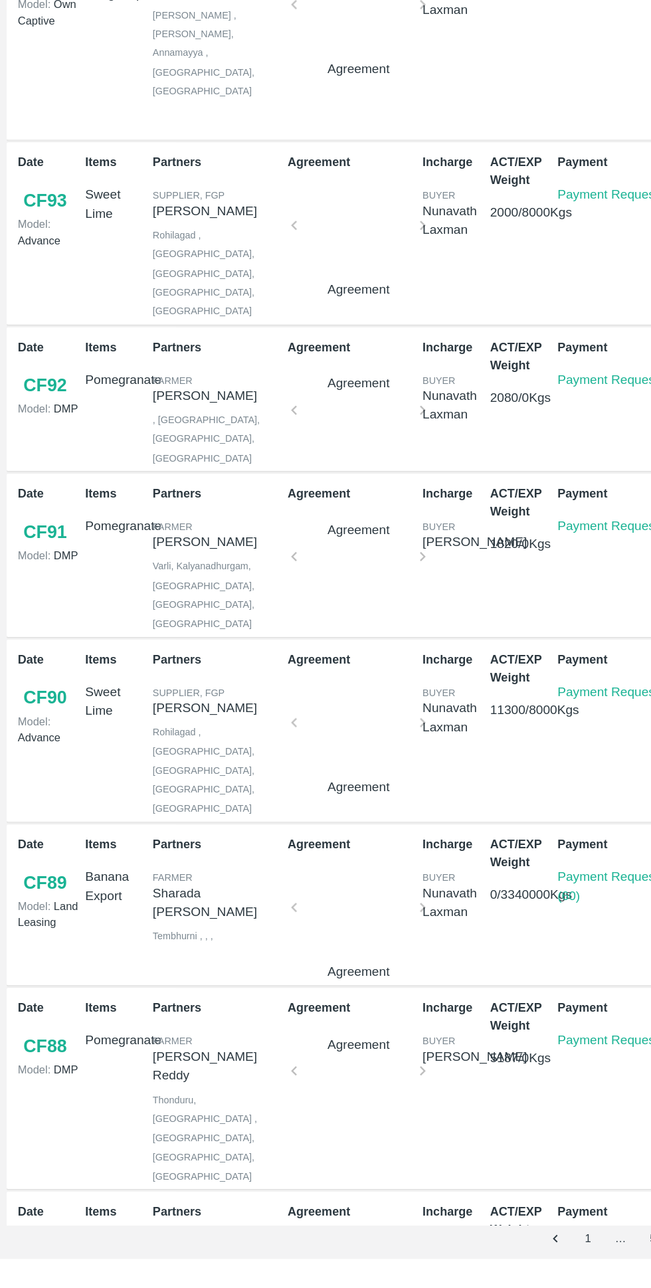
scroll to position [624, 0]
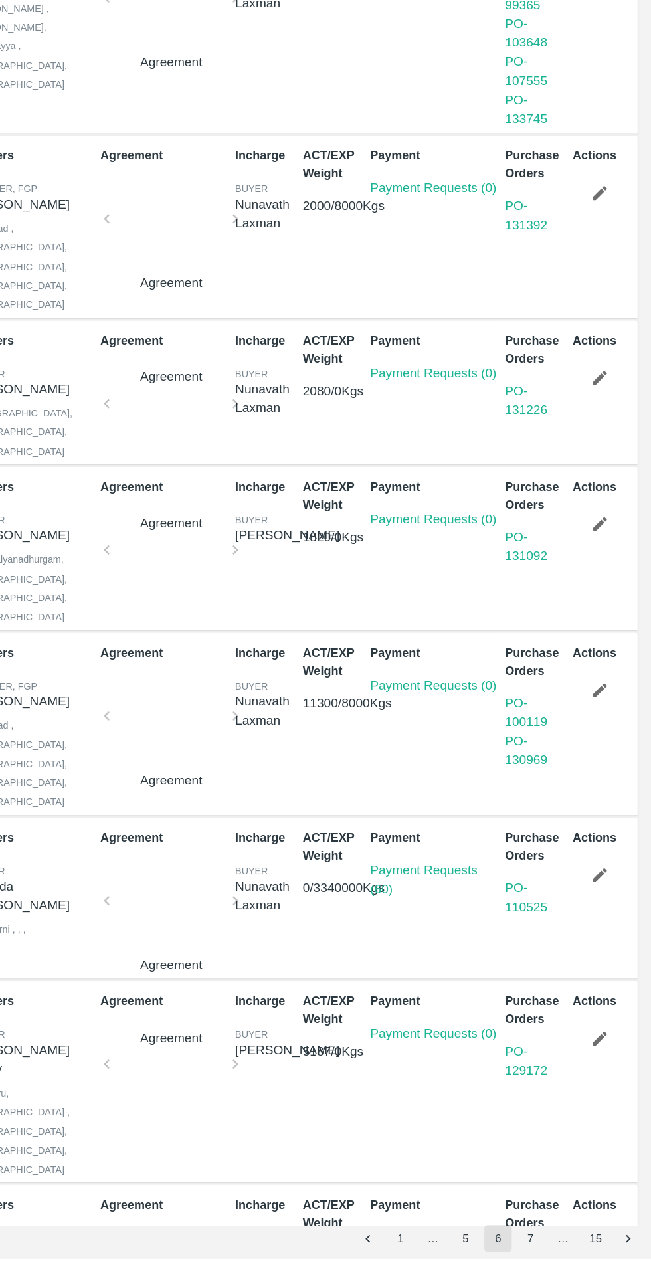
click at [557, 1271] on button "7" at bounding box center [557, 1271] width 21 height 21
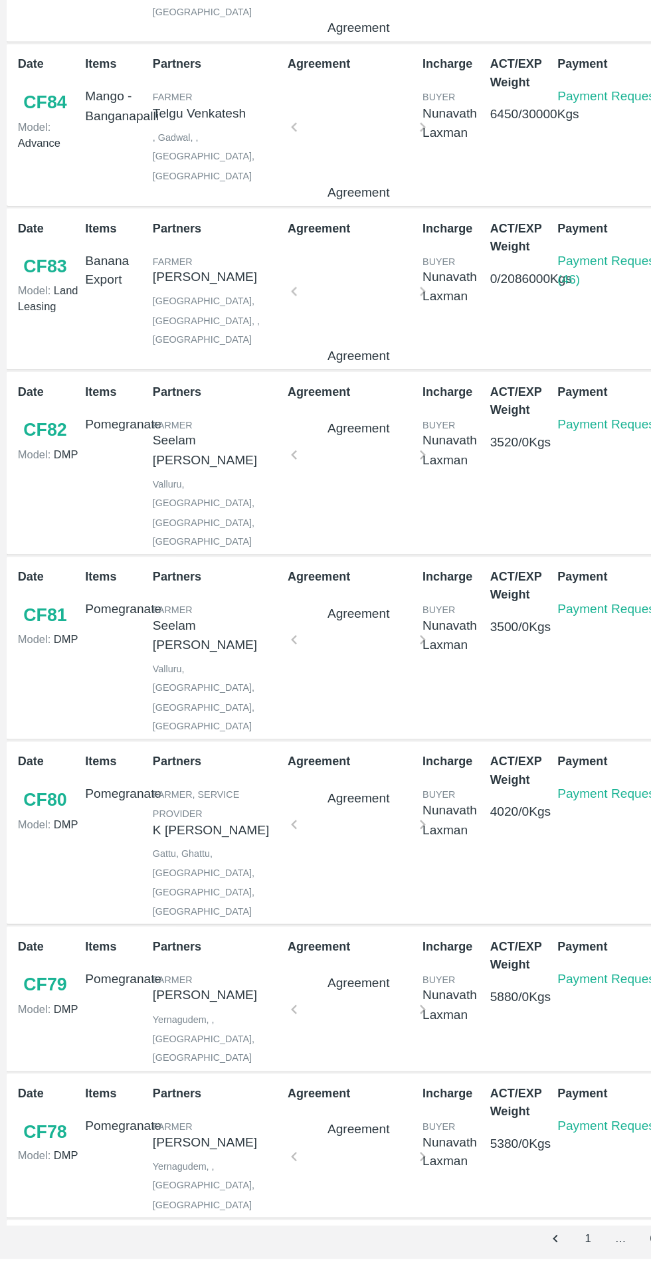
scroll to position [185, 0]
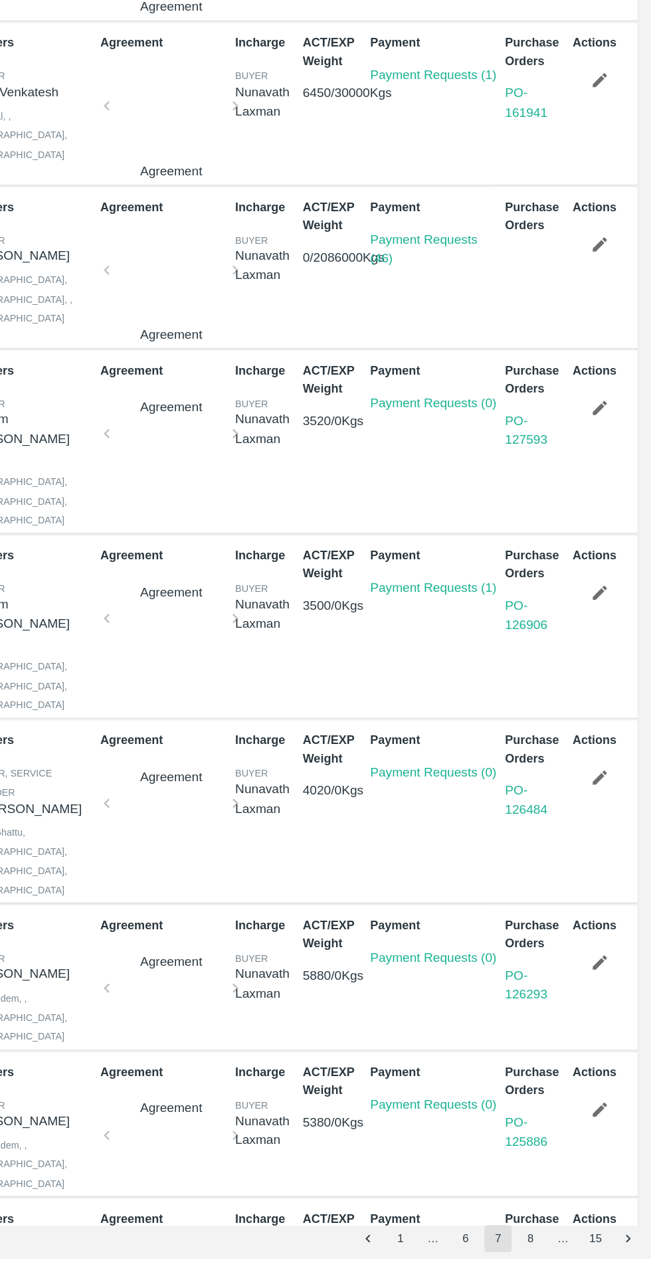
click at [557, 1271] on button "8" at bounding box center [557, 1271] width 21 height 21
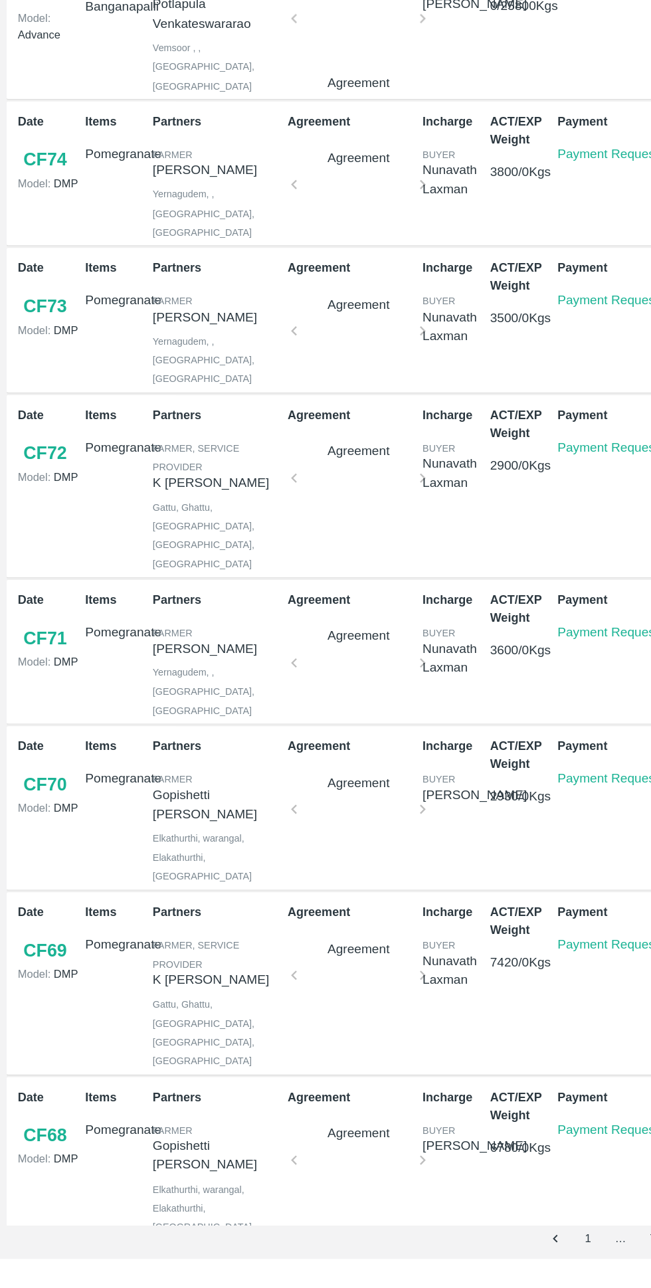
scroll to position [27, 0]
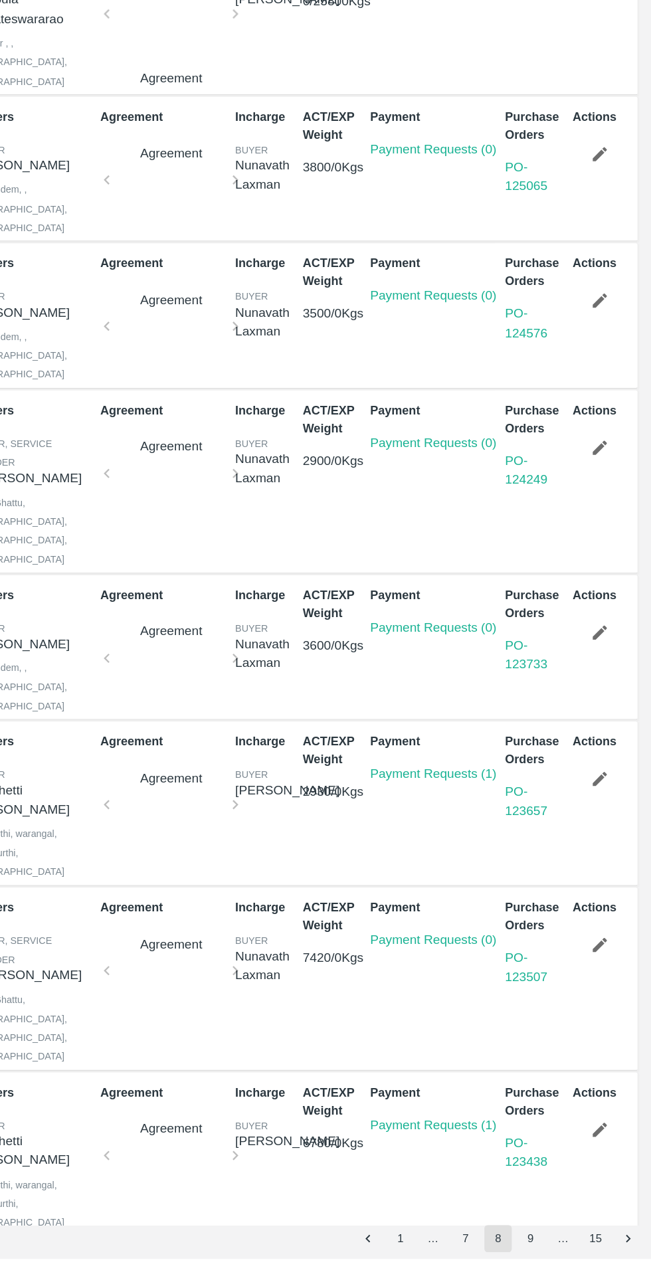
click at [557, 1271] on button "9" at bounding box center [557, 1271] width 21 height 21
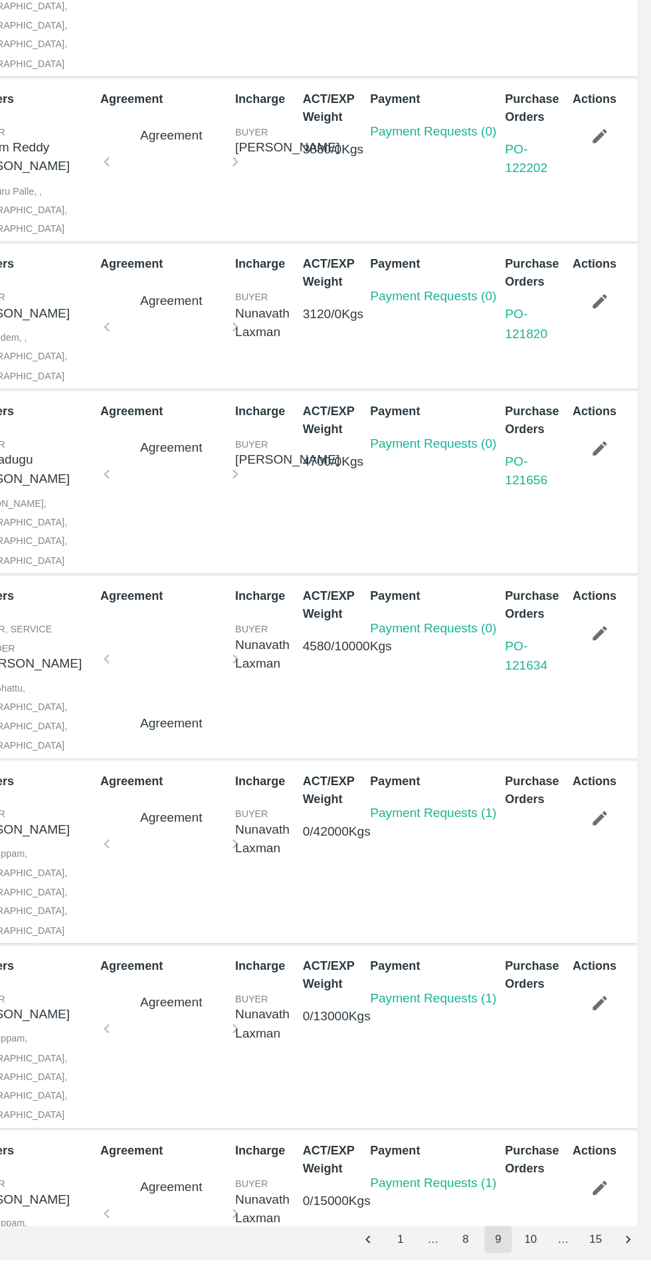
scroll to position [0, 0]
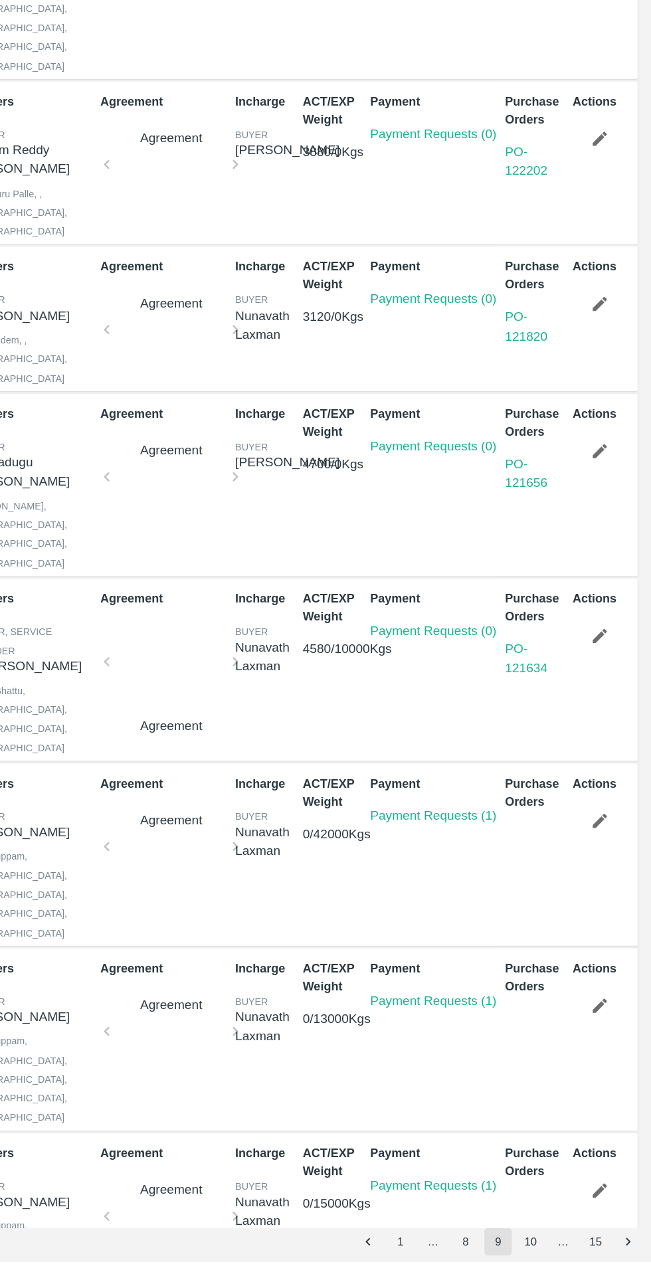
click at [557, 1271] on button "10" at bounding box center [557, 1271] width 21 height 21
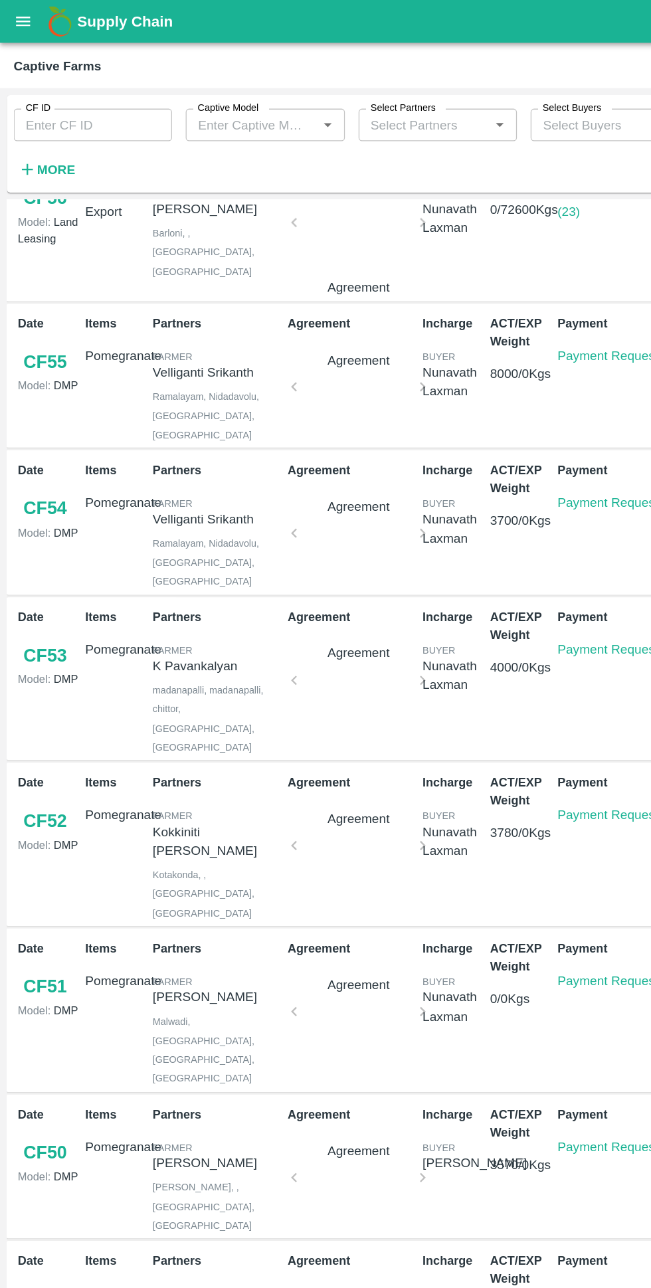
scroll to position [53, 0]
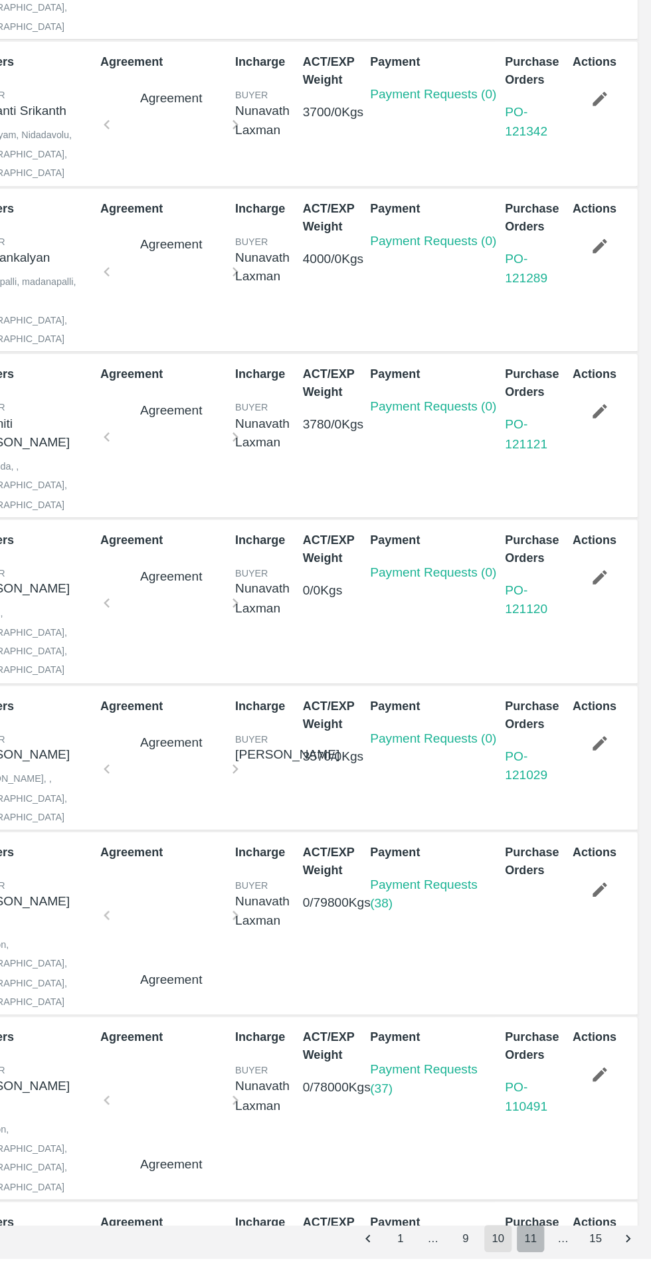
click at [561, 1272] on button "11" at bounding box center [557, 1271] width 21 height 21
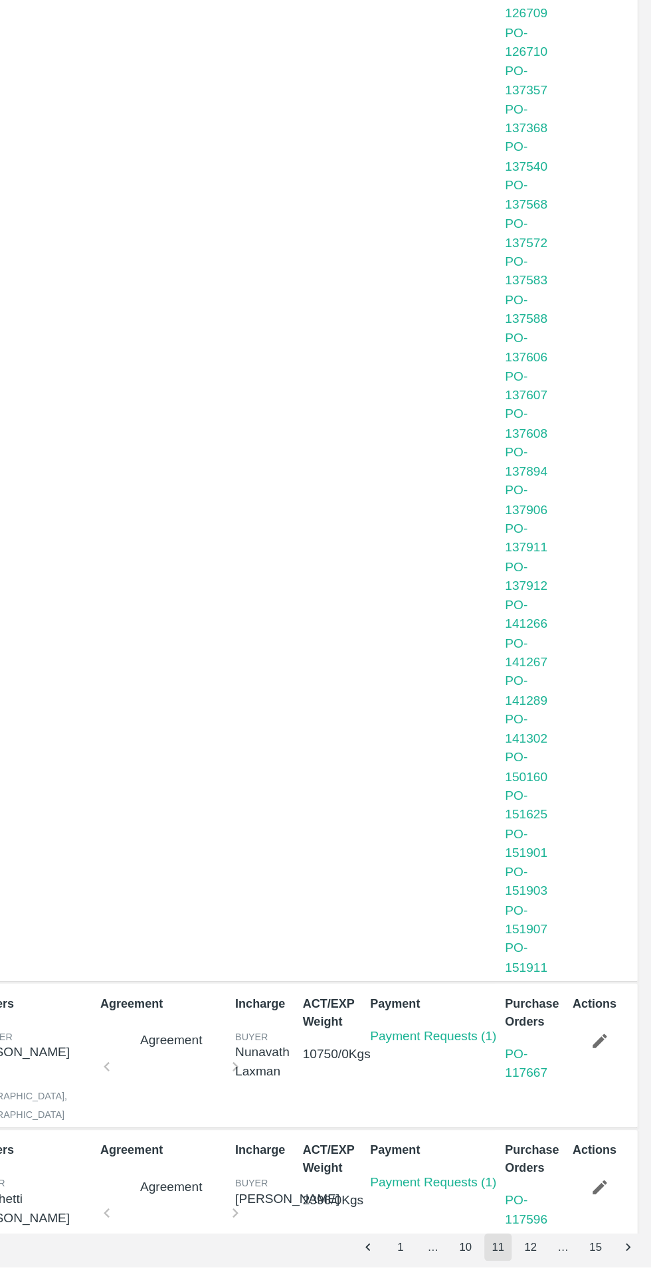
scroll to position [0, 0]
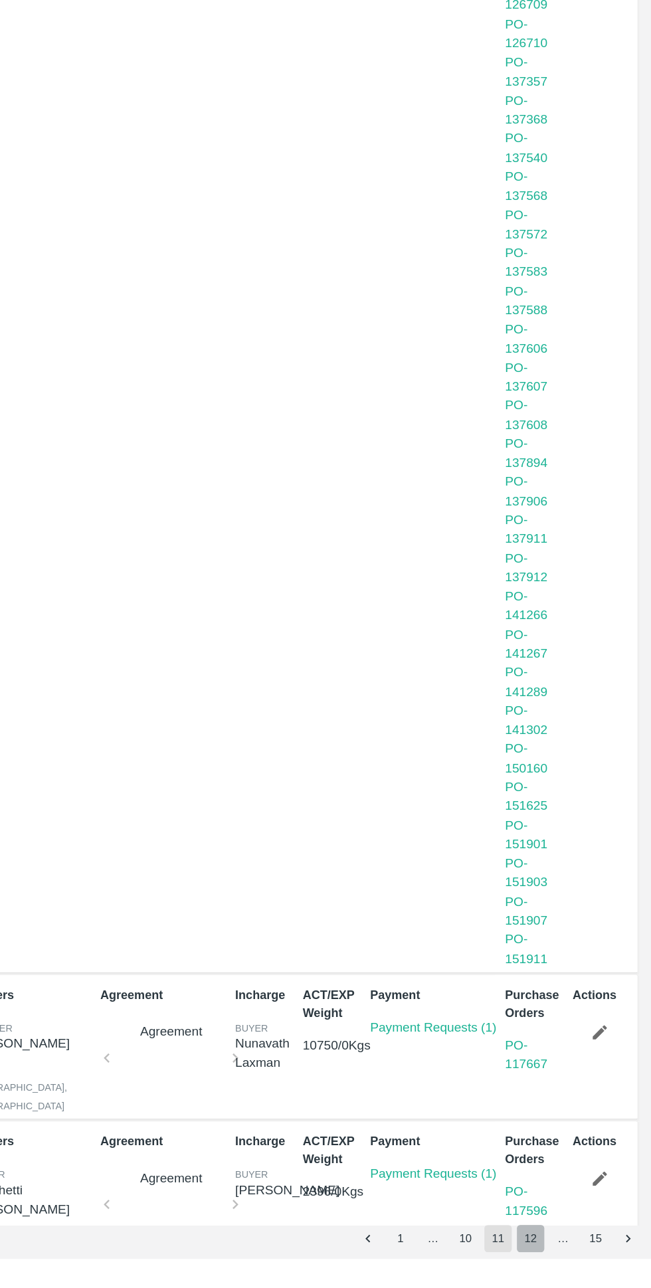
click at [562, 1272] on button "12" at bounding box center [557, 1271] width 21 height 21
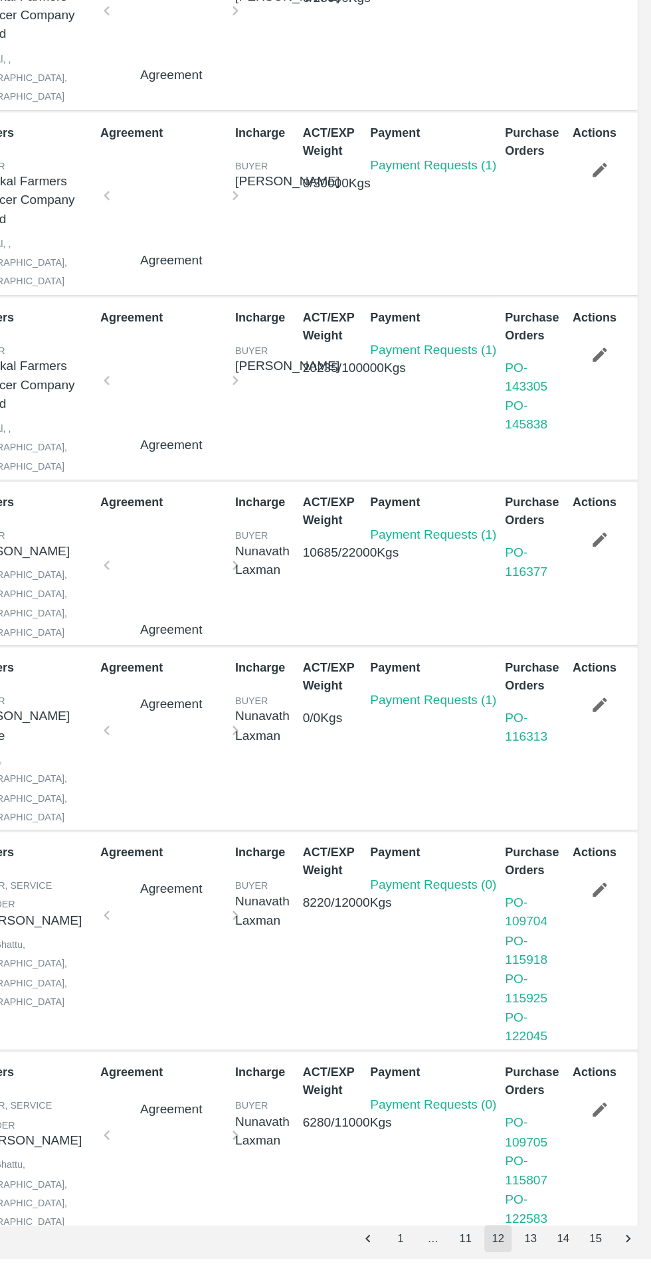
click at [562, 1272] on button "13" at bounding box center [557, 1271] width 21 height 21
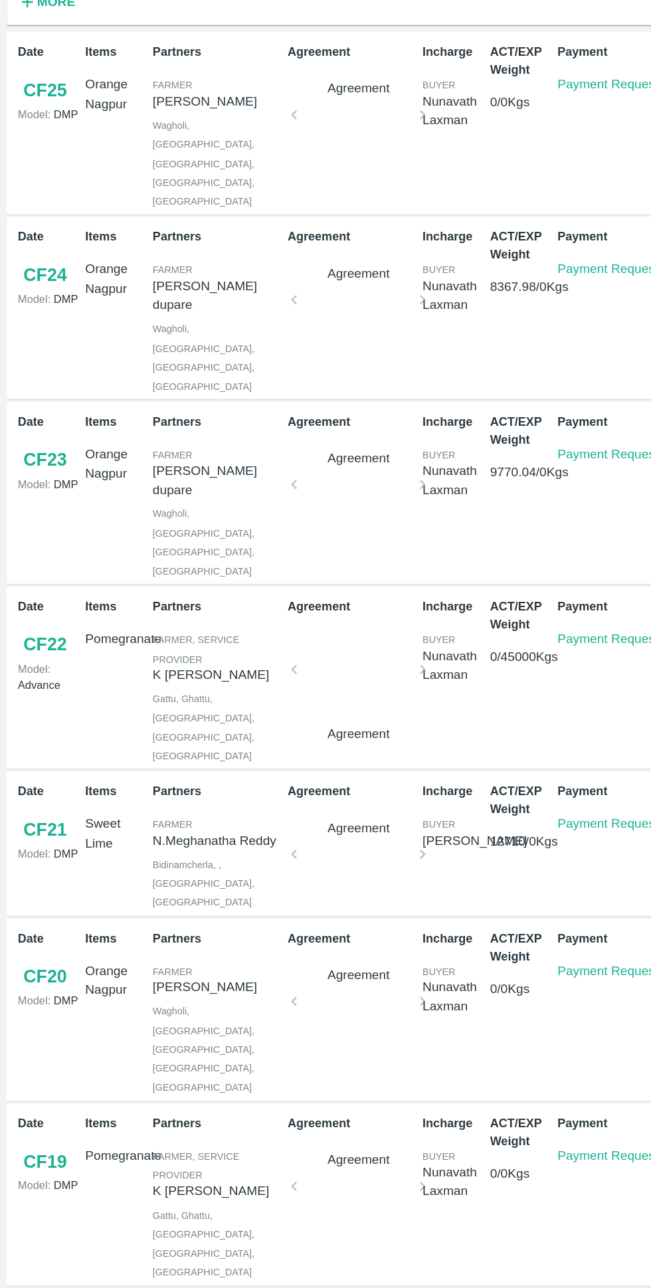
scroll to position [27, 0]
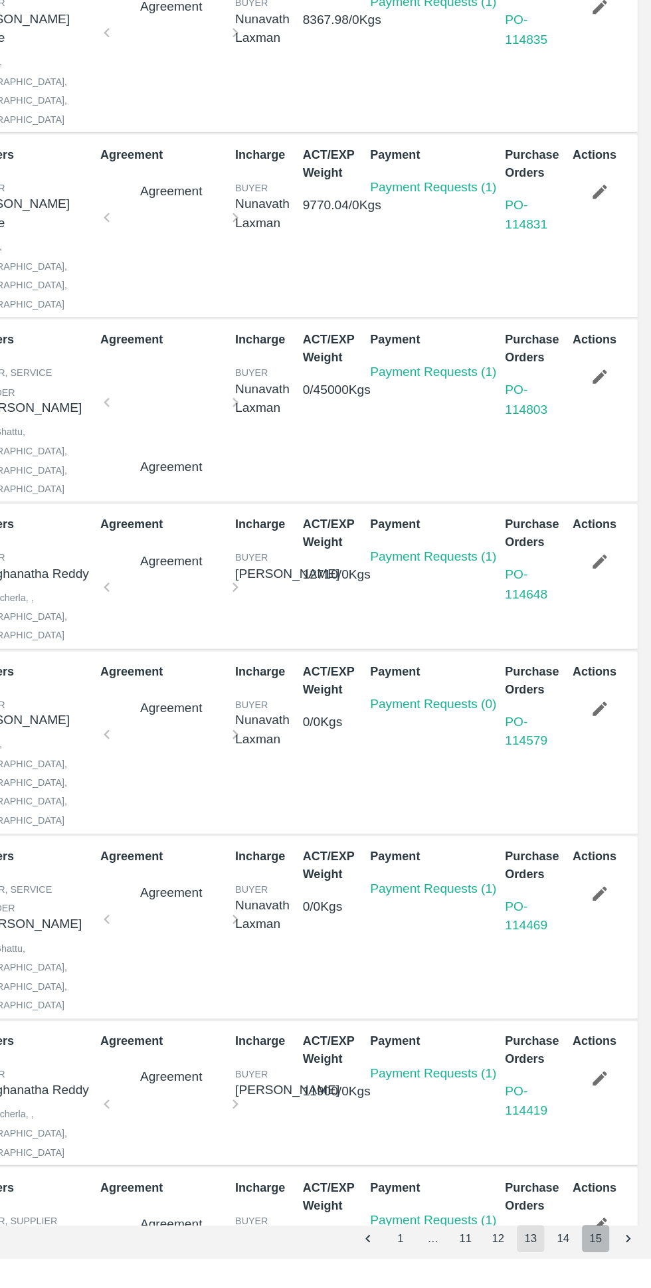
click at [607, 1271] on button "15" at bounding box center [607, 1271] width 21 height 21
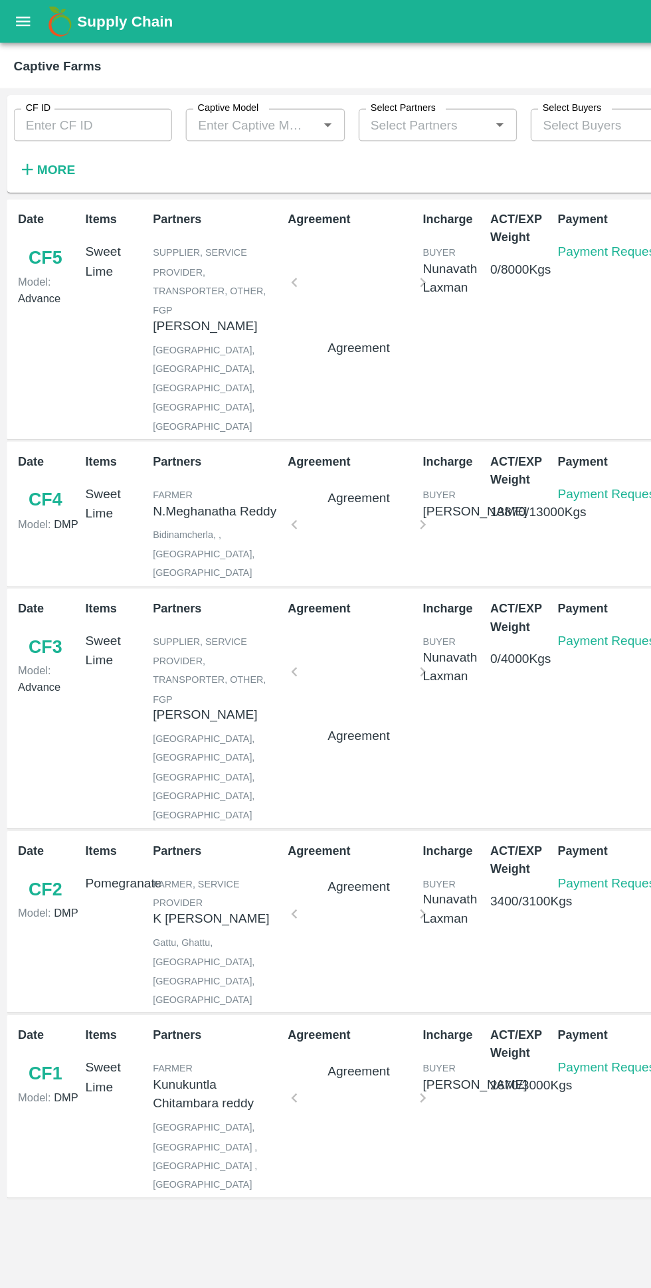
scroll to position [0, 0]
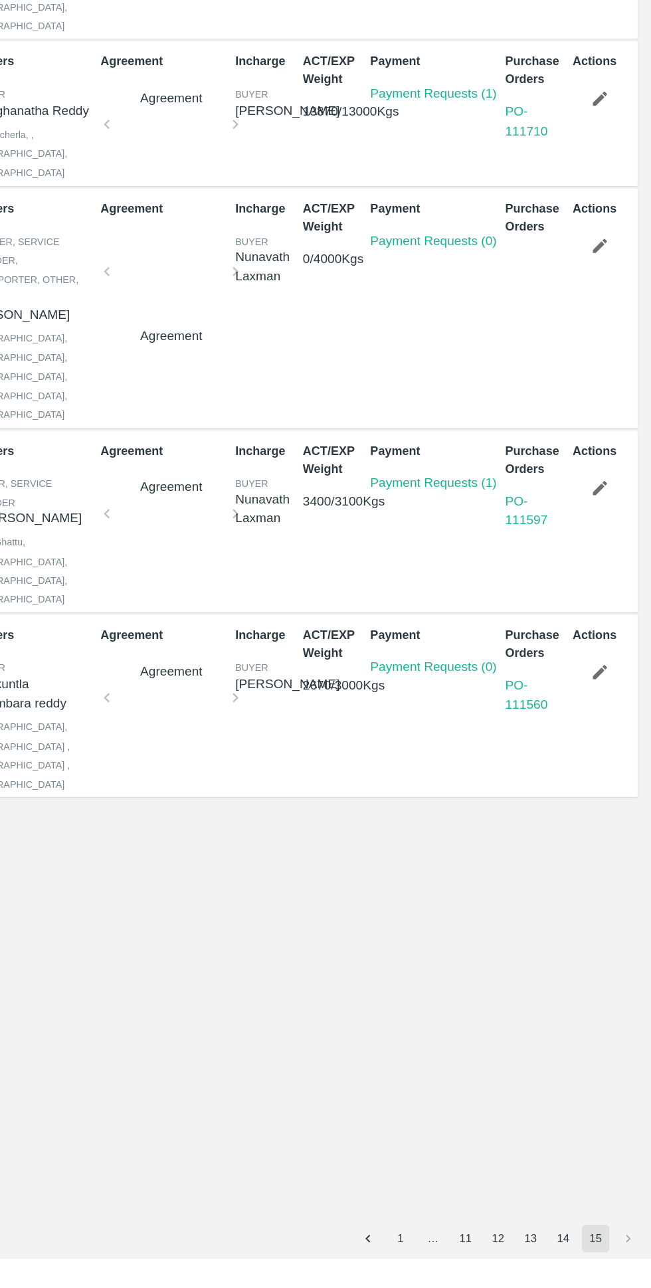
click at [582, 1268] on button "14" at bounding box center [582, 1271] width 21 height 21
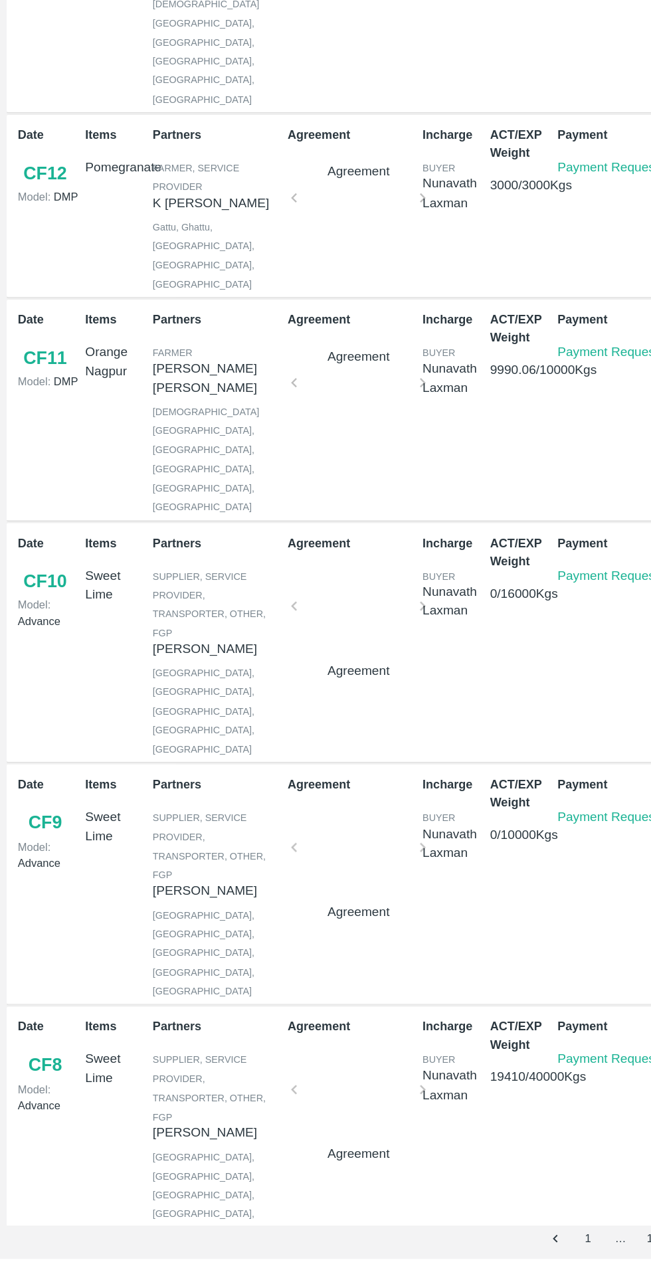
scroll to position [455, 0]
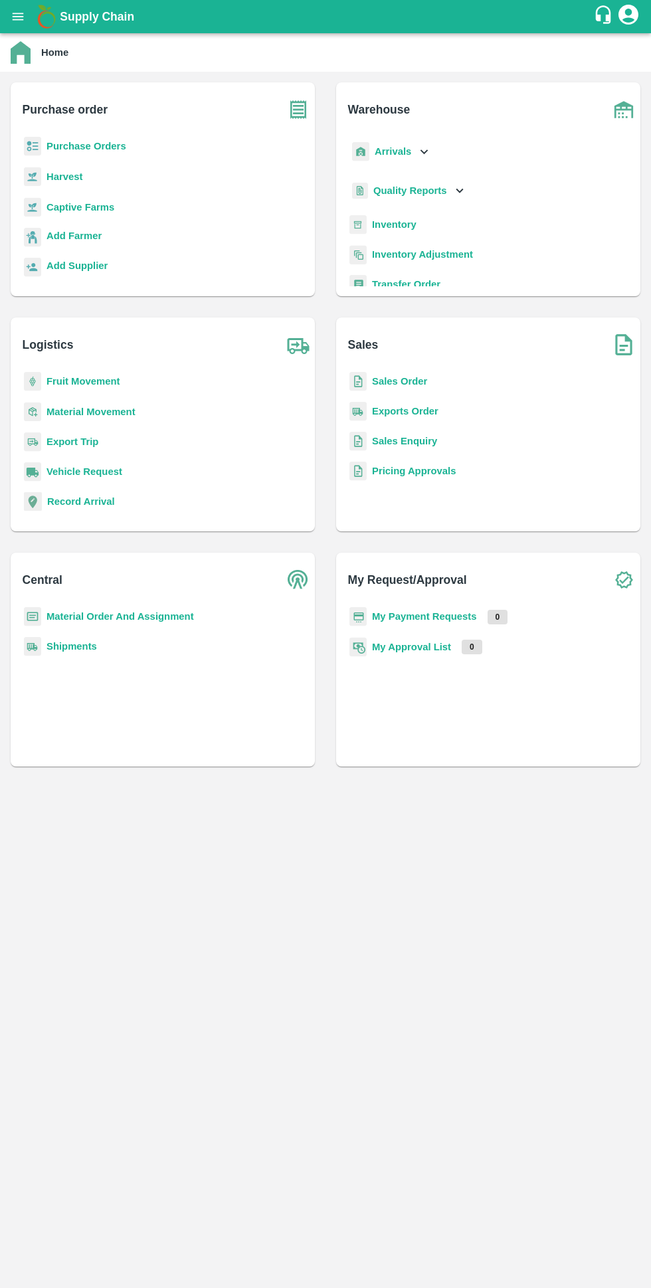
click at [63, 177] on b "Harvest" at bounding box center [65, 176] width 36 height 11
click at [81, 207] on b "Captive Farms" at bounding box center [81, 207] width 68 height 11
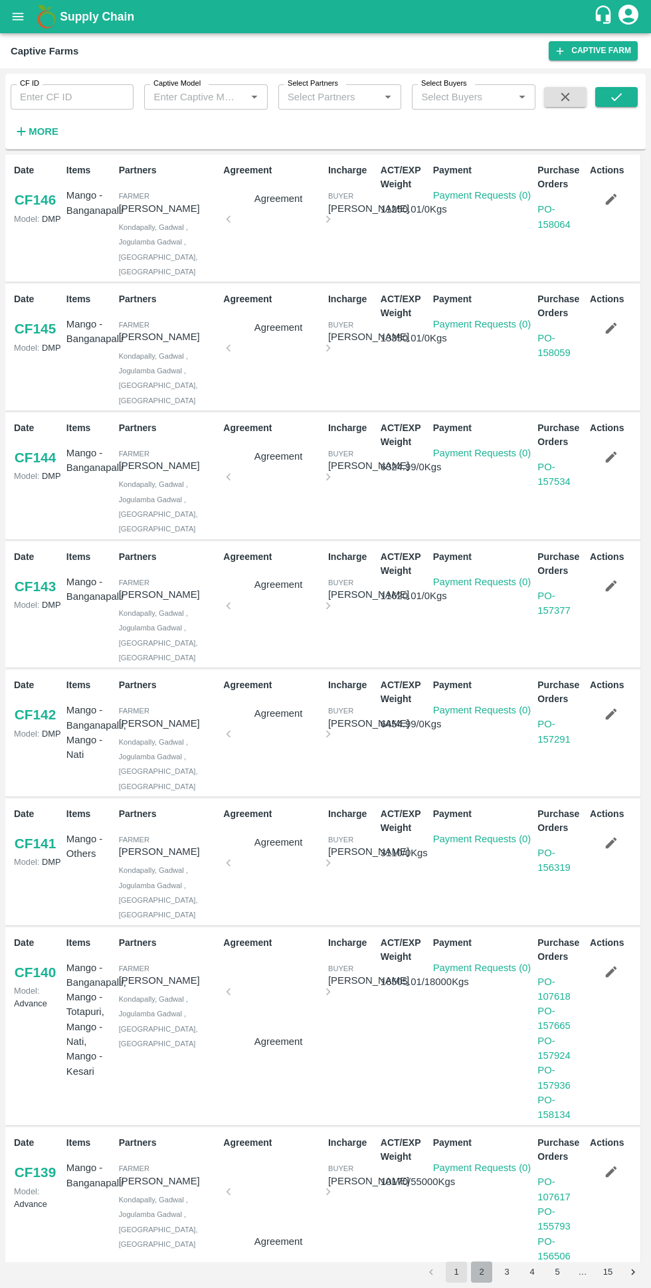
click at [473, 1279] on button "2" at bounding box center [481, 1271] width 21 height 21
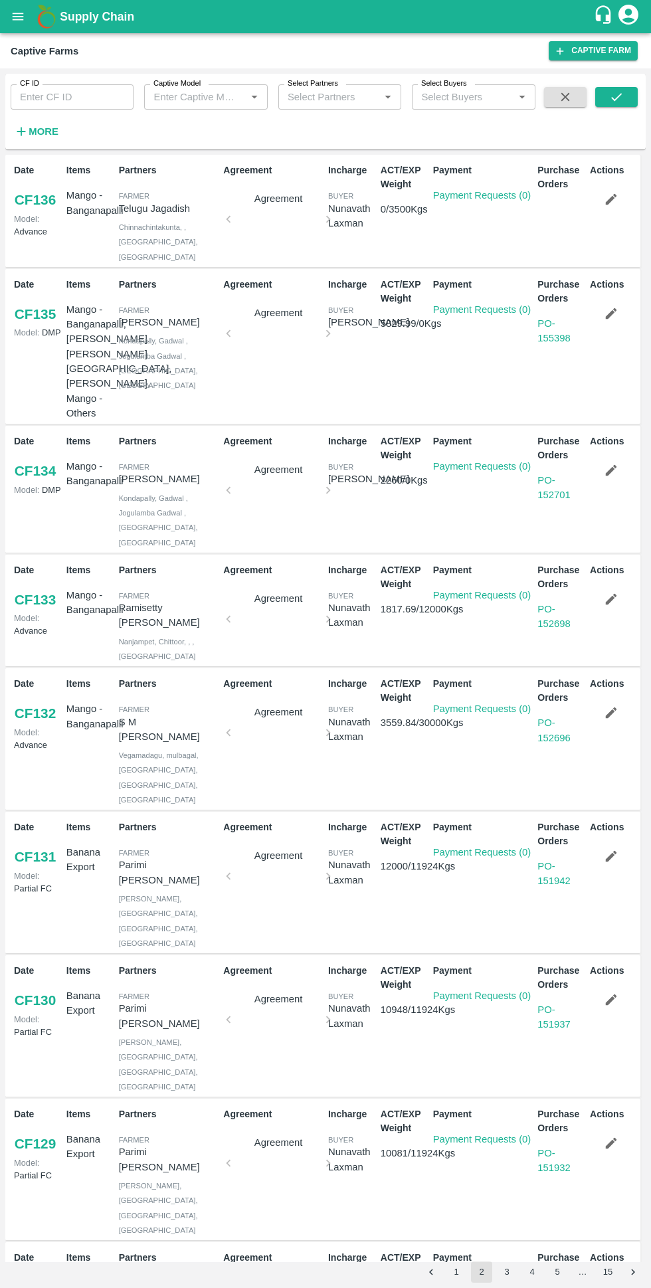
click at [512, 1267] on button "3" at bounding box center [506, 1271] width 21 height 21
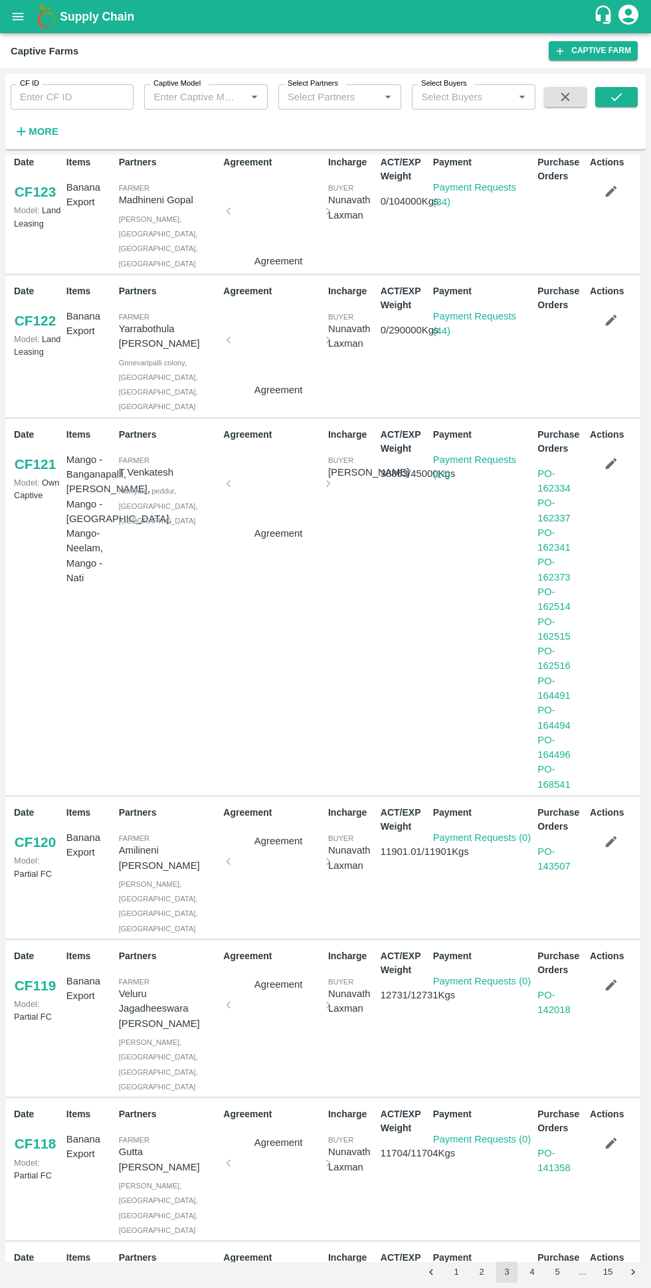
scroll to position [433, 0]
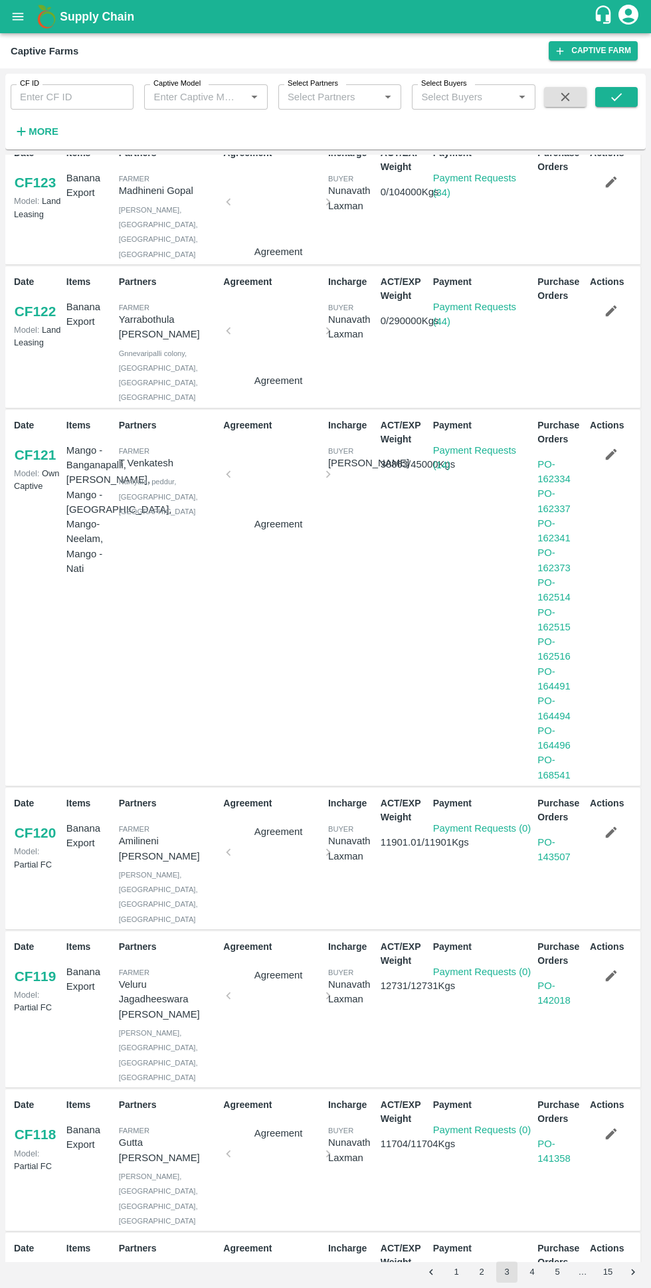
click at [533, 1265] on button "4" at bounding box center [531, 1271] width 21 height 21
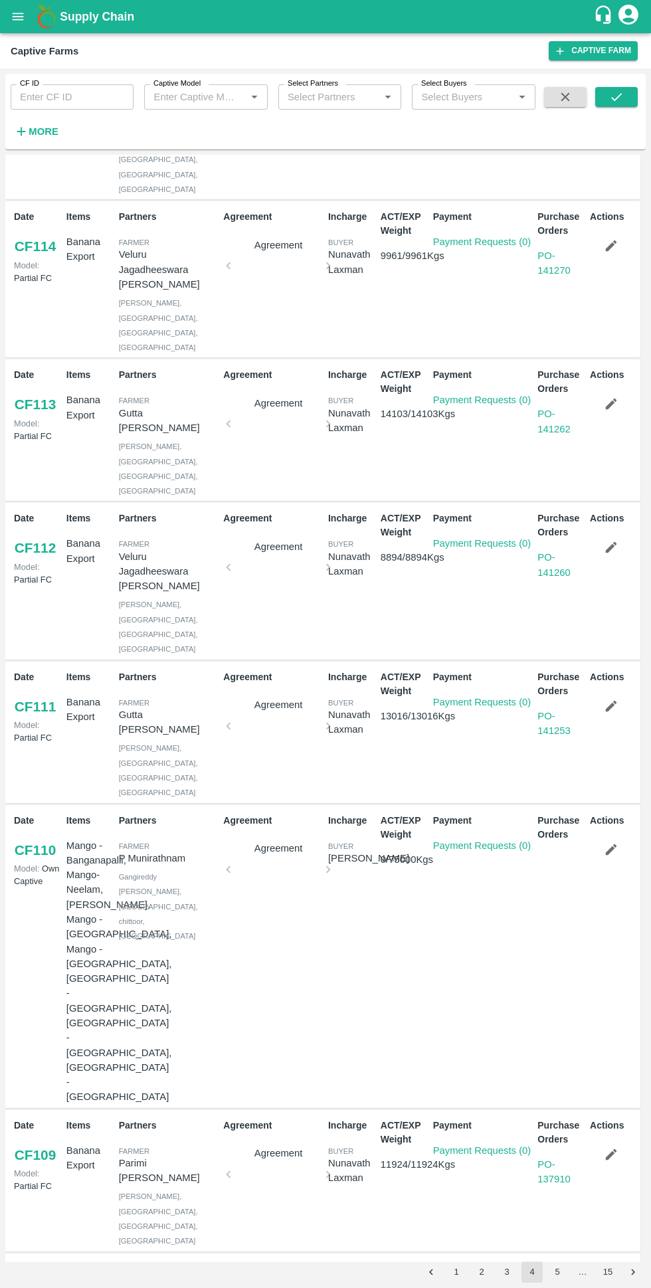
scroll to position [234, 0]
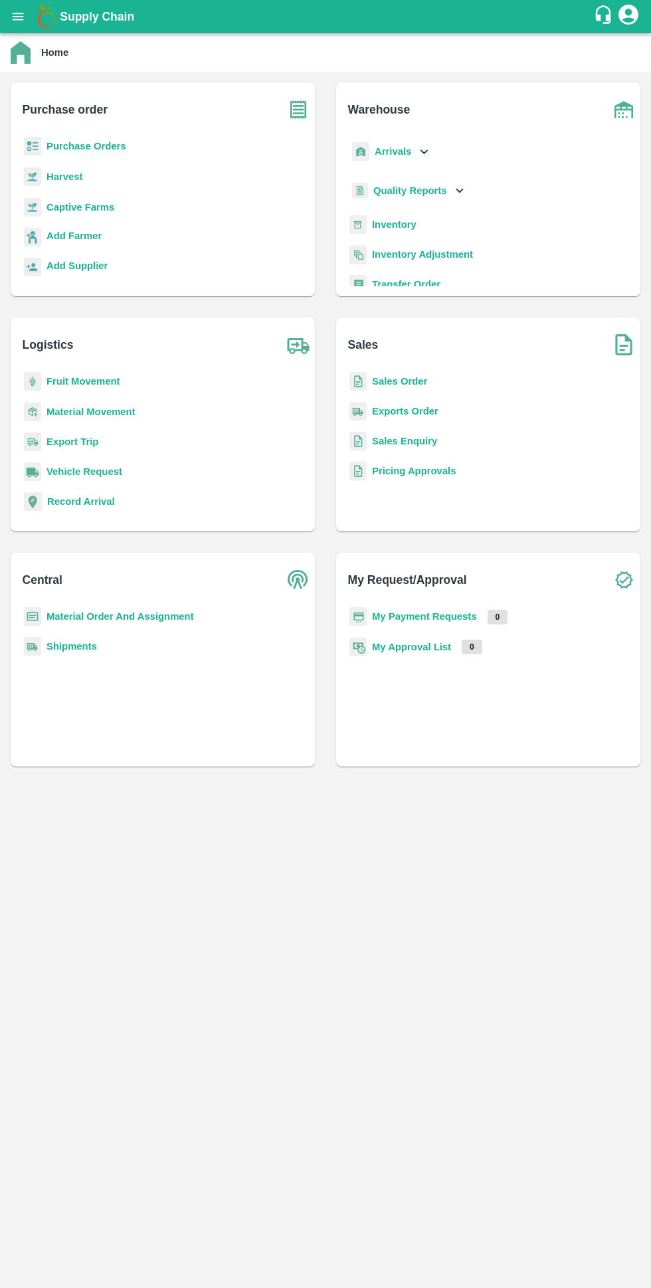
click at [92, 205] on b "Captive Farms" at bounding box center [81, 207] width 68 height 11
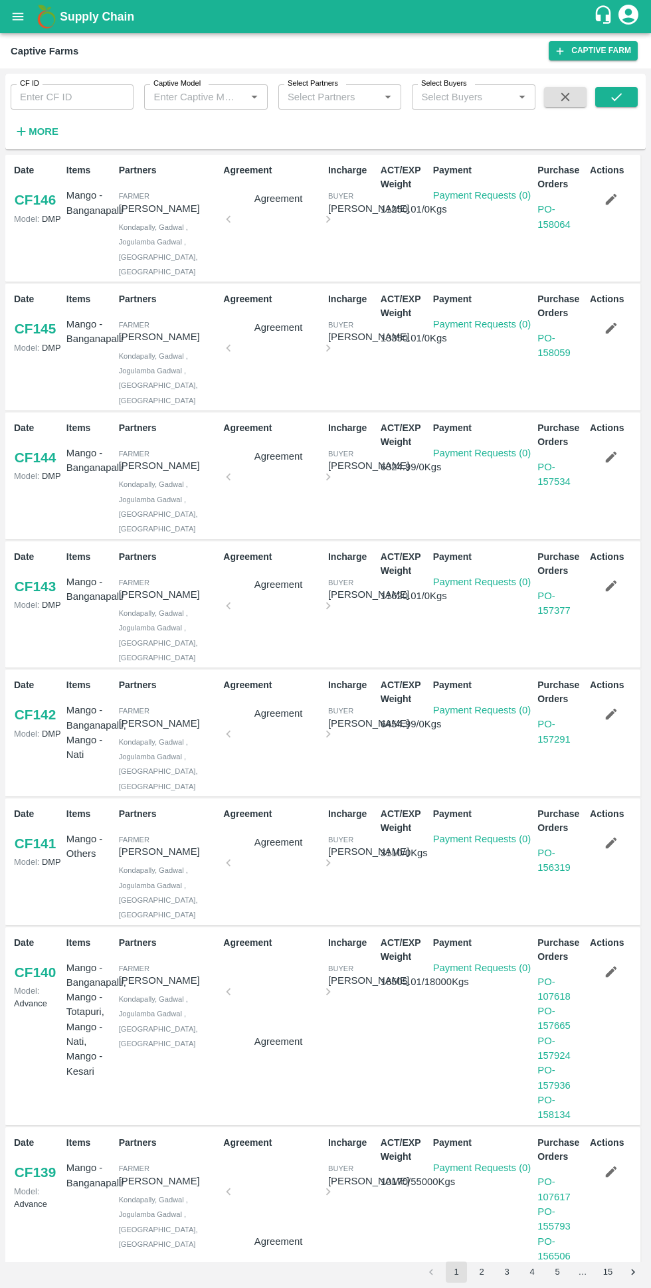
click at [335, 97] on input "Select Partners" at bounding box center [320, 96] width 76 height 17
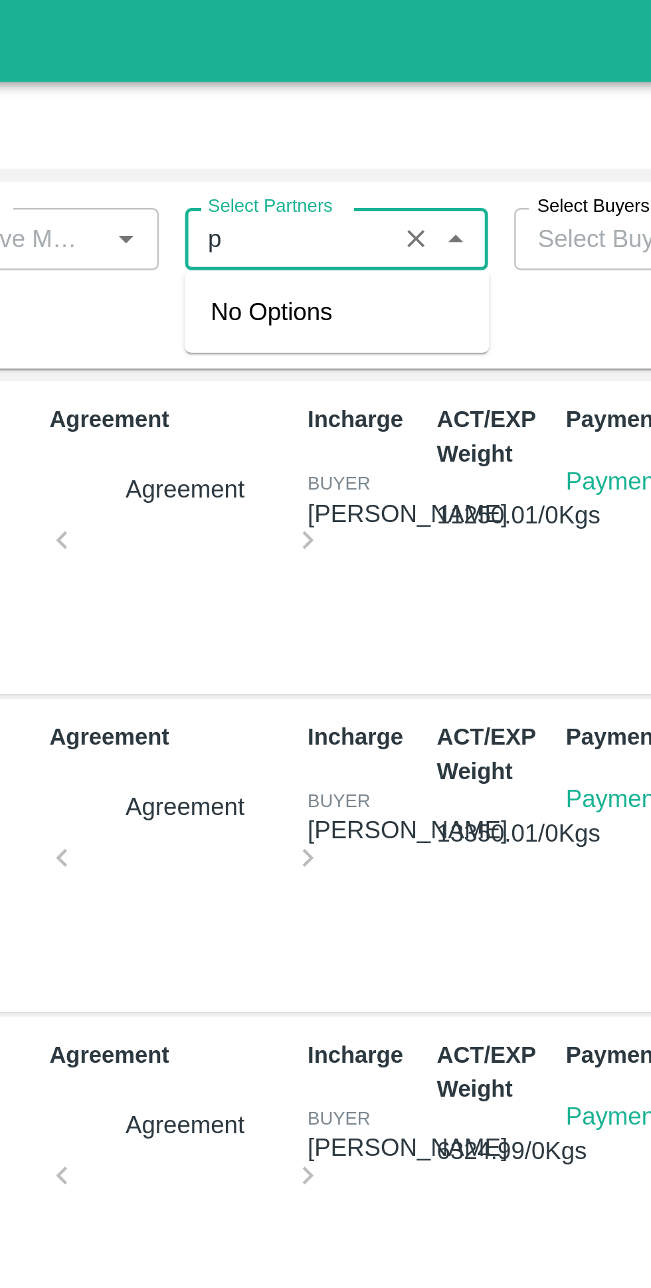
type input "p"
type input "v"
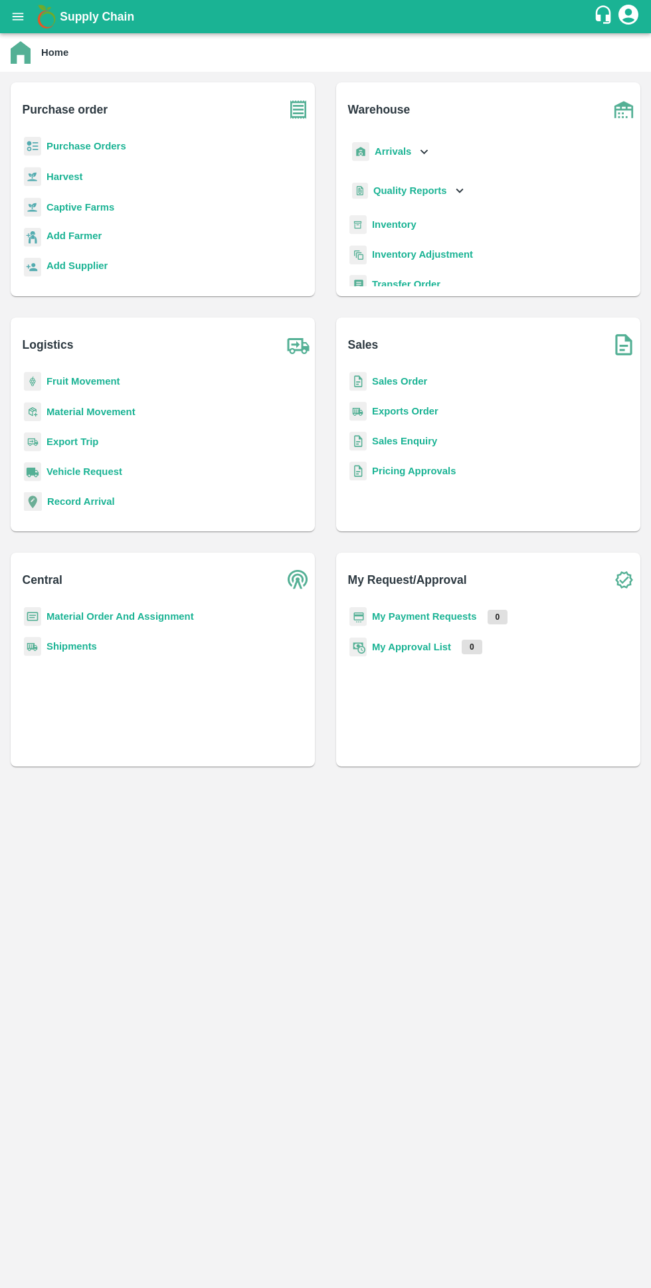
click at [98, 211] on b "Captive Farms" at bounding box center [81, 207] width 68 height 11
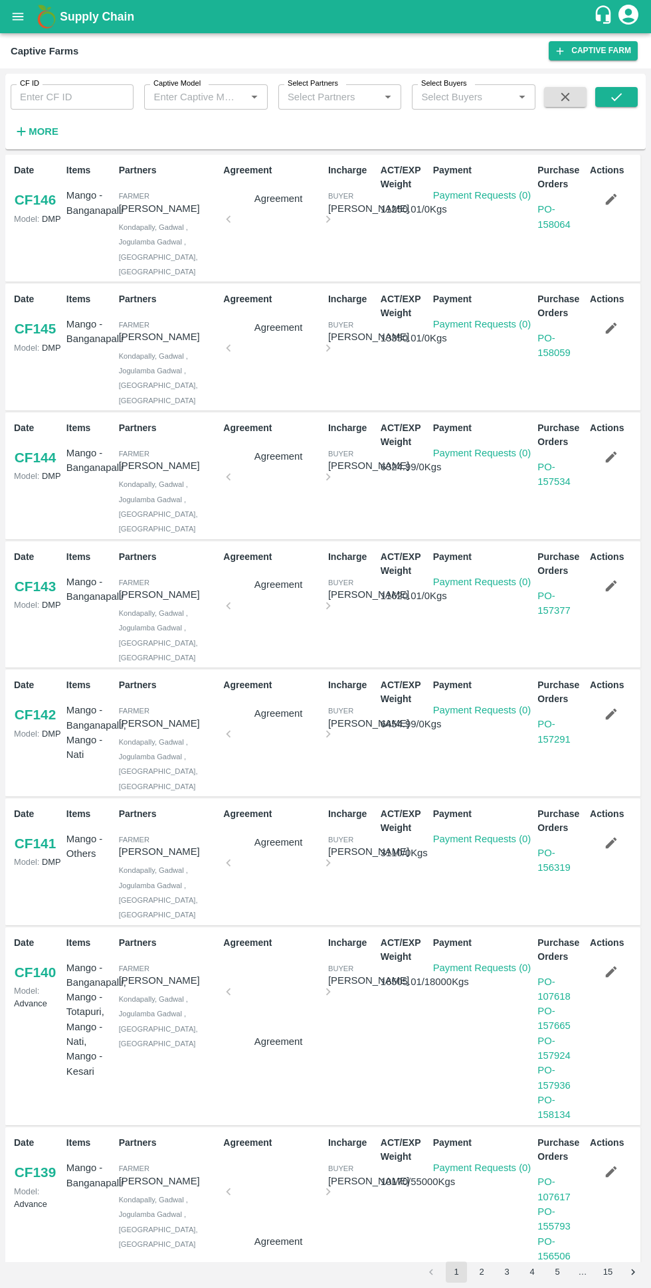
click at [347, 94] on input "Select Partners" at bounding box center [320, 96] width 76 height 17
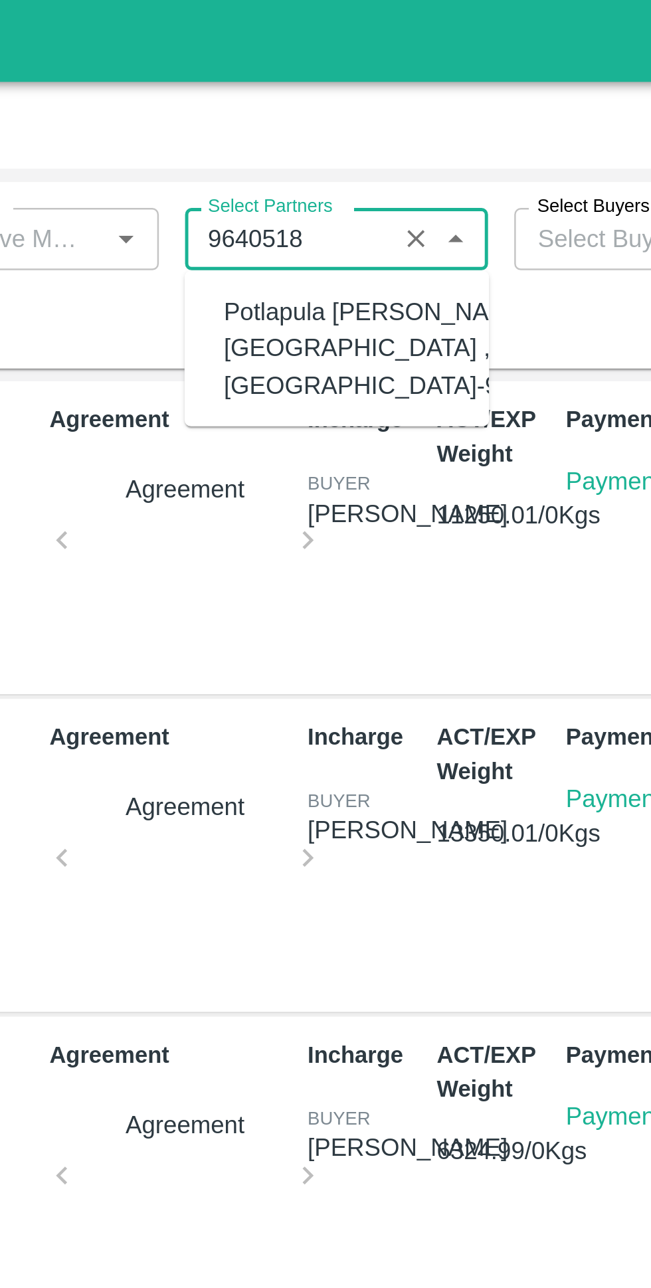
click at [337, 146] on div "Potlapula Venkateswararao-Vemsoor , Khammam-9640518276" at bounding box center [374, 141] width 161 height 45
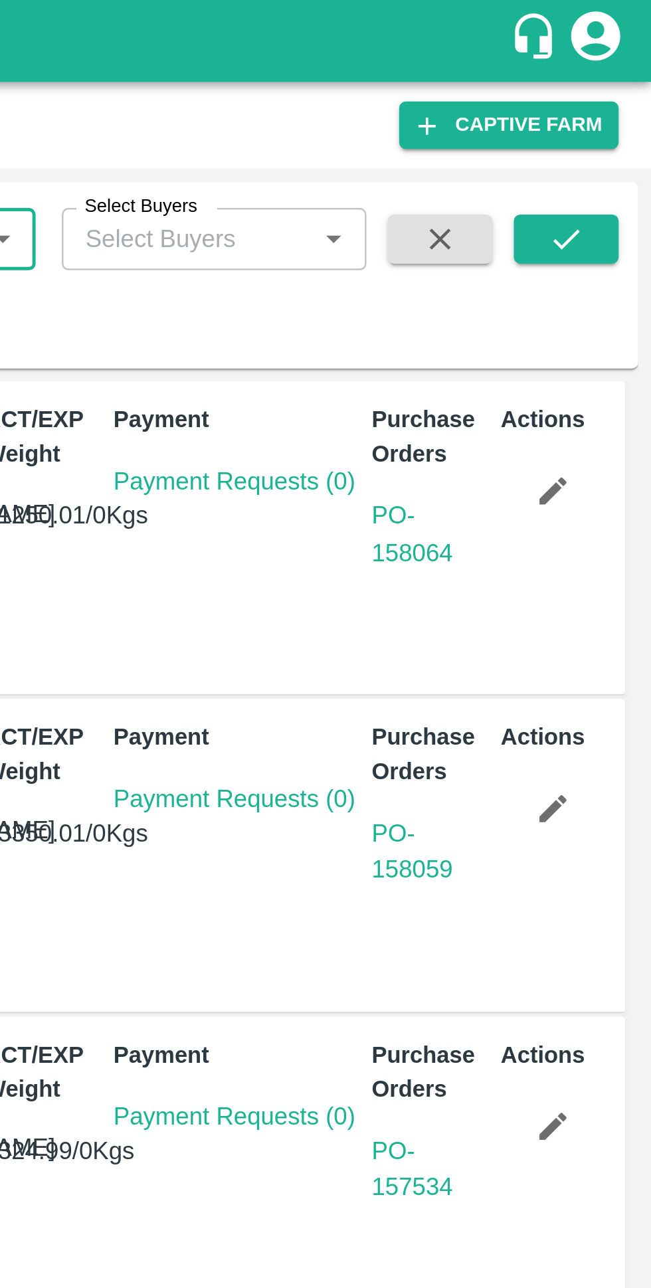
type input "Potlapula Venkateswararao-Vemsoor , Khammam-9640518276"
click at [620, 97] on icon "submit" at bounding box center [616, 97] width 15 height 15
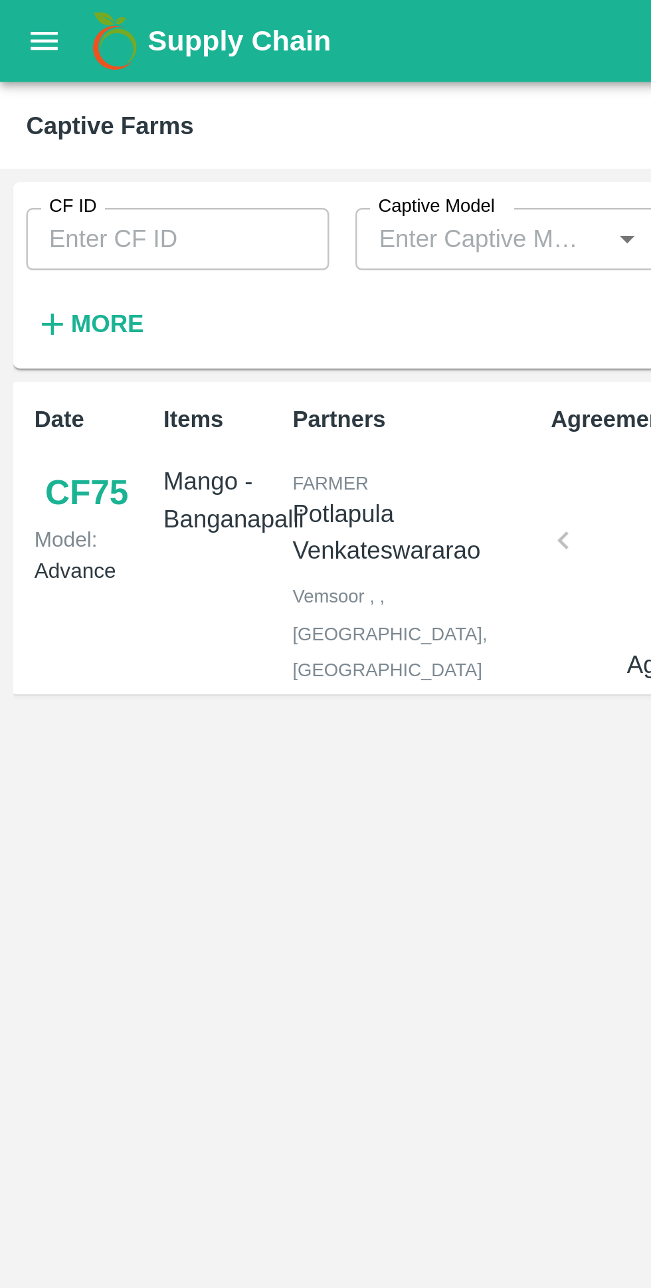
click at [251, 504] on div "Date CF 75 Model: Advance Items Mango - Banganapalli Partners Farmer Potlapula …" at bounding box center [325, 708] width 640 height 1107
click at [192, 94] on input "Captive Model" at bounding box center [194, 96] width 93 height 17
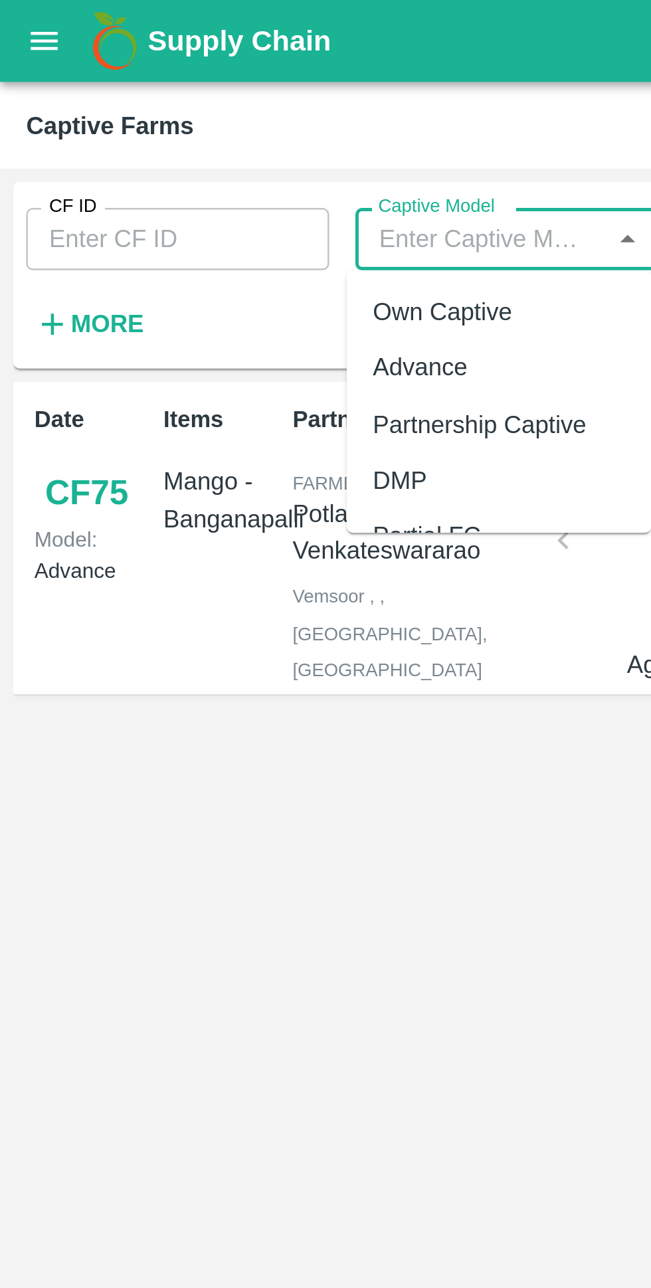
click at [87, 92] on input "CF ID" at bounding box center [72, 96] width 123 height 25
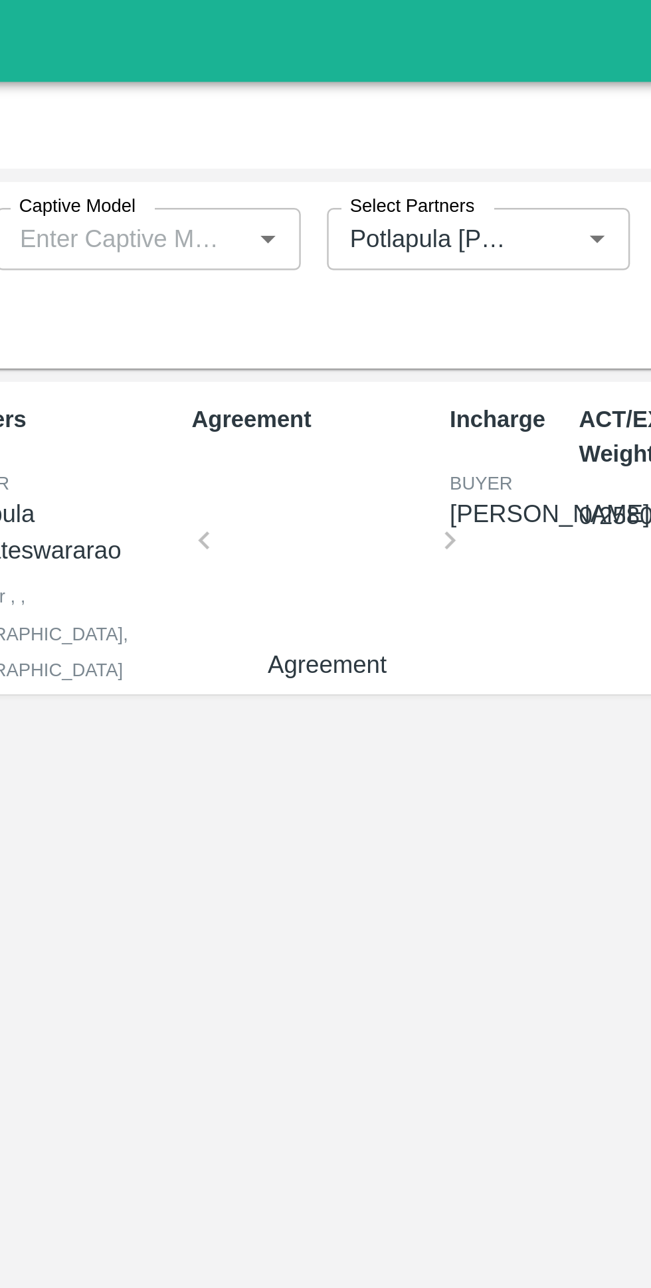
click at [353, 92] on input "Select Partners" at bounding box center [320, 96] width 76 height 17
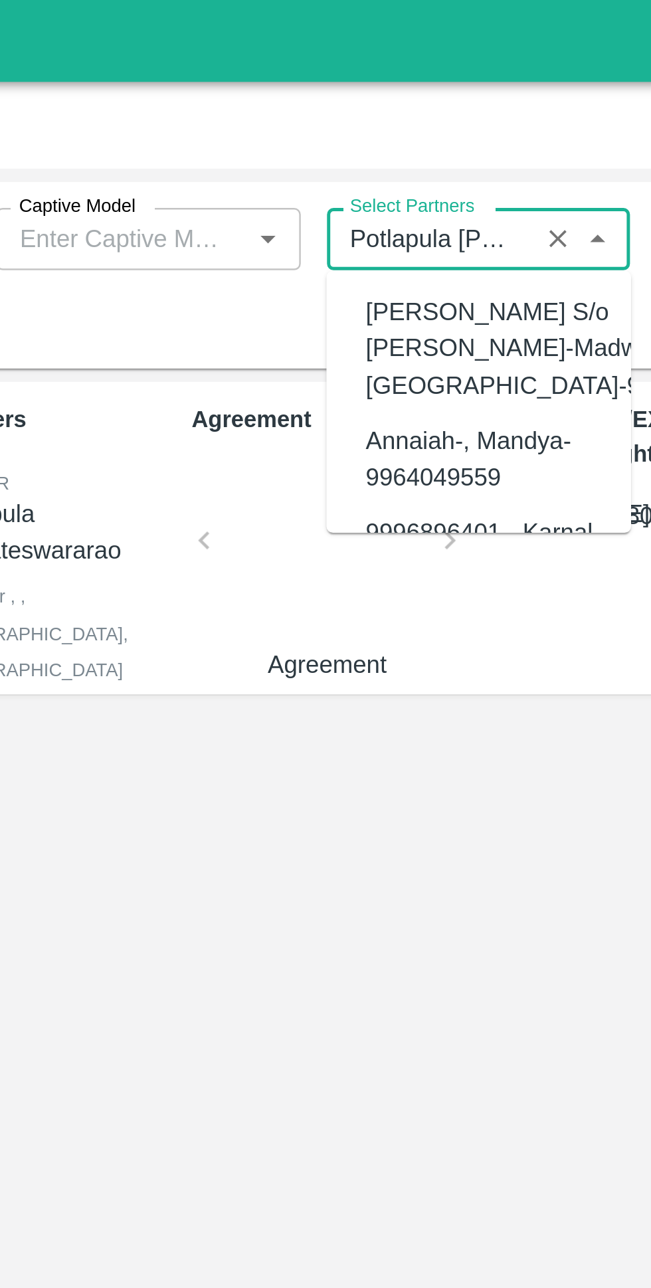
scroll to position [13017, 0]
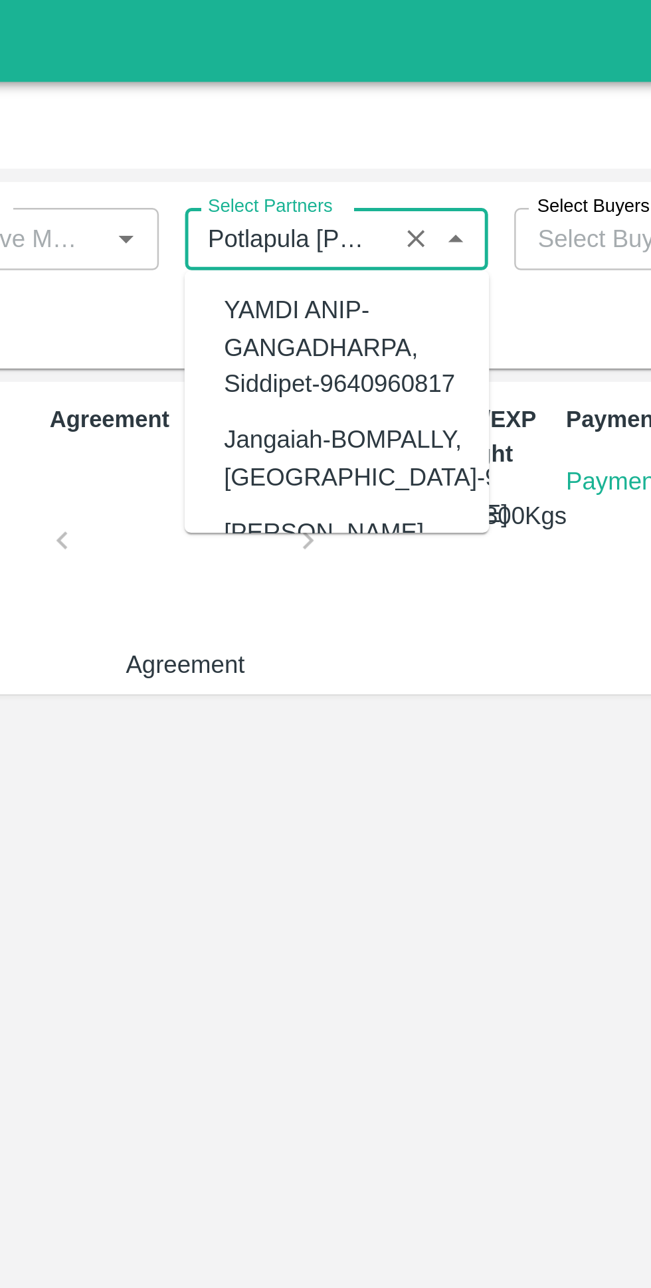
click at [375, 97] on icon "Clear" at bounding box center [372, 97] width 13 height 13
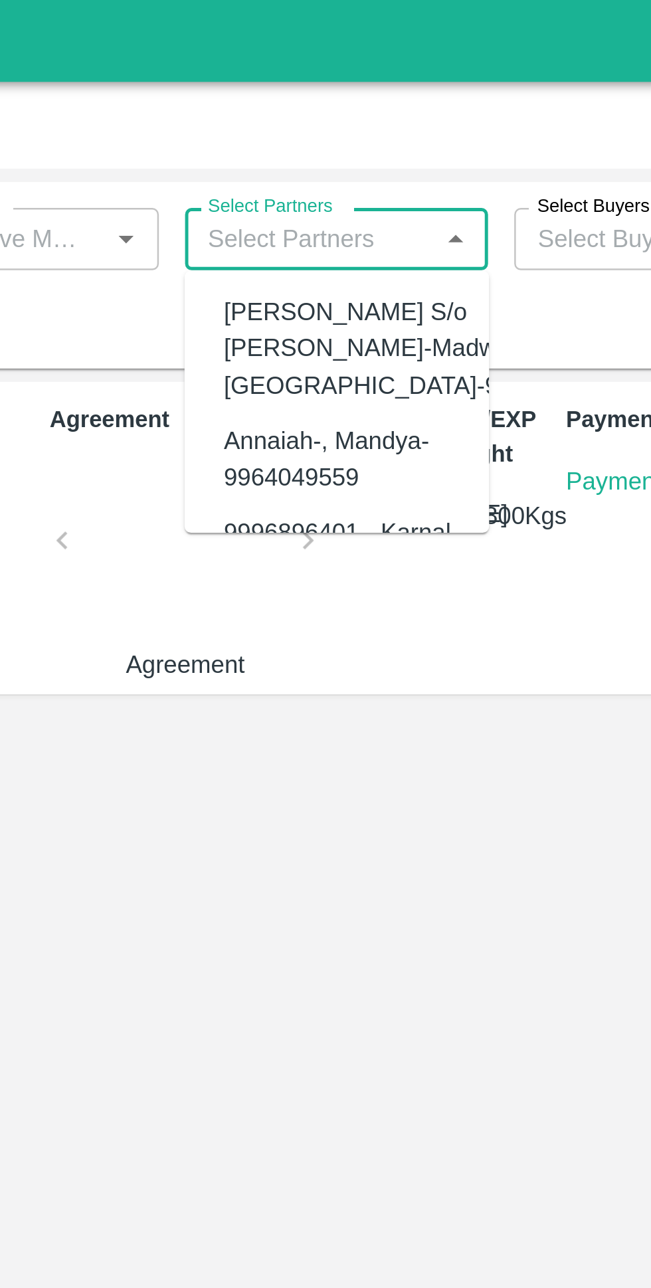
click at [333, 98] on input "Select Partners" at bounding box center [328, 96] width 93 height 17
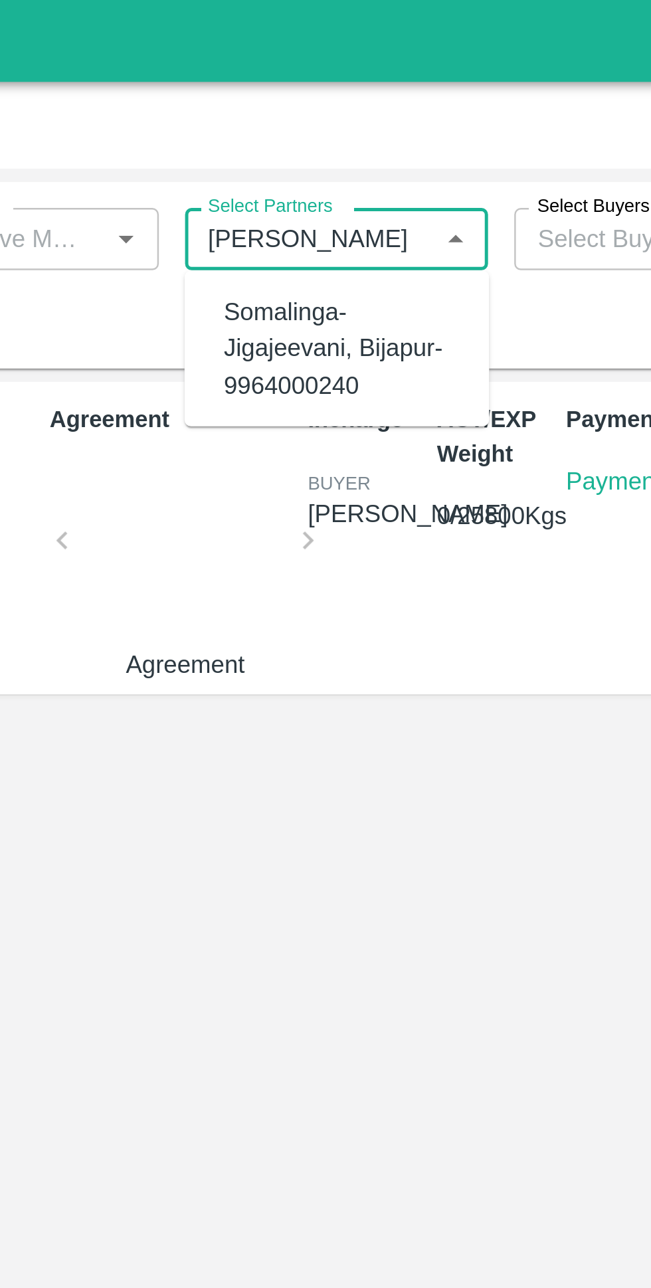
type input "Evana"
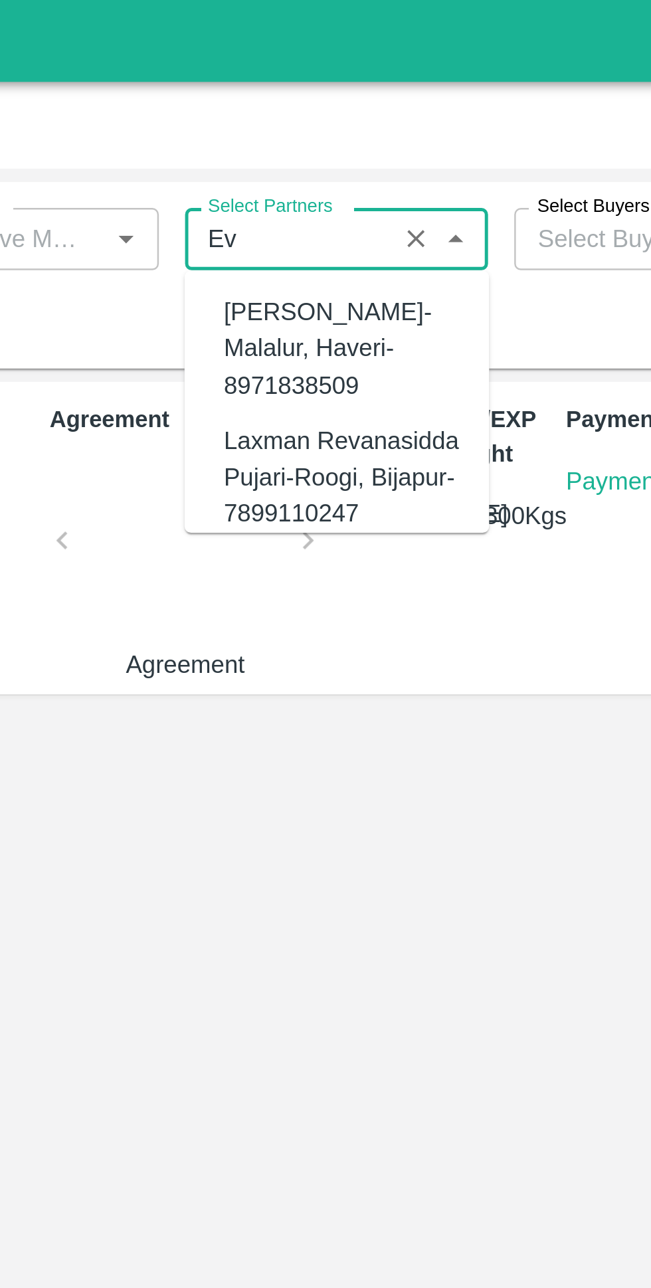
type input "E"
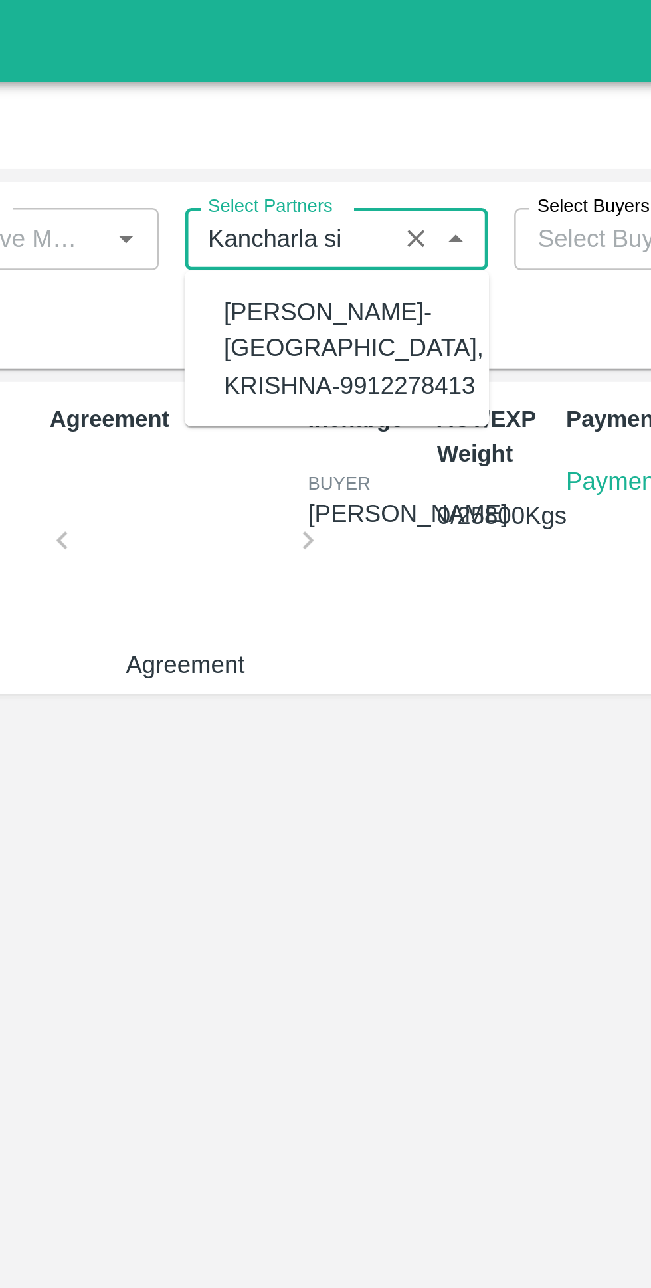
click at [335, 132] on div "Kancharla Siddiyya-Kotapadu, KRISHNA-9912278413" at bounding box center [347, 141] width 106 height 45
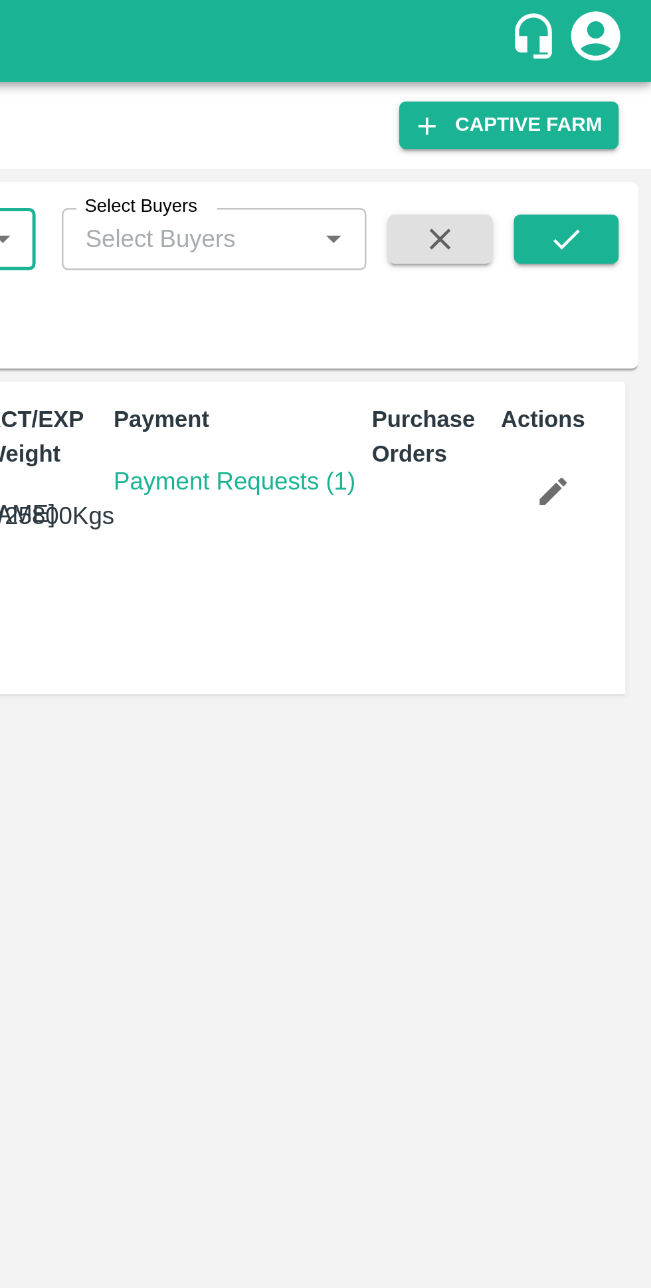
type input "Kancharla Siddiyya-Kotapadu, KRISHNA-9912278413"
click at [621, 97] on icon "submit" at bounding box center [616, 97] width 15 height 15
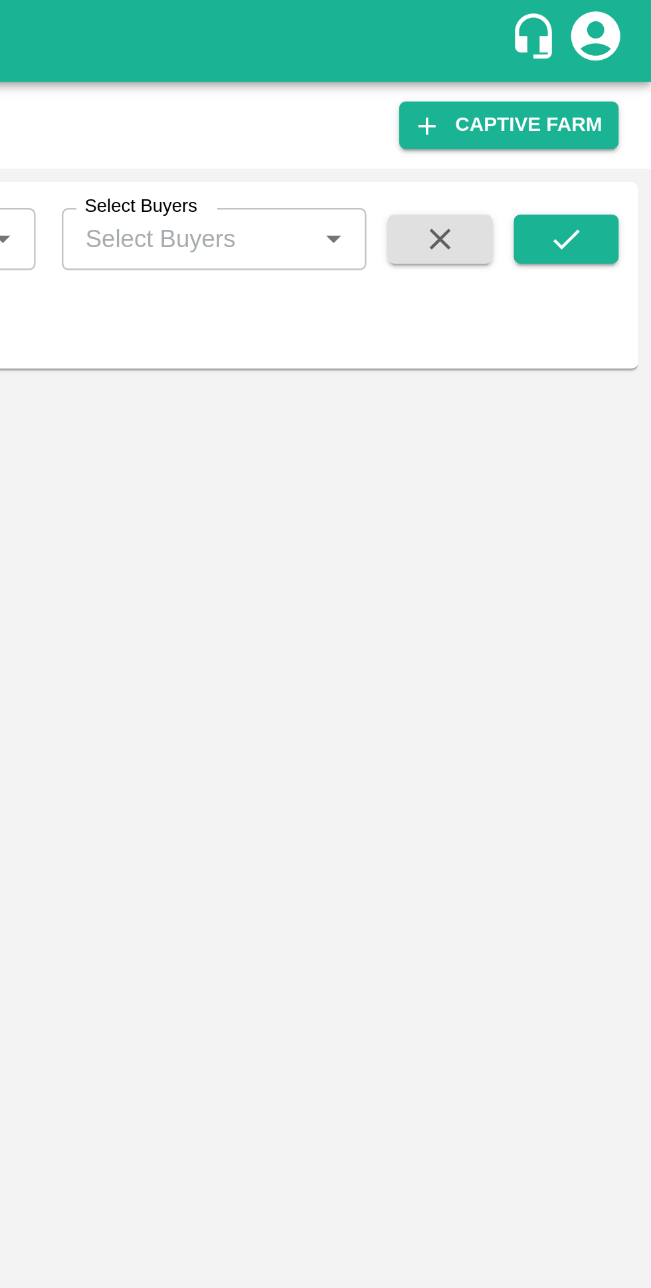
click at [620, 98] on icon "submit" at bounding box center [616, 97] width 15 height 15
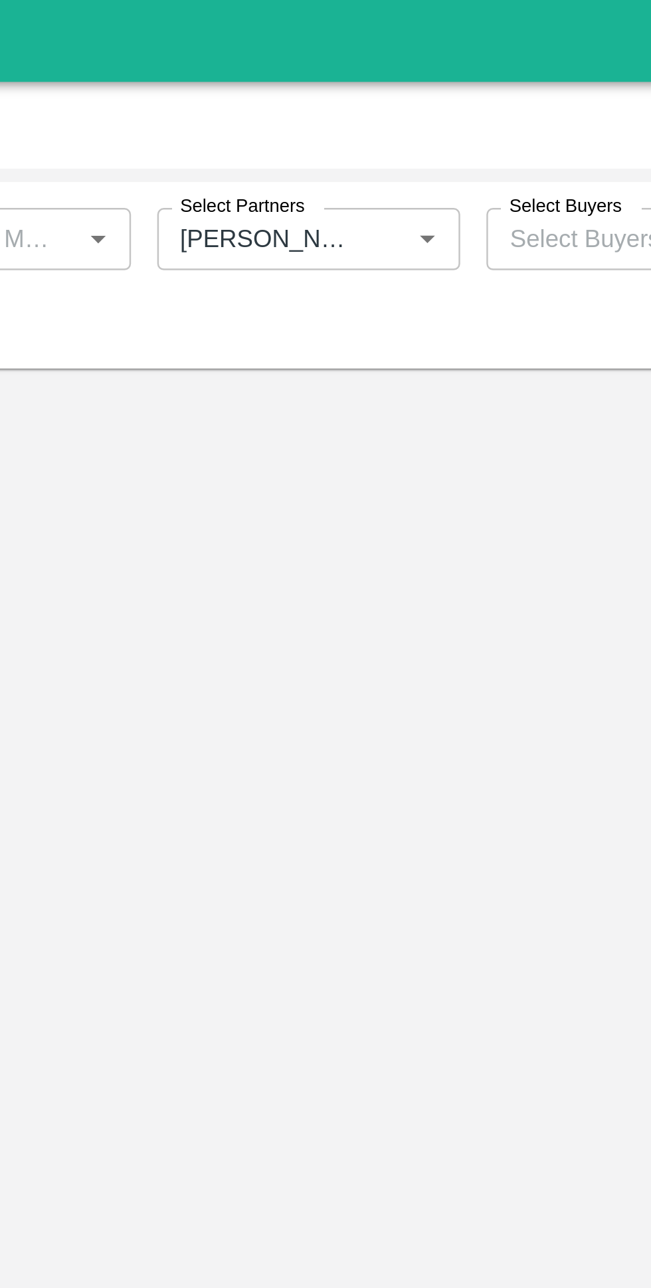
click at [367, 98] on div at bounding box center [379, 97] width 33 height 18
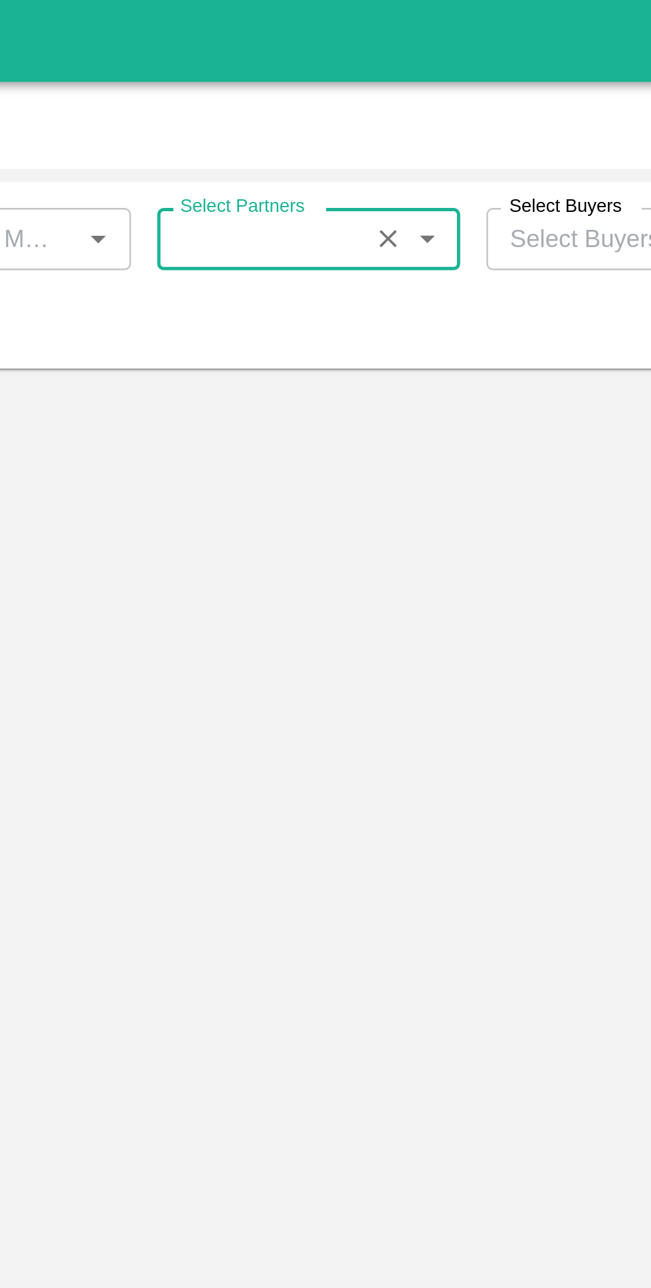
click at [379, 102] on button "Clear" at bounding box center [372, 97] width 18 height 18
type input "kopula"
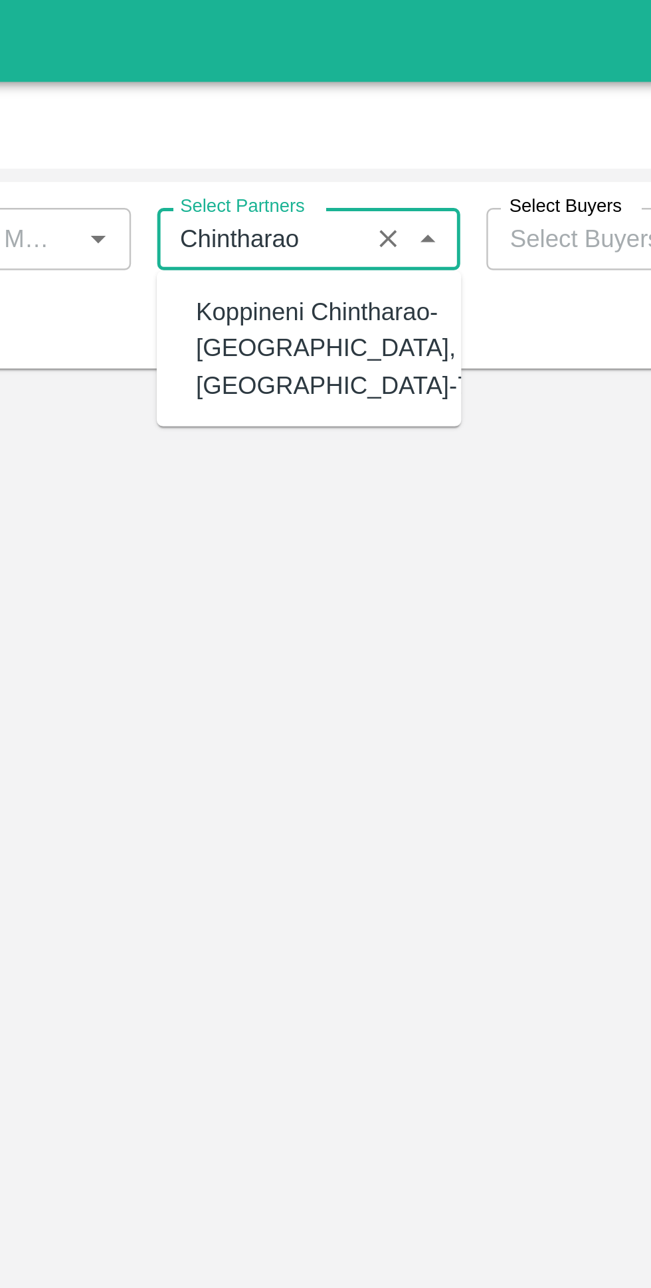
click at [345, 145] on div "Koppineni Chintharao-Perupalem, West Godavari-7036352336" at bounding box center [374, 141] width 161 height 45
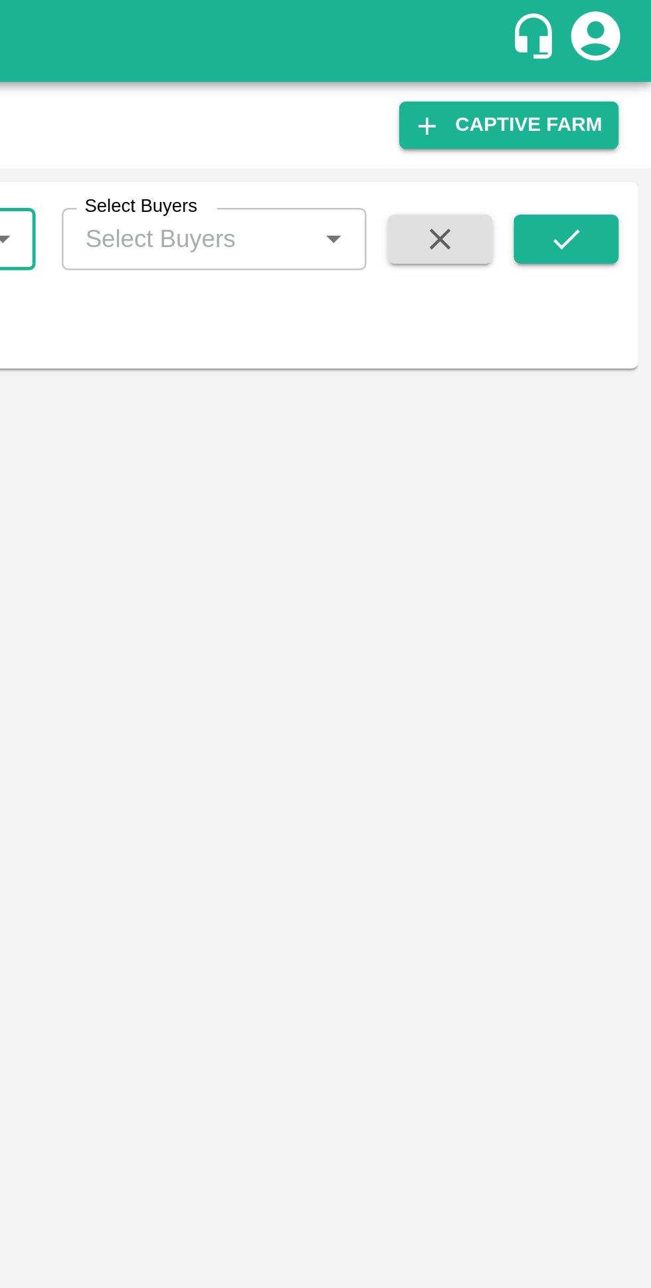
type input "Koppineni Chintharao-Perupalem, West Godavari-7036352336"
click at [620, 96] on icon "submit" at bounding box center [616, 97] width 15 height 15
click at [624, 90] on button "submit" at bounding box center [616, 97] width 43 height 20
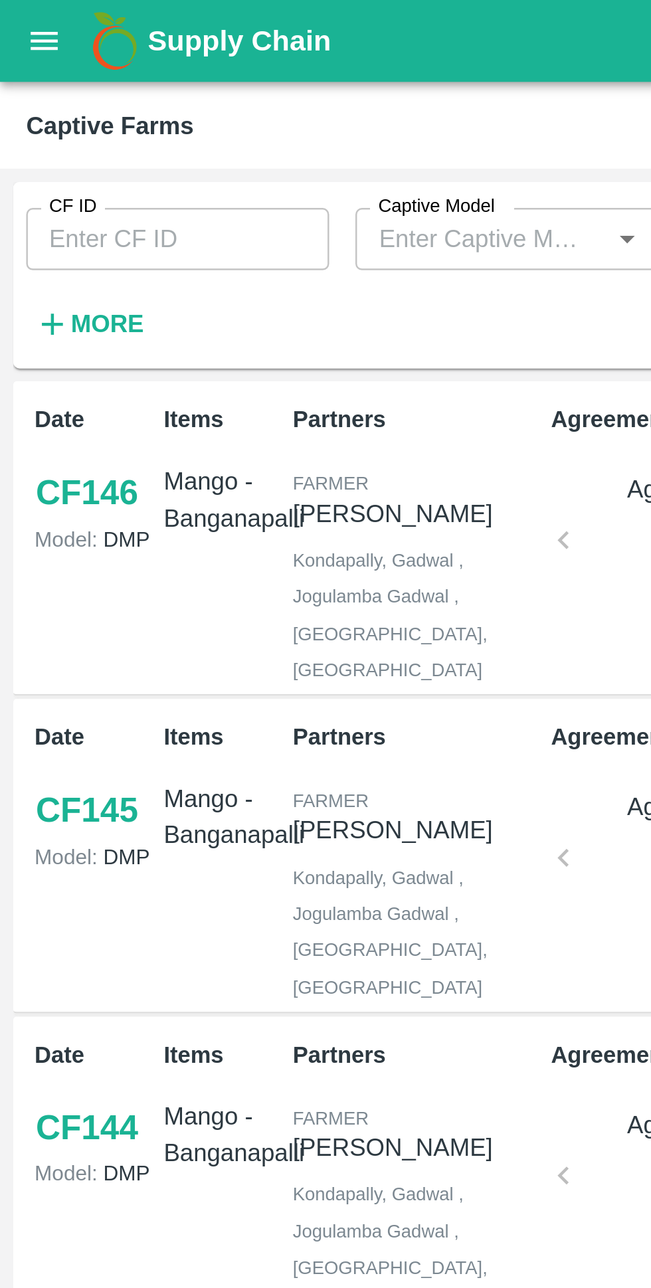
click at [15, 15] on icon "open drawer" at bounding box center [18, 16] width 15 height 15
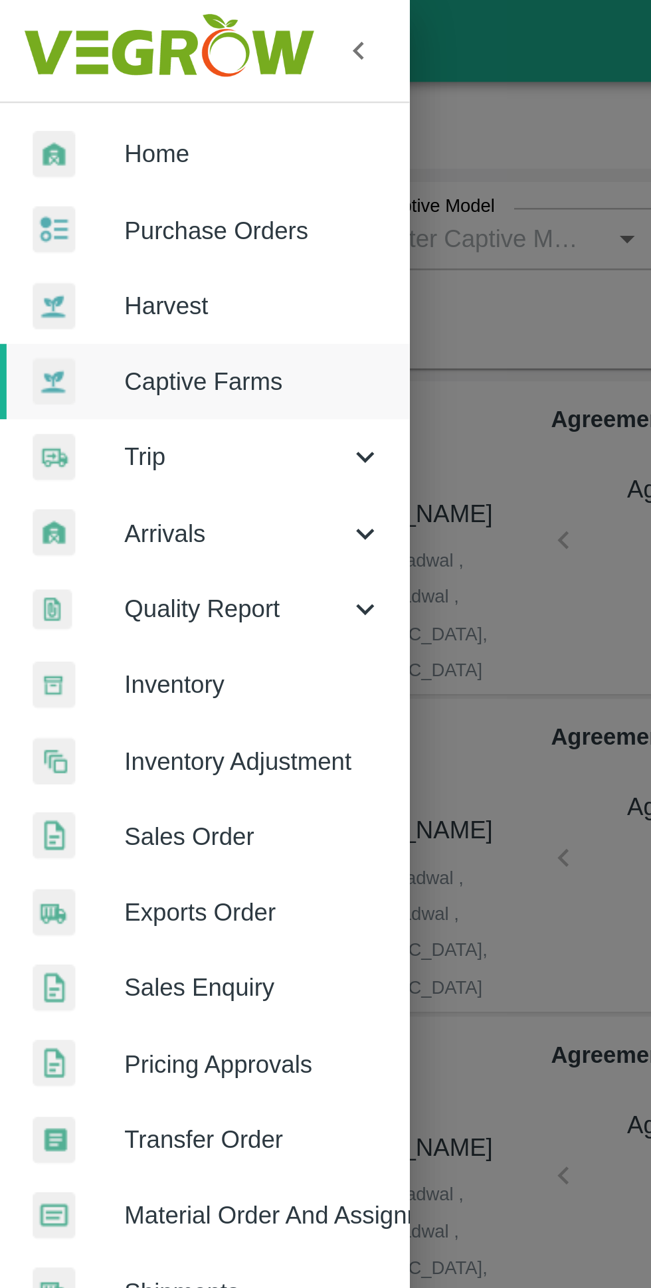
click at [94, 64] on span "Home" at bounding box center [102, 62] width 105 height 15
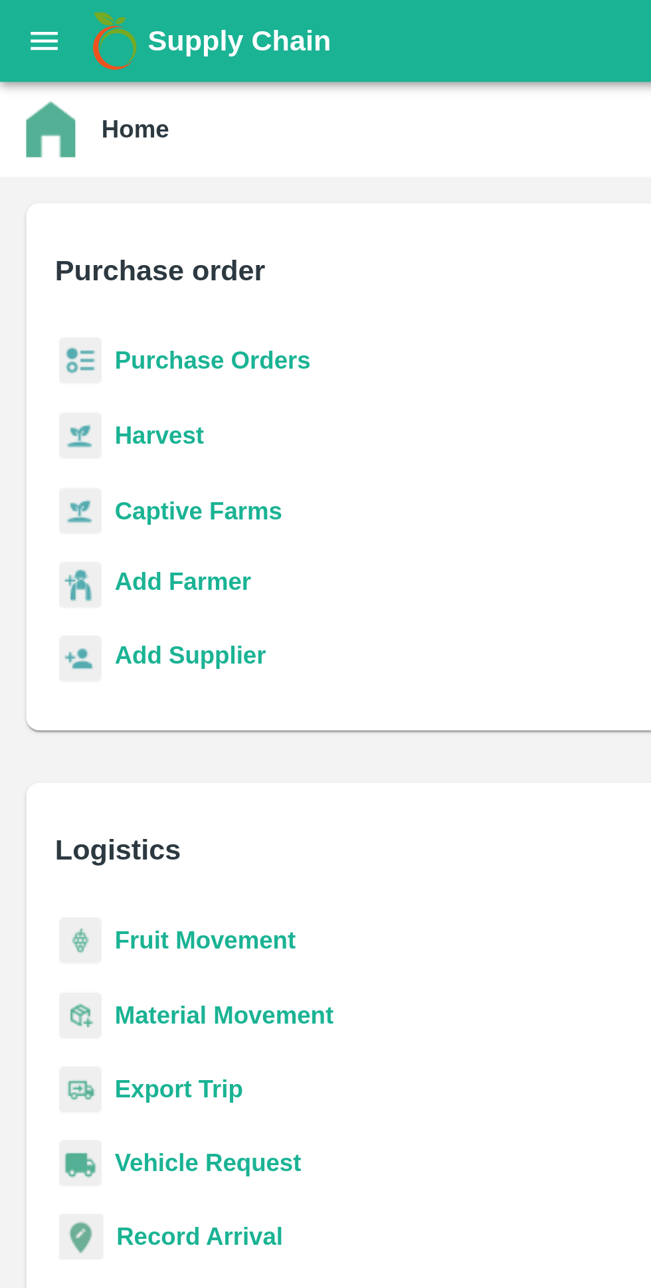
click at [98, 144] on b "Purchase Orders" at bounding box center [87, 146] width 80 height 11
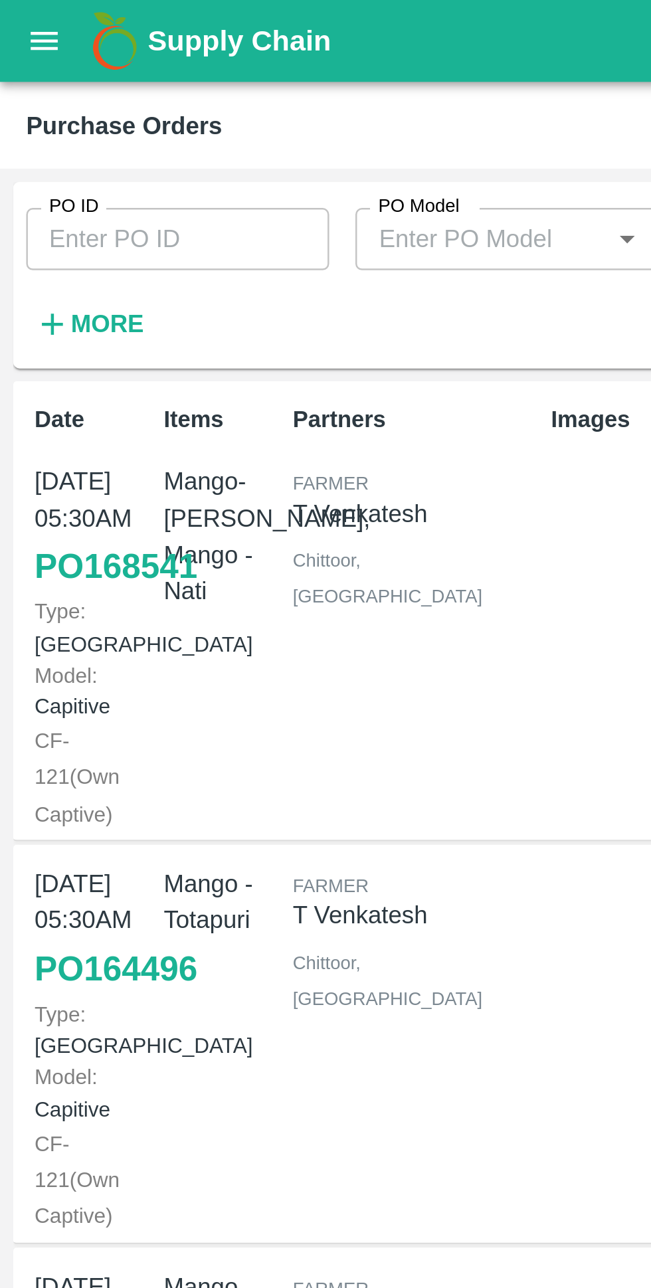
click at [36, 127] on strong "More" at bounding box center [44, 131] width 30 height 11
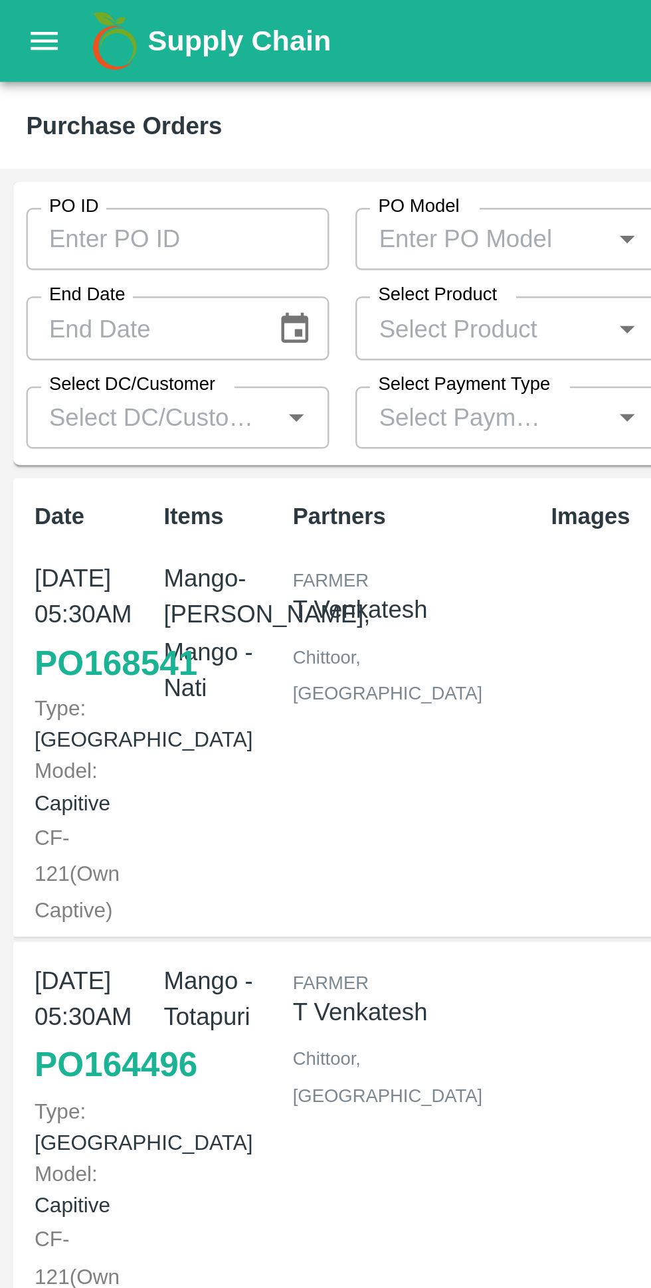
click at [210, 131] on input "Select Product" at bounding box center [194, 132] width 93 height 17
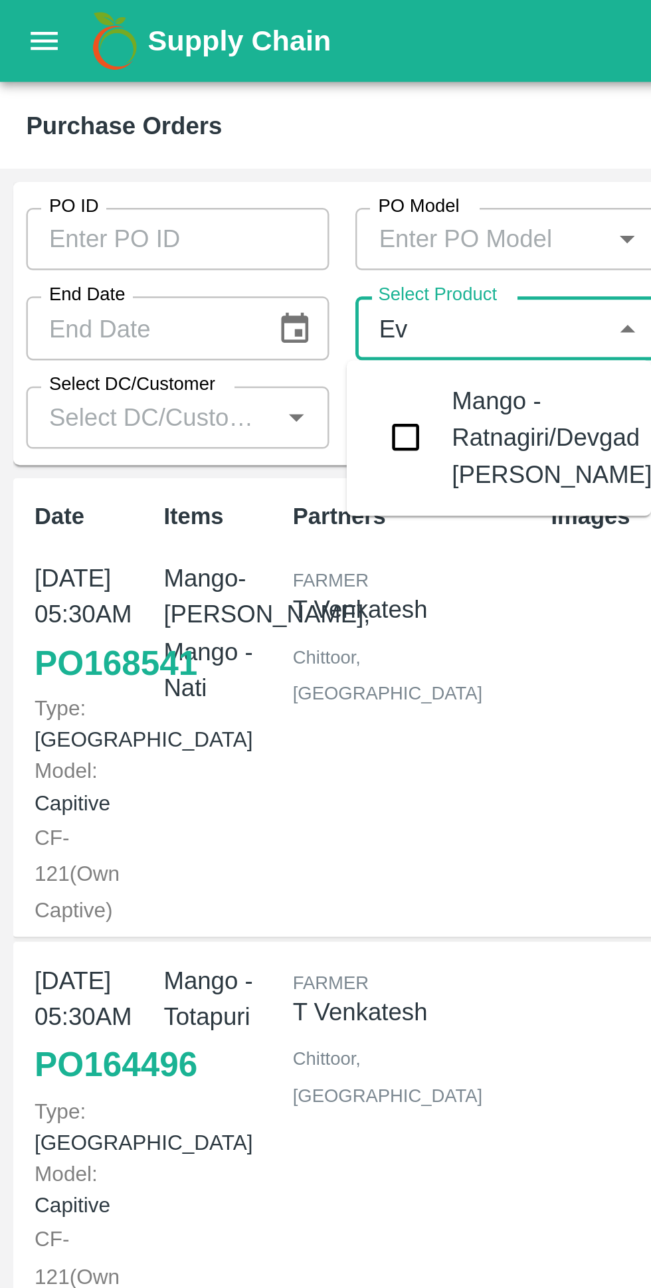
type input "E"
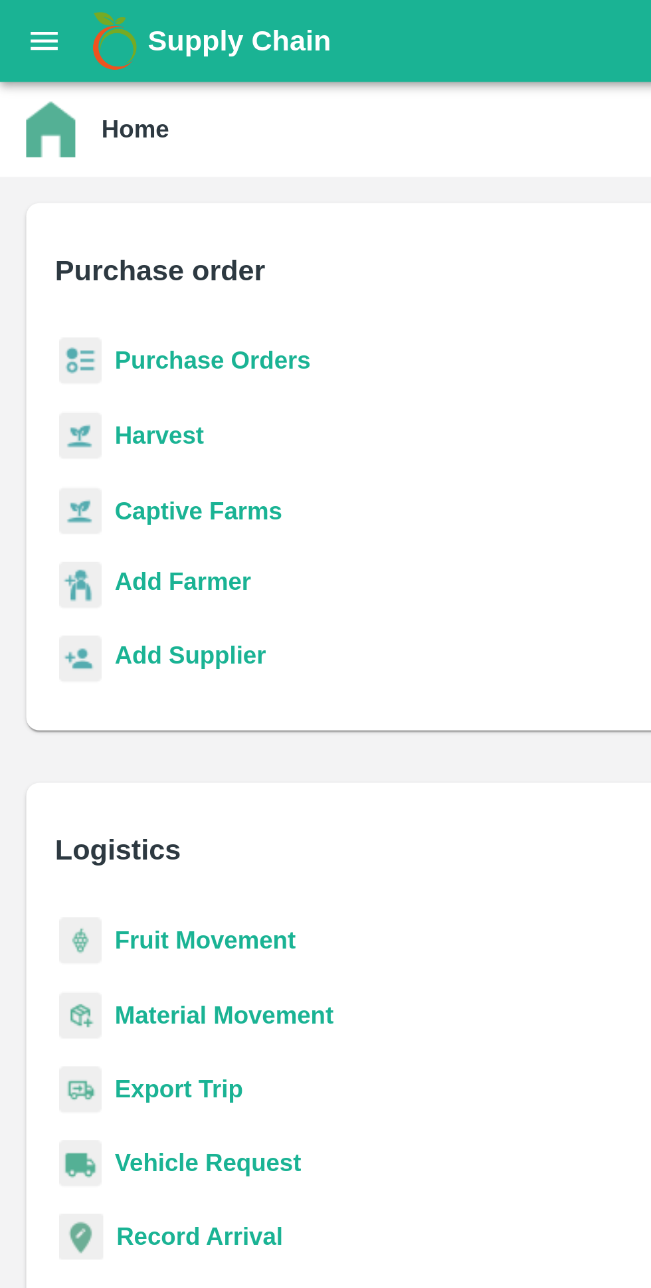
click at [95, 145] on b "Purchase Orders" at bounding box center [87, 146] width 80 height 11
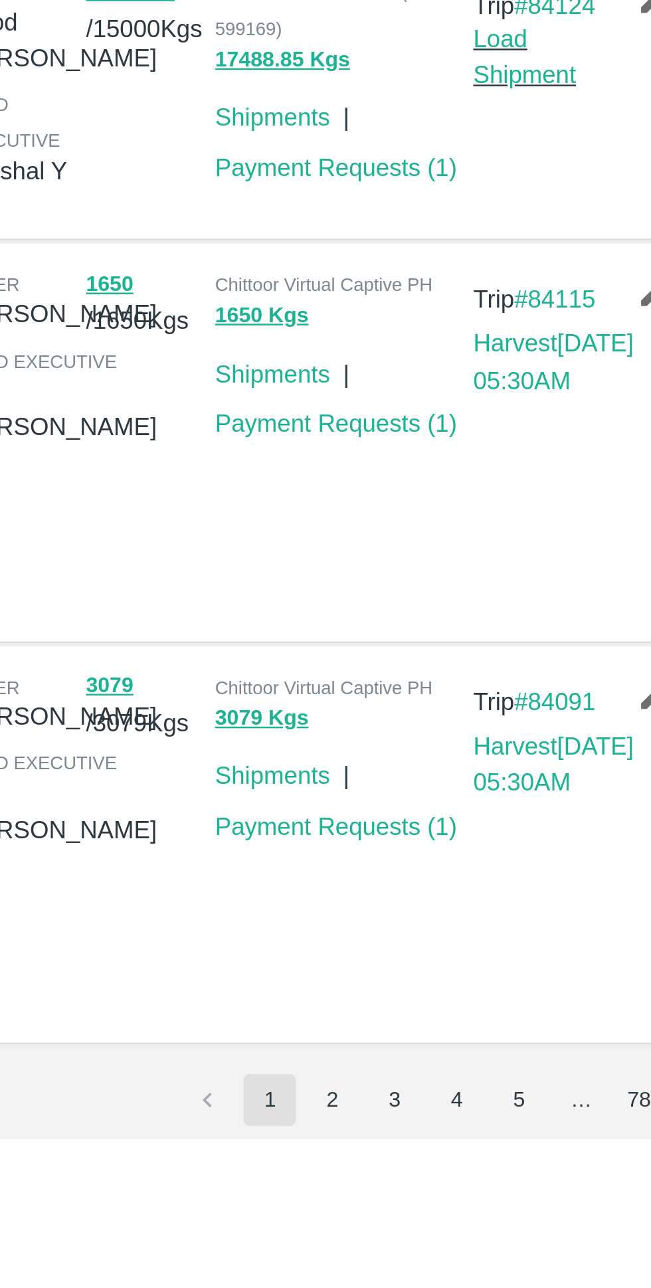
click at [481, 1269] on button "2" at bounding box center [480, 1271] width 21 height 21
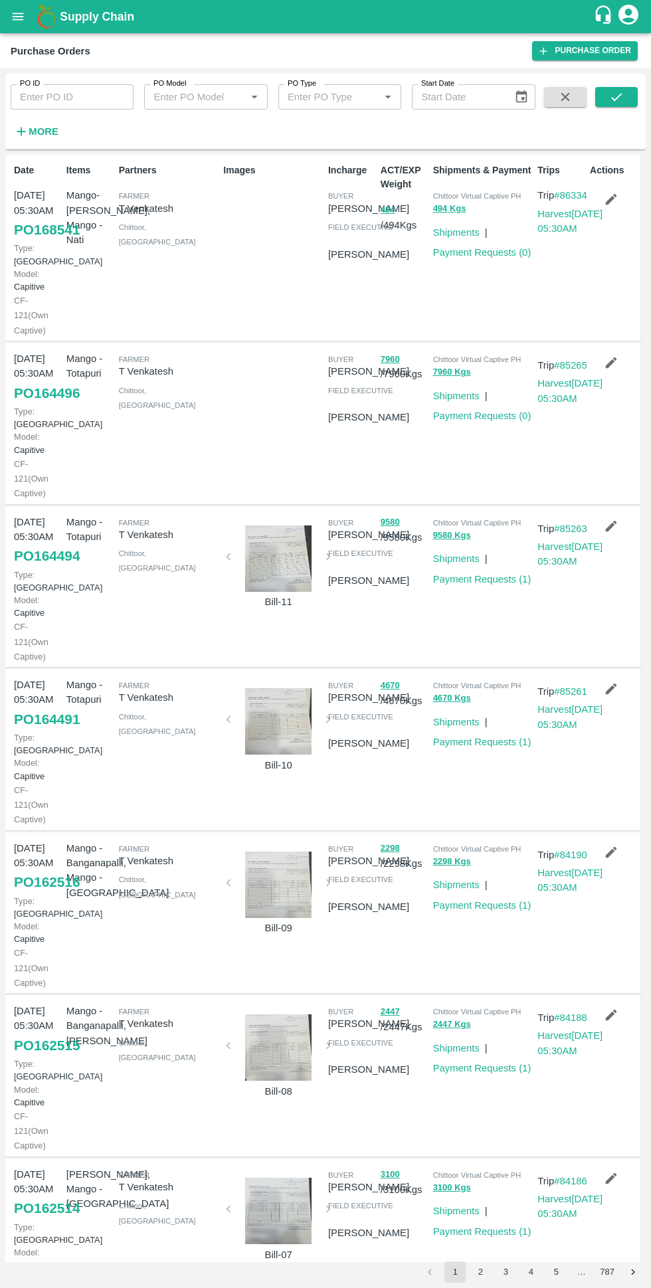
click at [108, 94] on input "PO ID" at bounding box center [72, 96] width 123 height 25
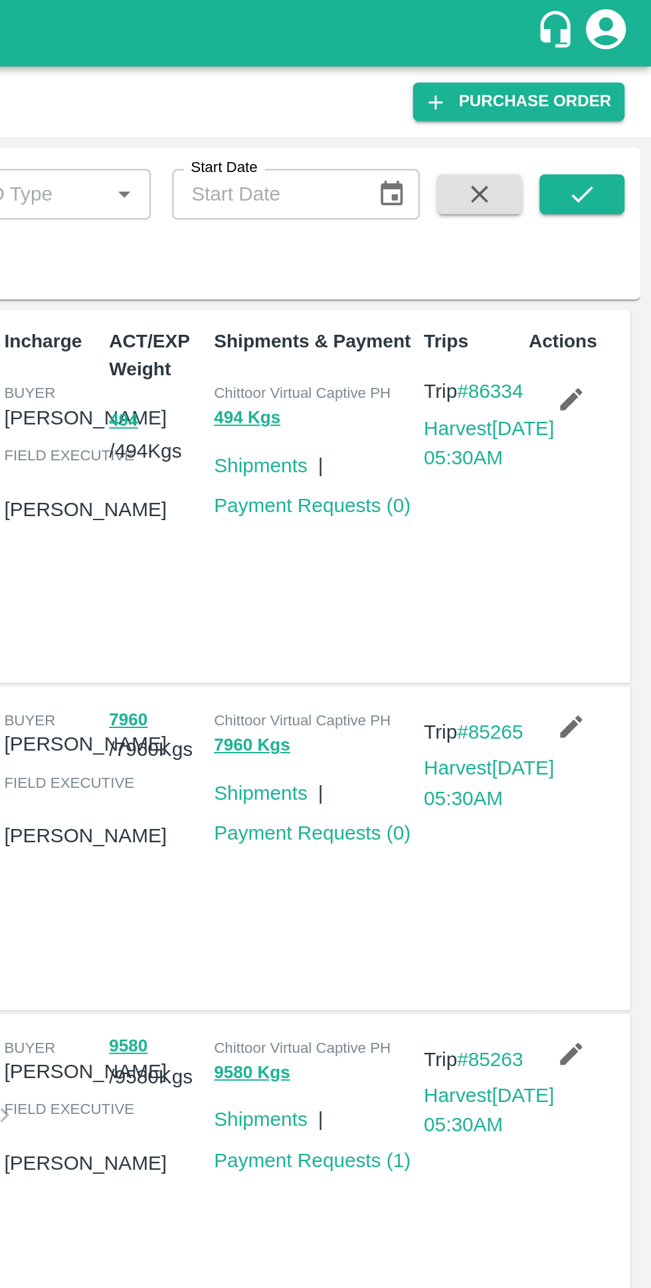
click at [624, 97] on icon "submit" at bounding box center [616, 97] width 15 height 15
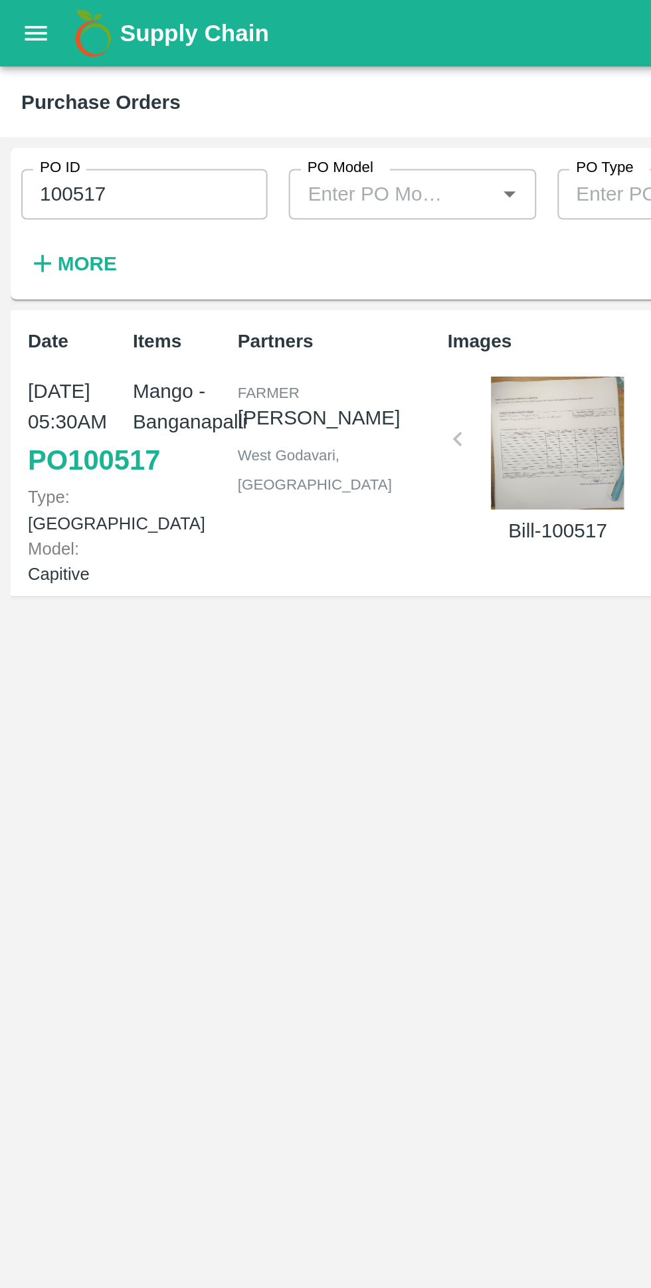
click at [78, 91] on input "100517" at bounding box center [72, 96] width 123 height 25
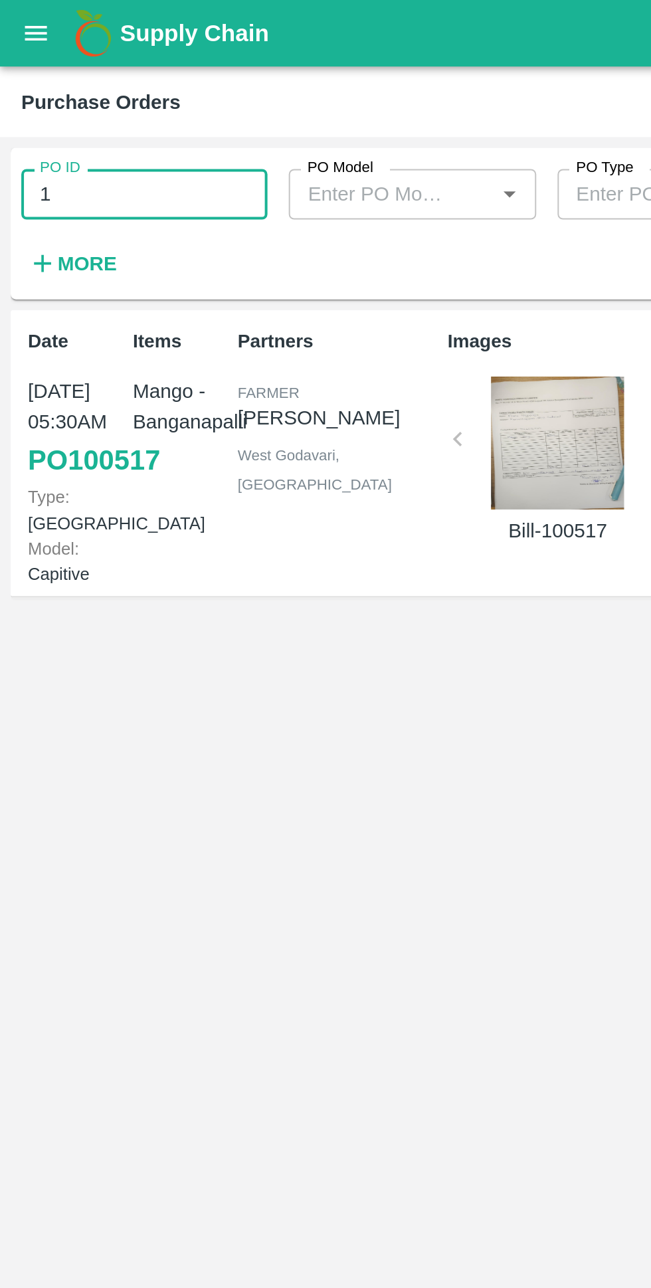
type input "1"
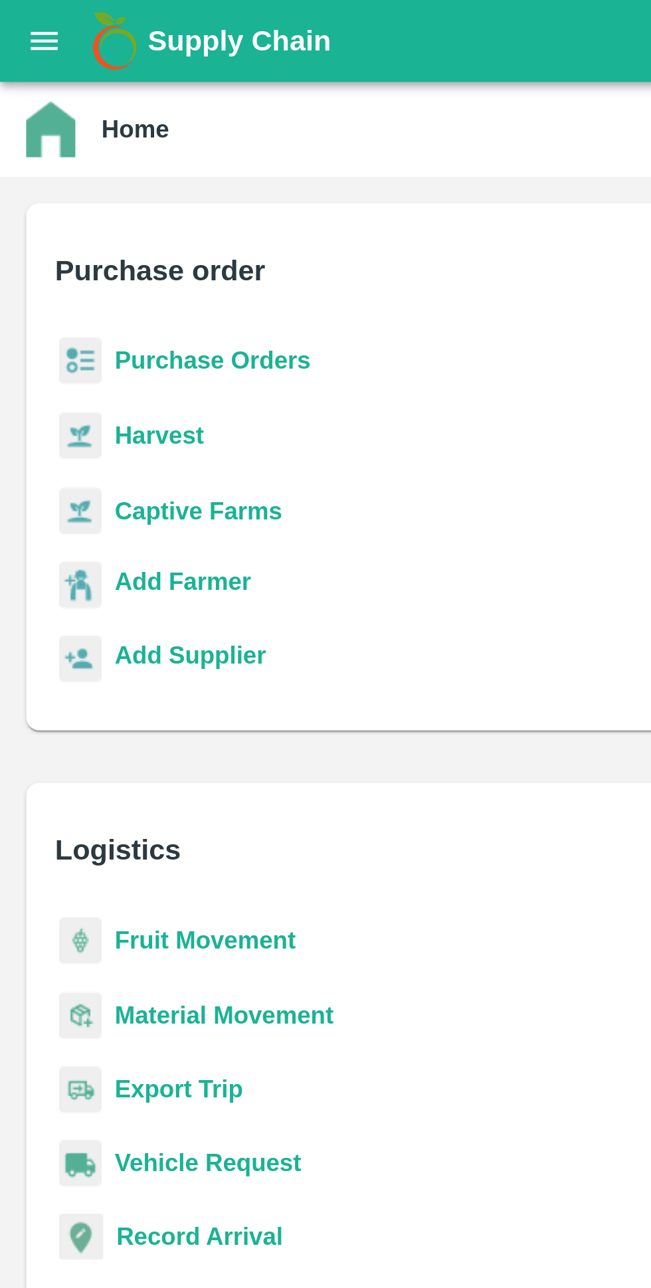
click at [69, 205] on b "Captive Farms" at bounding box center [81, 207] width 68 height 11
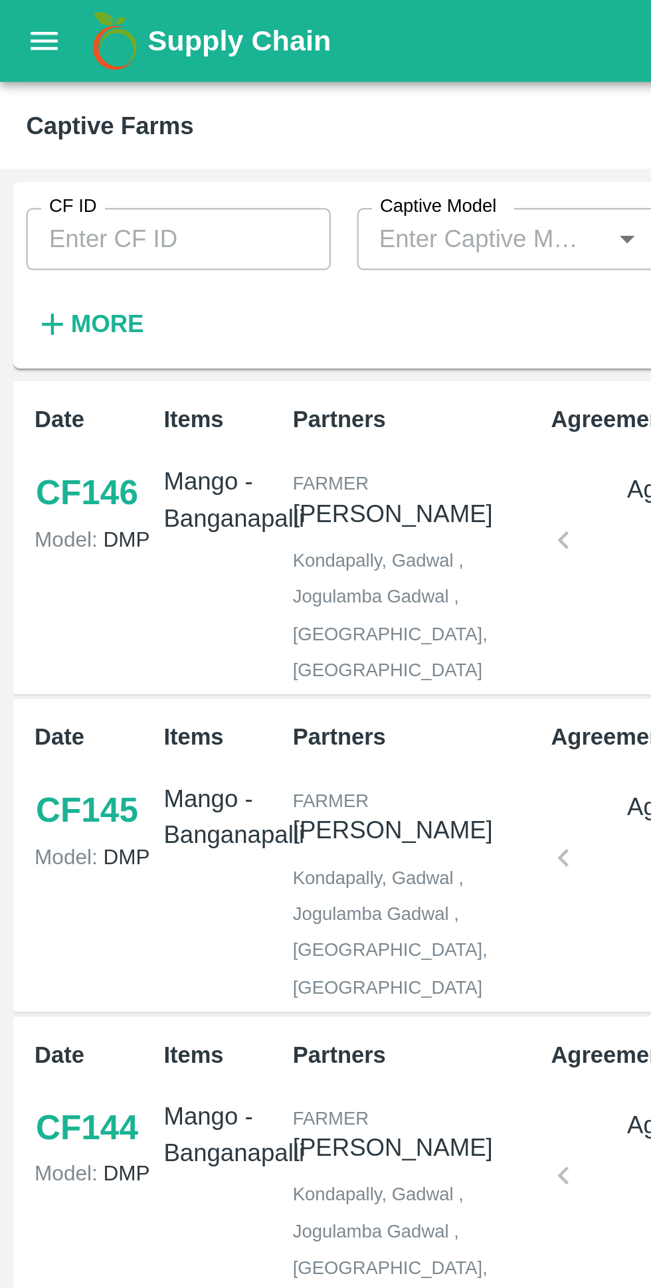
click at [57, 101] on input "CF ID" at bounding box center [73, 96] width 124 height 25
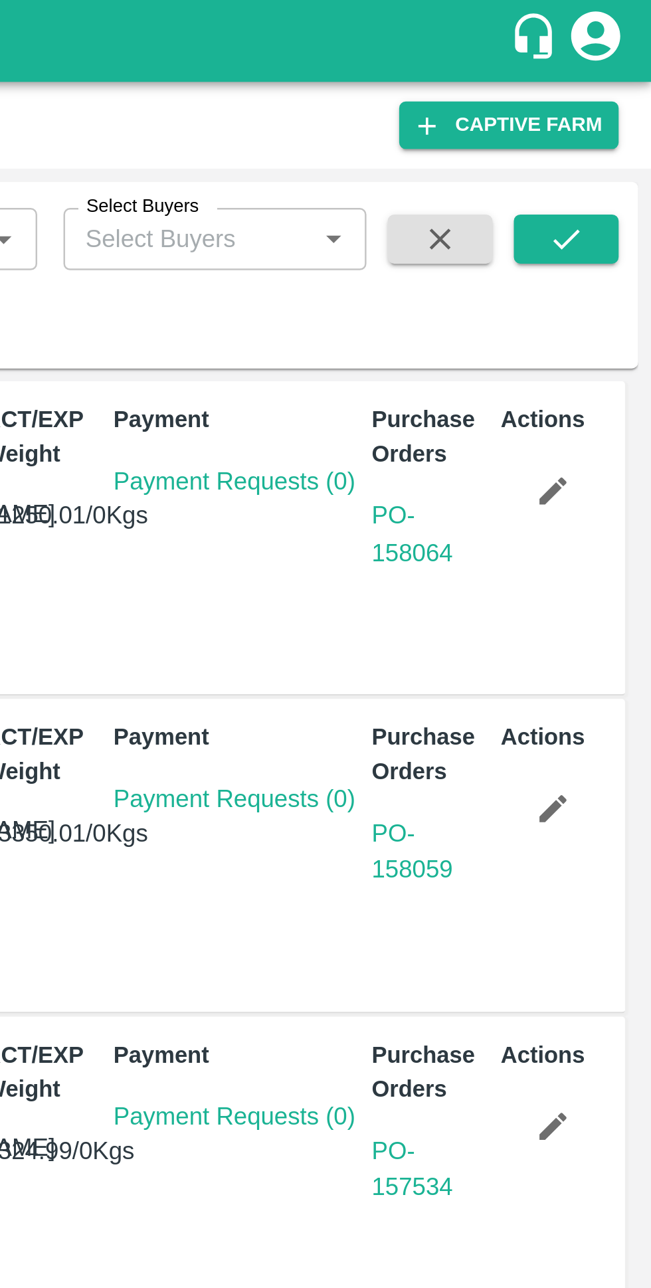
click at [616, 101] on icon "submit" at bounding box center [616, 97] width 15 height 15
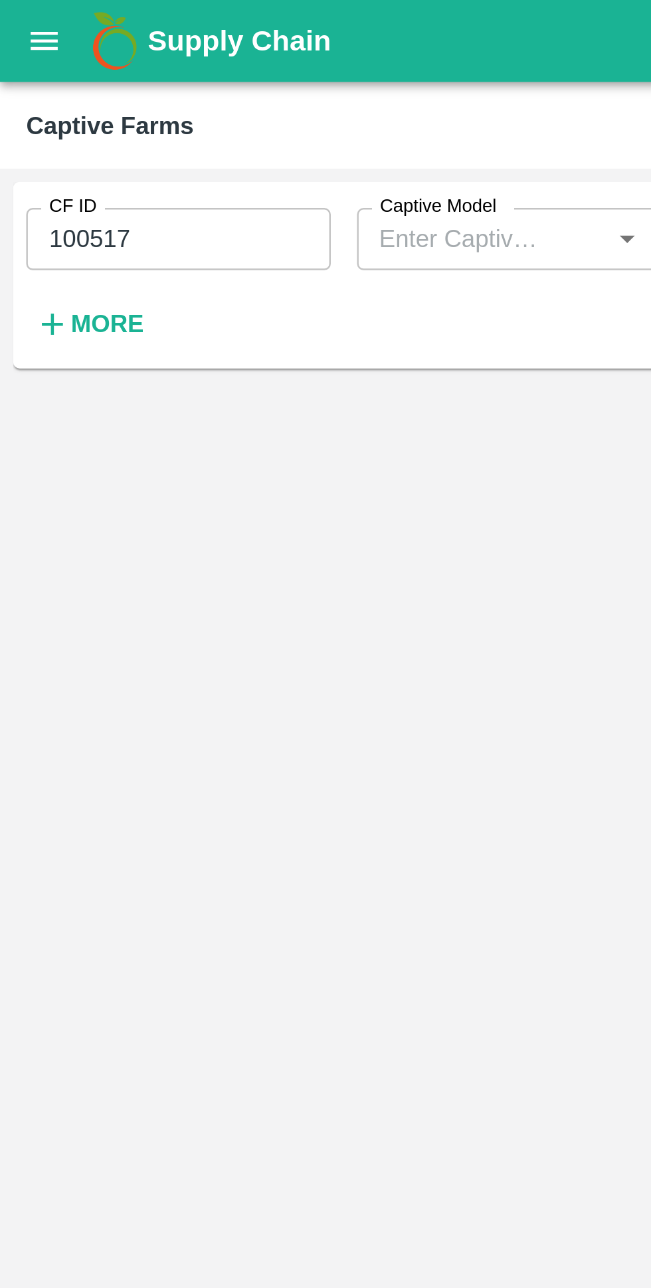
click at [86, 101] on input "100517" at bounding box center [73, 96] width 124 height 25
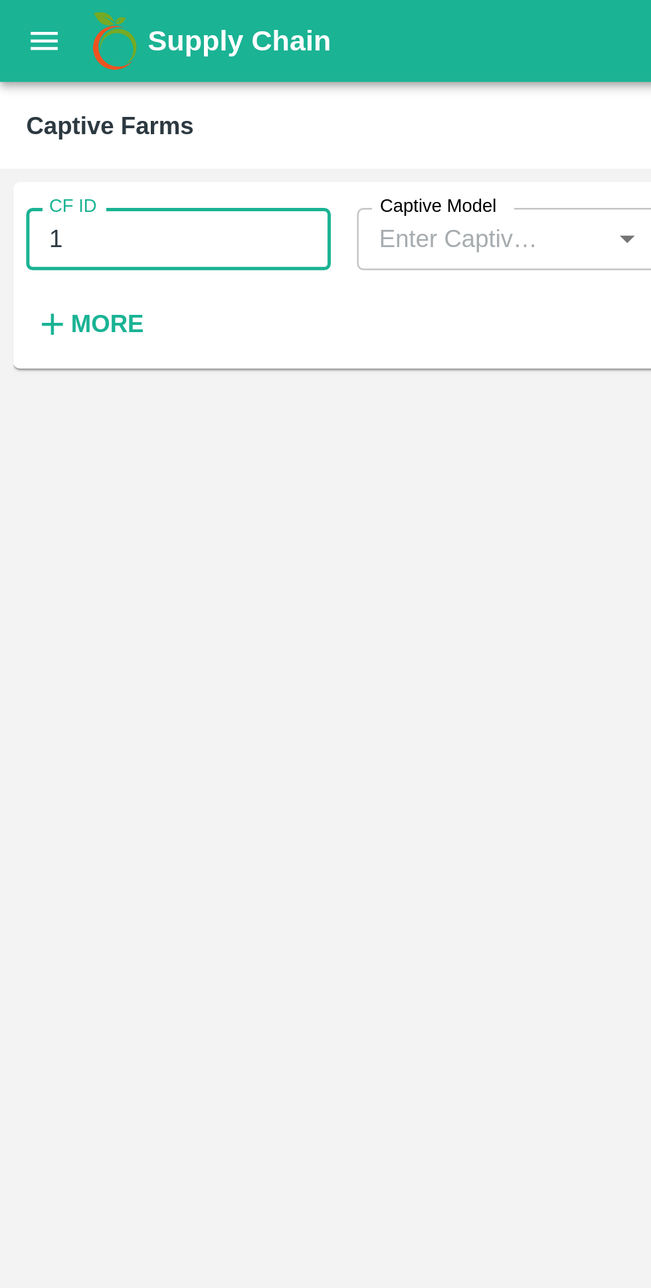
type input "1"
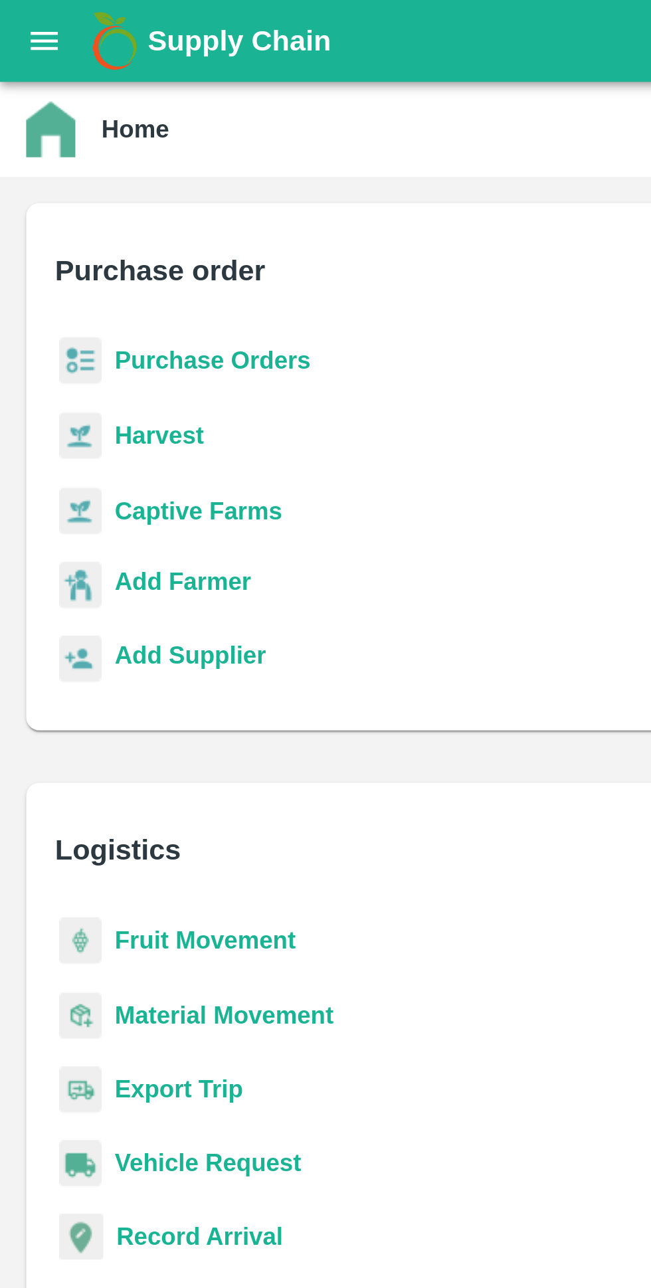
click at [118, 151] on b "Purchase Orders" at bounding box center [87, 146] width 80 height 11
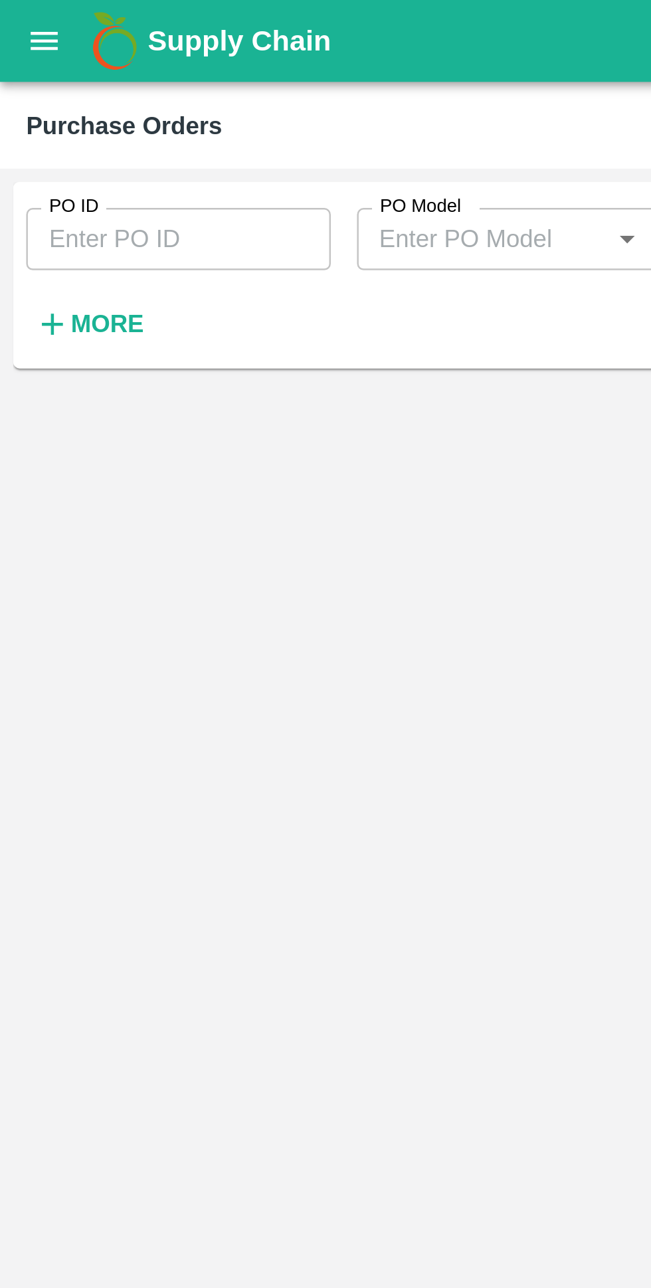
click at [88, 101] on input "PO ID" at bounding box center [73, 96] width 124 height 25
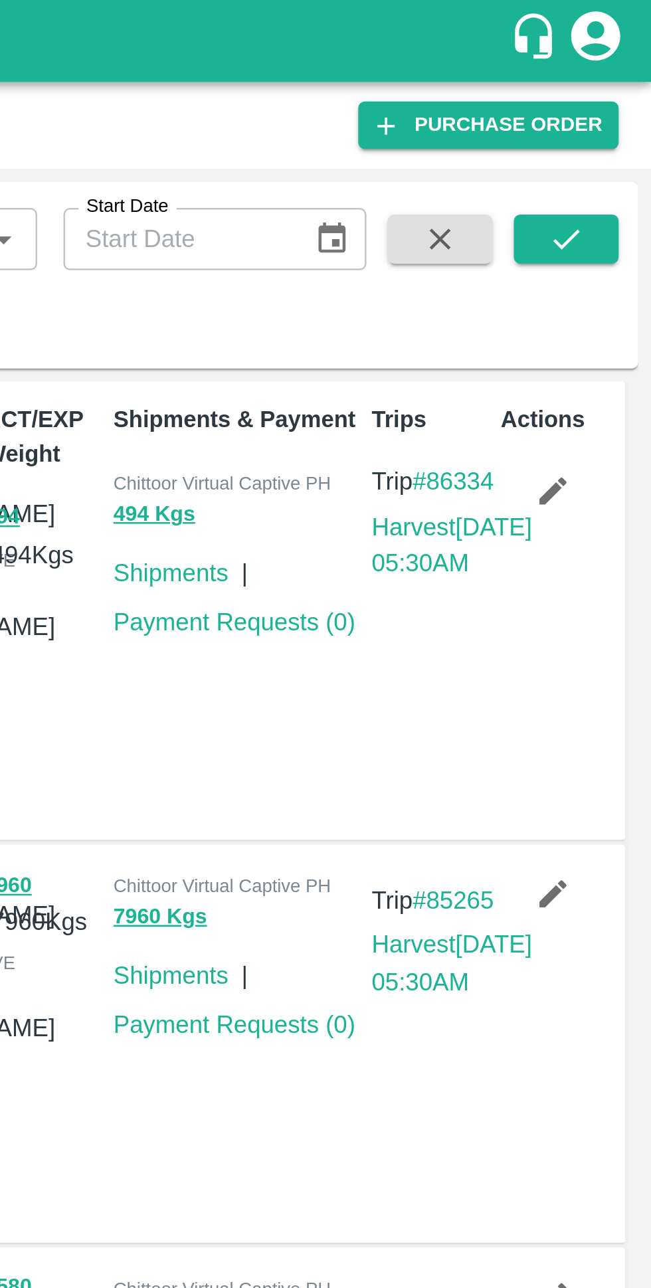
type input "81089"
click at [621, 95] on icon "submit" at bounding box center [616, 97] width 15 height 15
